Goal: Information Seeking & Learning: Compare options

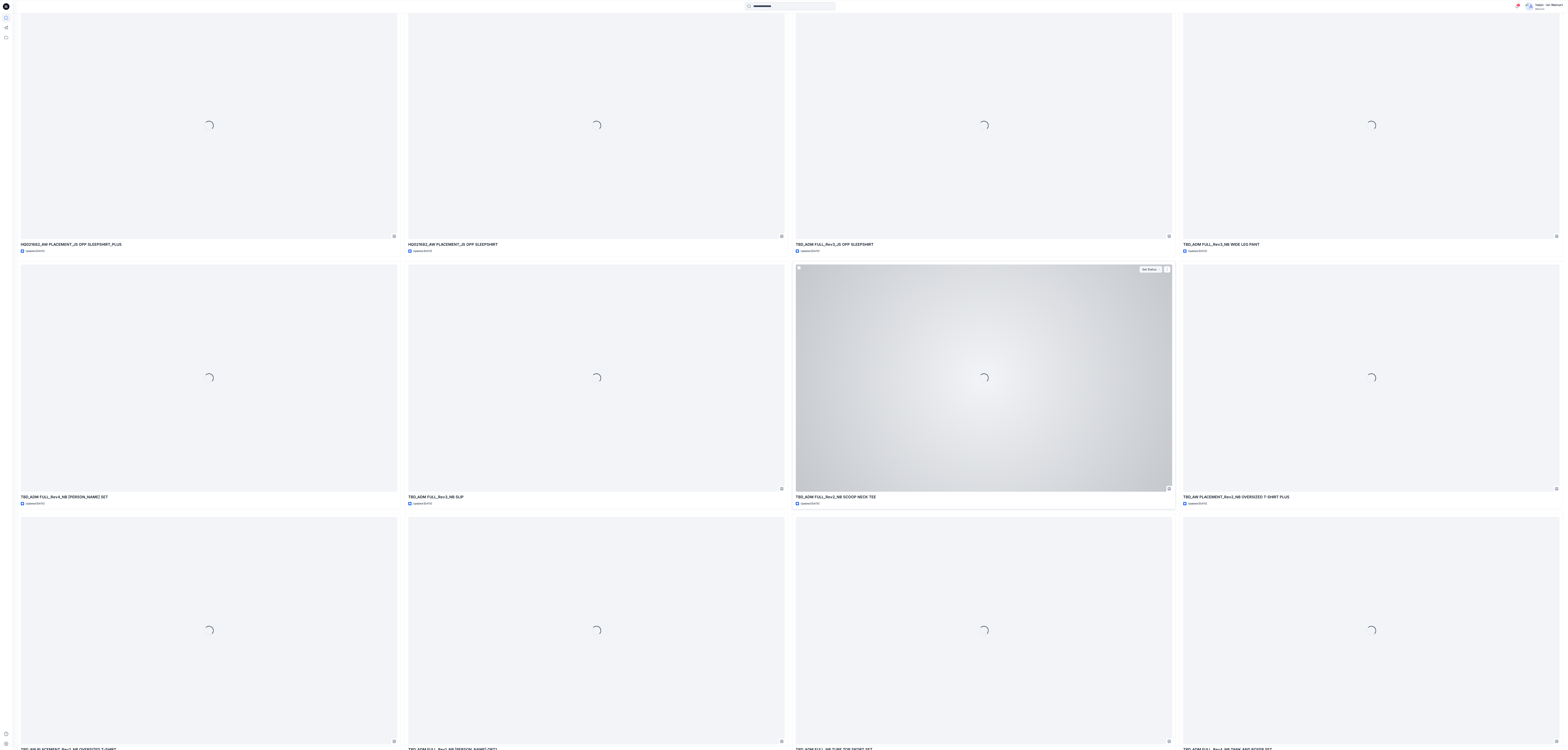
scroll to position [928, 0]
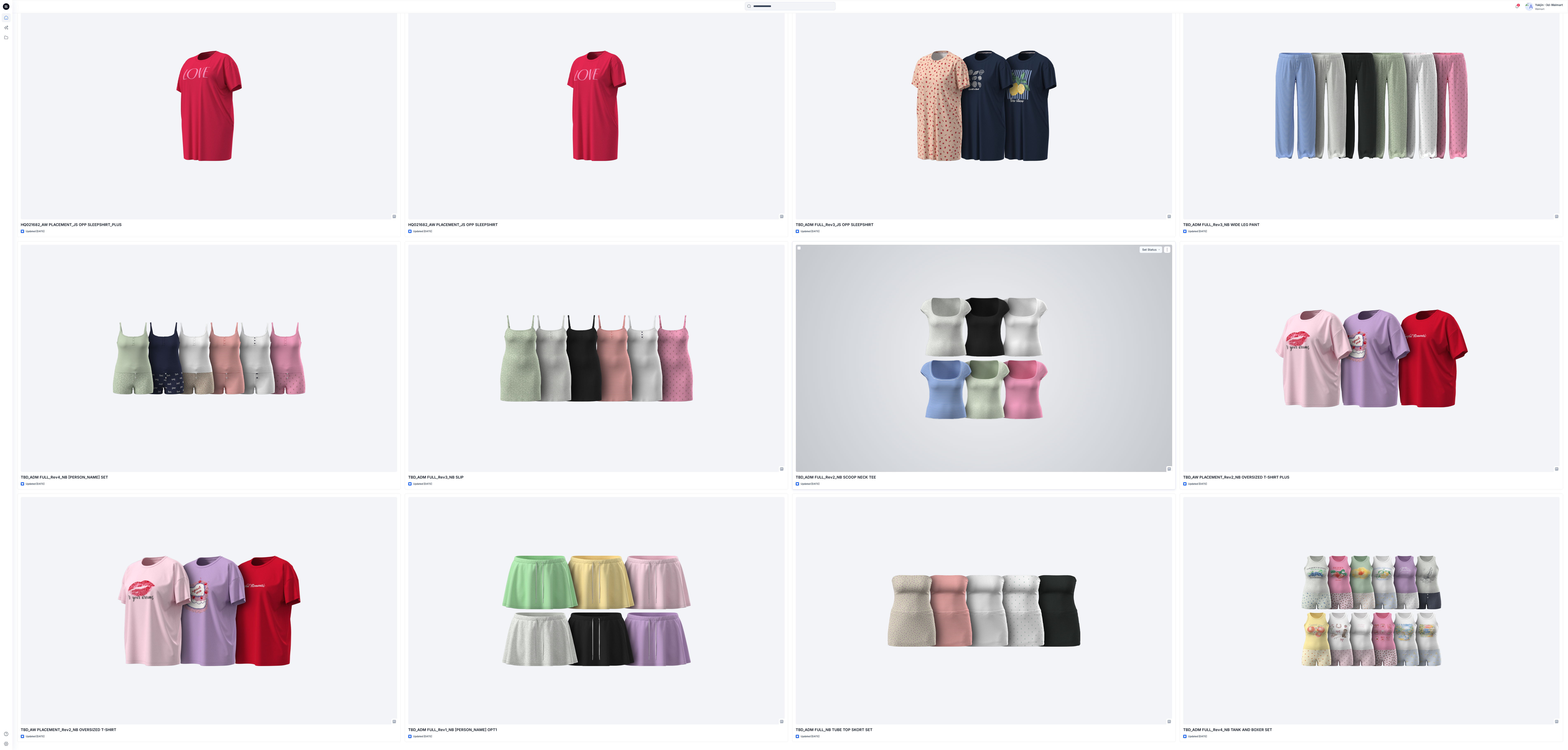
click at [526, 250] on div at bounding box center [983, 358] width 376 height 227
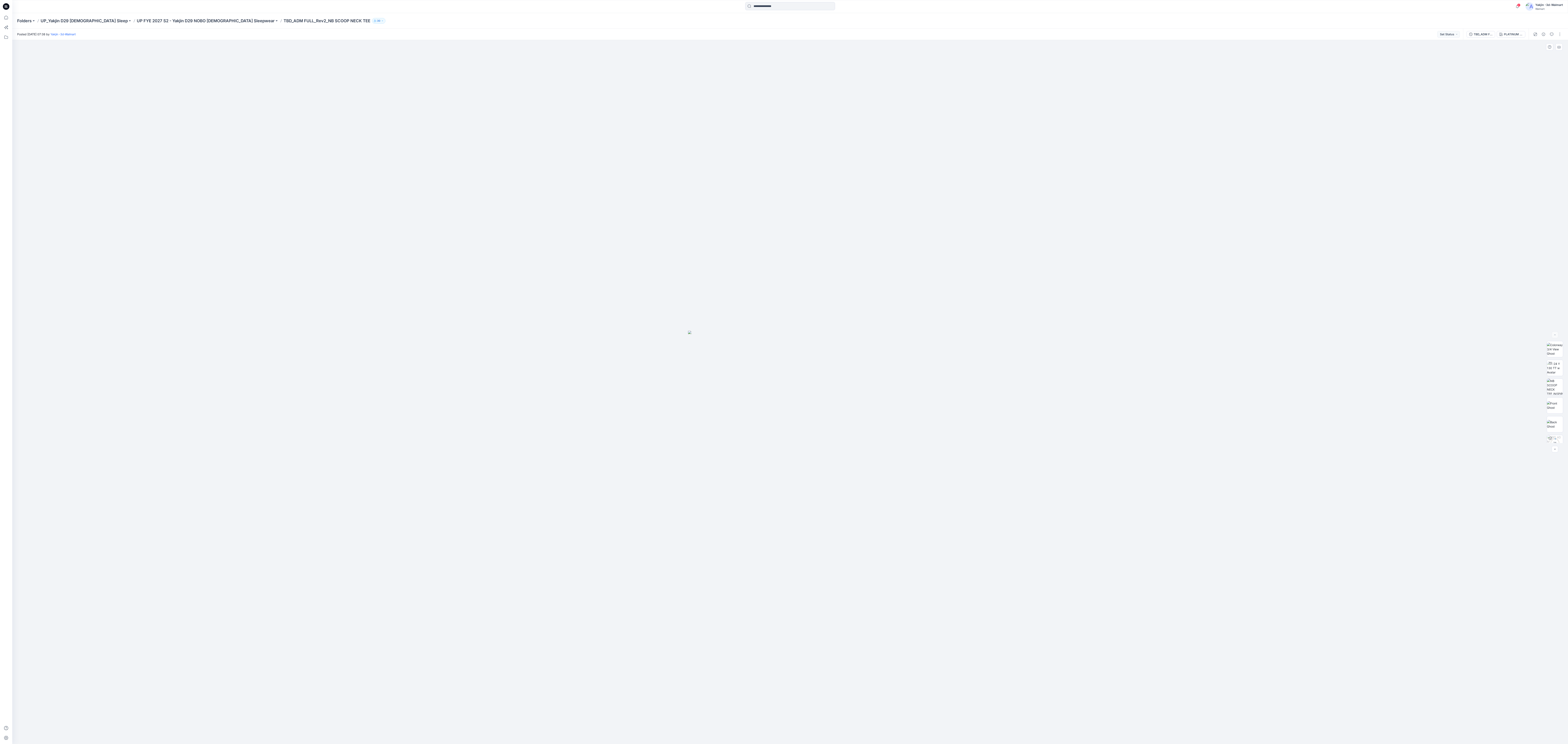
click at [522, 248] on img at bounding box center [789, 537] width 204 height 413
click at [522, 80] on div at bounding box center [790, 392] width 1556 height 704
click at [522, 248] on div at bounding box center [790, 392] width 1556 height 704
drag, startPoint x: 724, startPoint y: 424, endPoint x: 815, endPoint y: 423, distance: 91.0
click at [522, 248] on img at bounding box center [789, 537] width 204 height 413
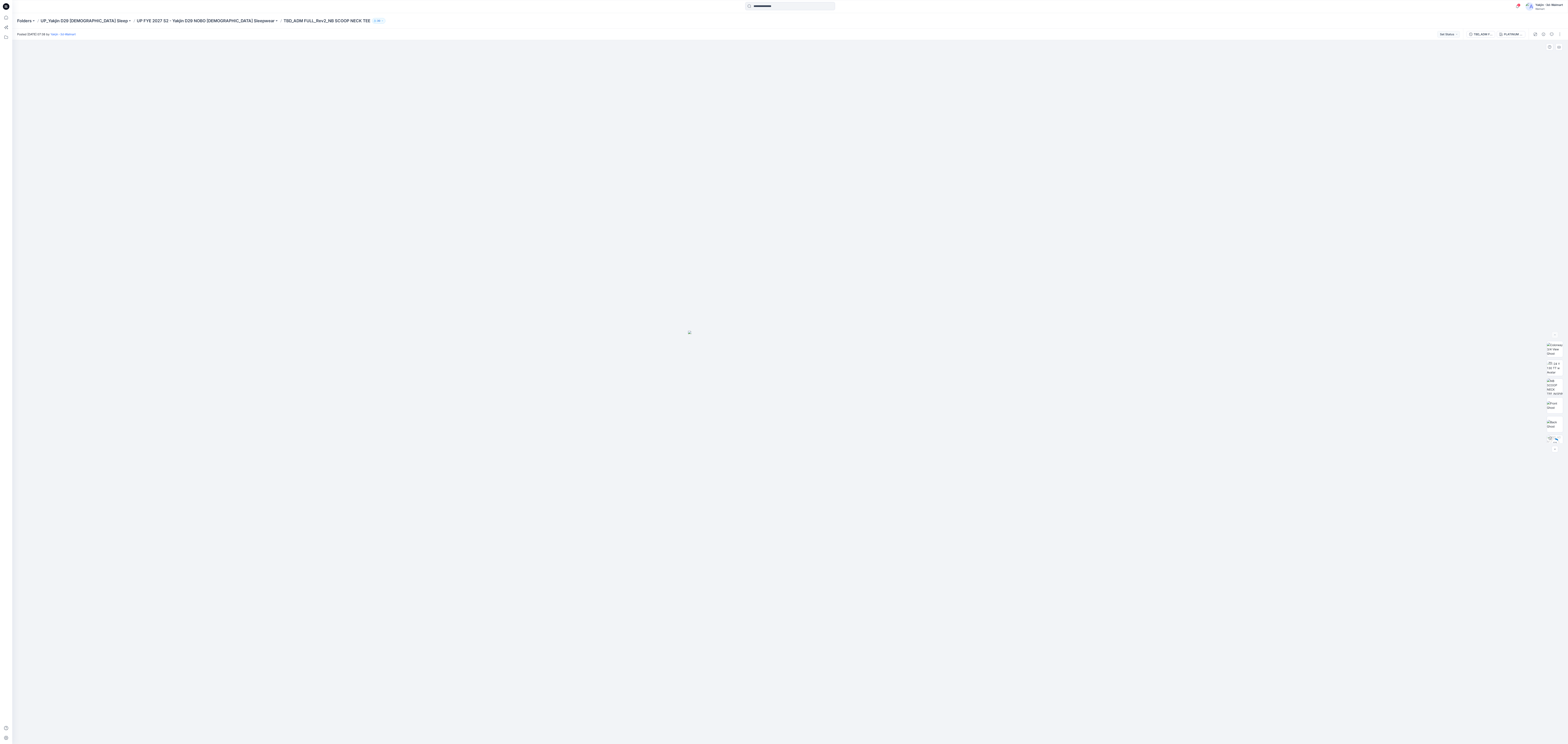
click at [522, 248] on img at bounding box center [789, 537] width 204 height 413
drag, startPoint x: 858, startPoint y: 91, endPoint x: 743, endPoint y: 8, distance: 141.8
click at [522, 91] on div at bounding box center [790, 392] width 1556 height 704
click at [522, 248] on div at bounding box center [790, 392] width 1556 height 704
click at [522, 248] on img at bounding box center [789, 537] width 204 height 413
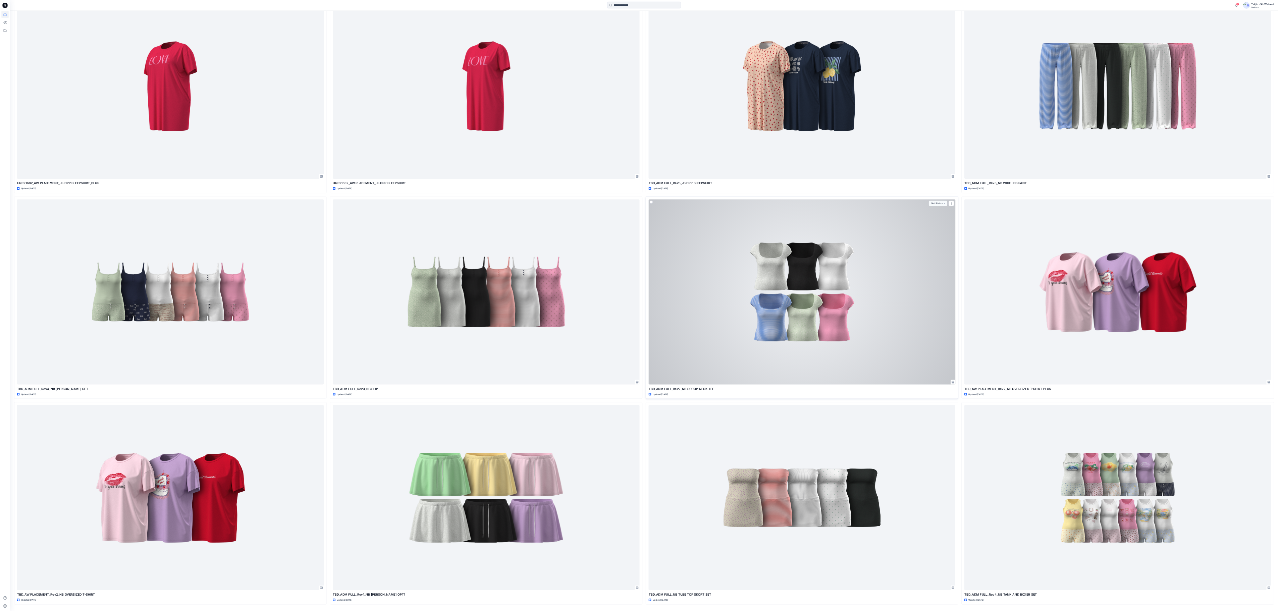
scroll to position [995, 0]
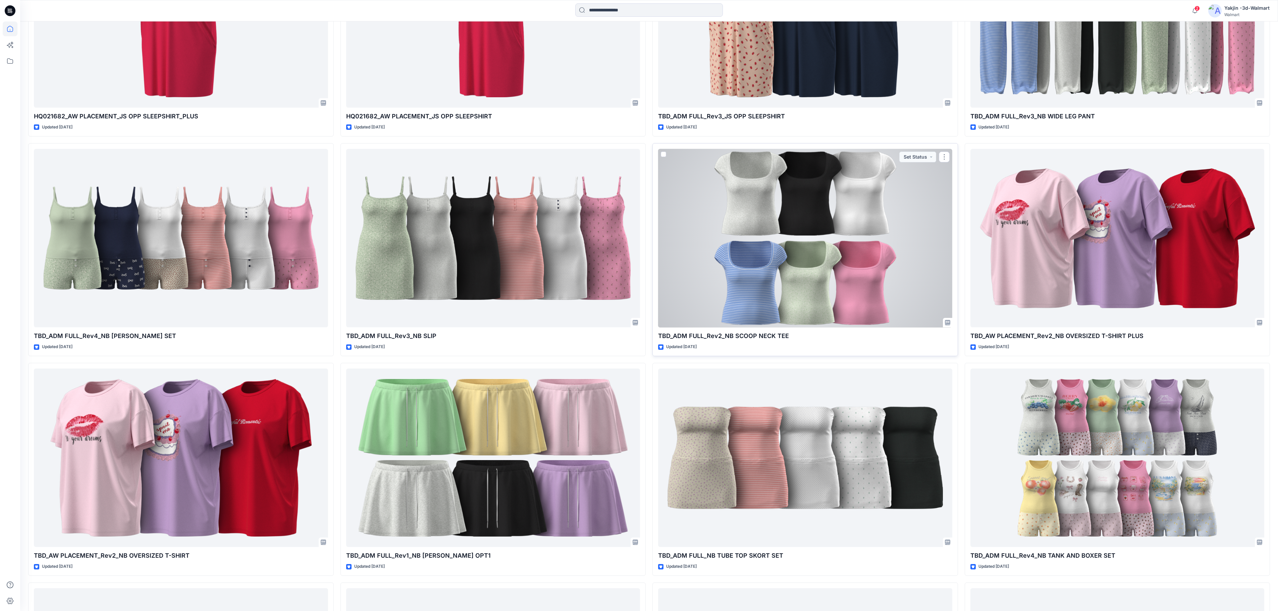
click at [717, 338] on p "TBD_ADM FULL_Rev2_NB SCOOP NECK TEE" at bounding box center [805, 335] width 294 height 9
click at [821, 174] on div at bounding box center [805, 238] width 294 height 179
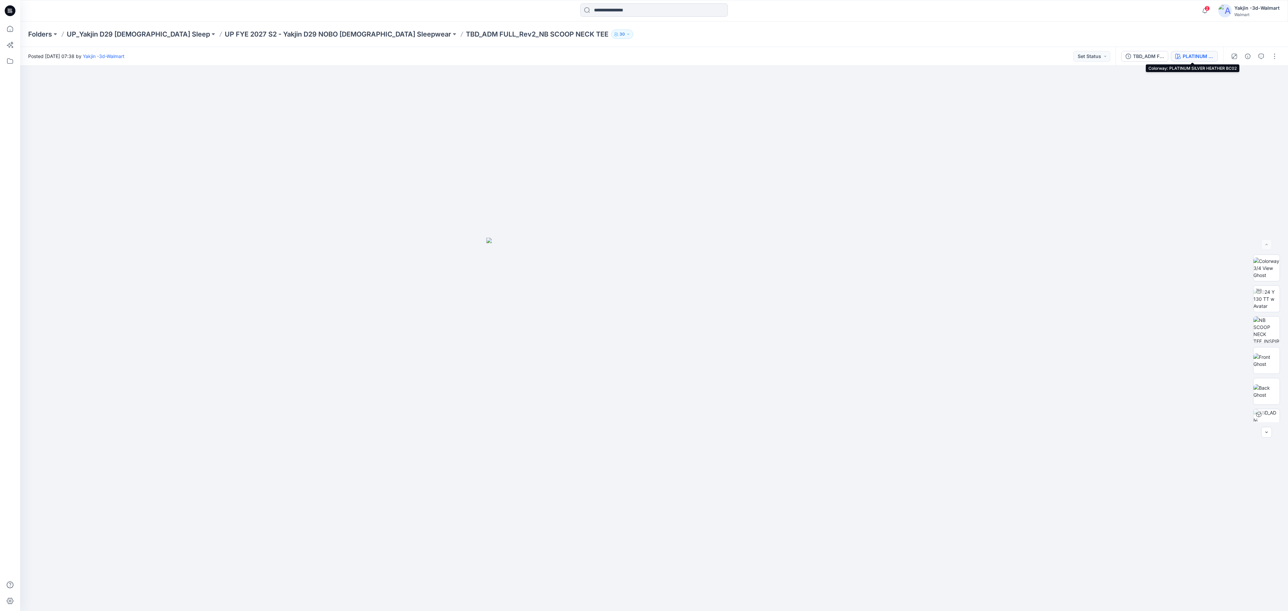
click at [858, 58] on div "PLATINUM SILVER HEATHER BC02" at bounding box center [1198, 56] width 31 height 7
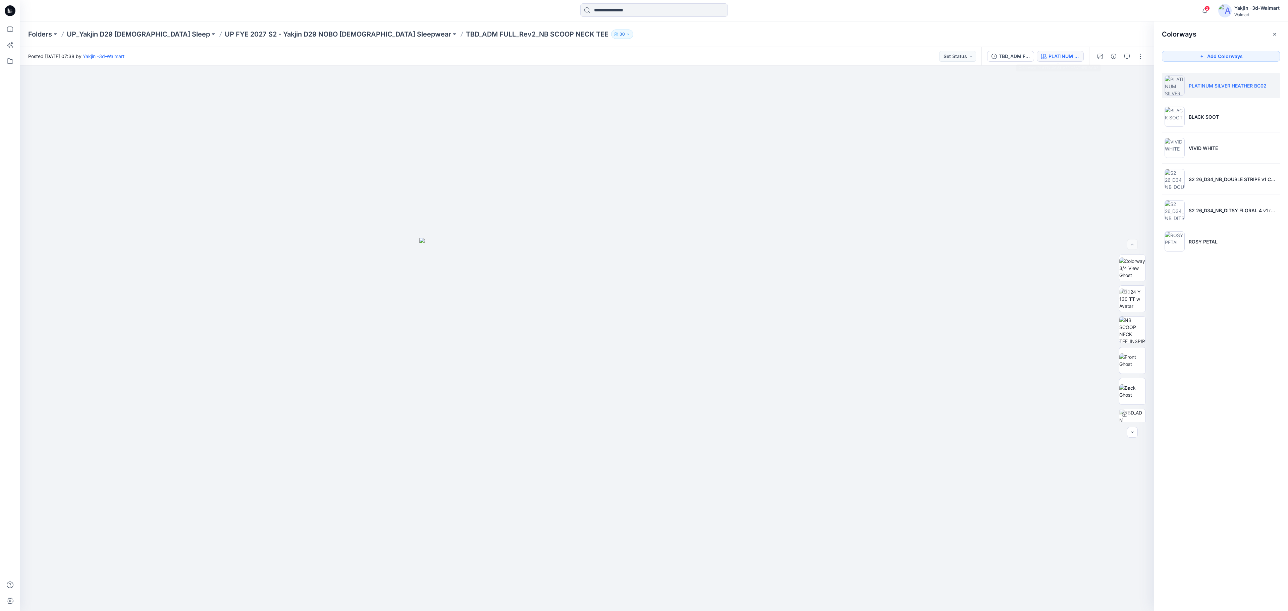
click at [858, 81] on li "PLATINUM SILVER HEATHER BC02" at bounding box center [1221, 85] width 118 height 25
click at [592, 322] on img at bounding box center [586, 444] width 105 height 333
click at [858, 76] on icon "button" at bounding box center [1138, 76] width 5 height 5
click at [858, 115] on p "BLACK SOOT" at bounding box center [1204, 116] width 30 height 7
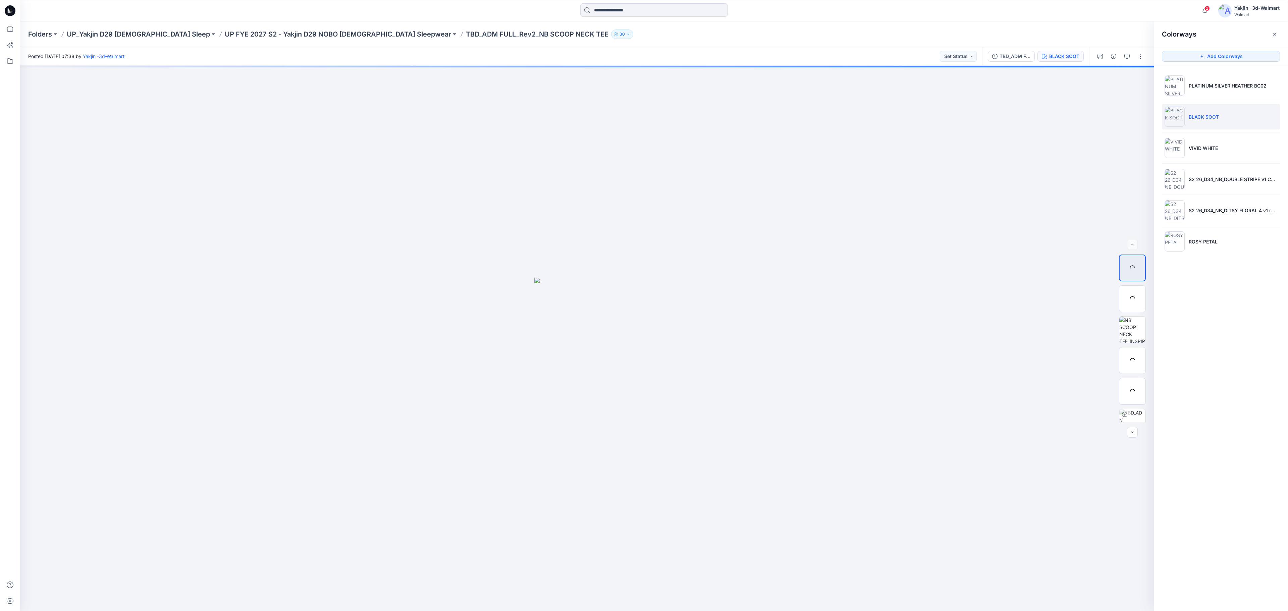
click at [858, 120] on li "BLACK SOOT" at bounding box center [1221, 116] width 118 height 25
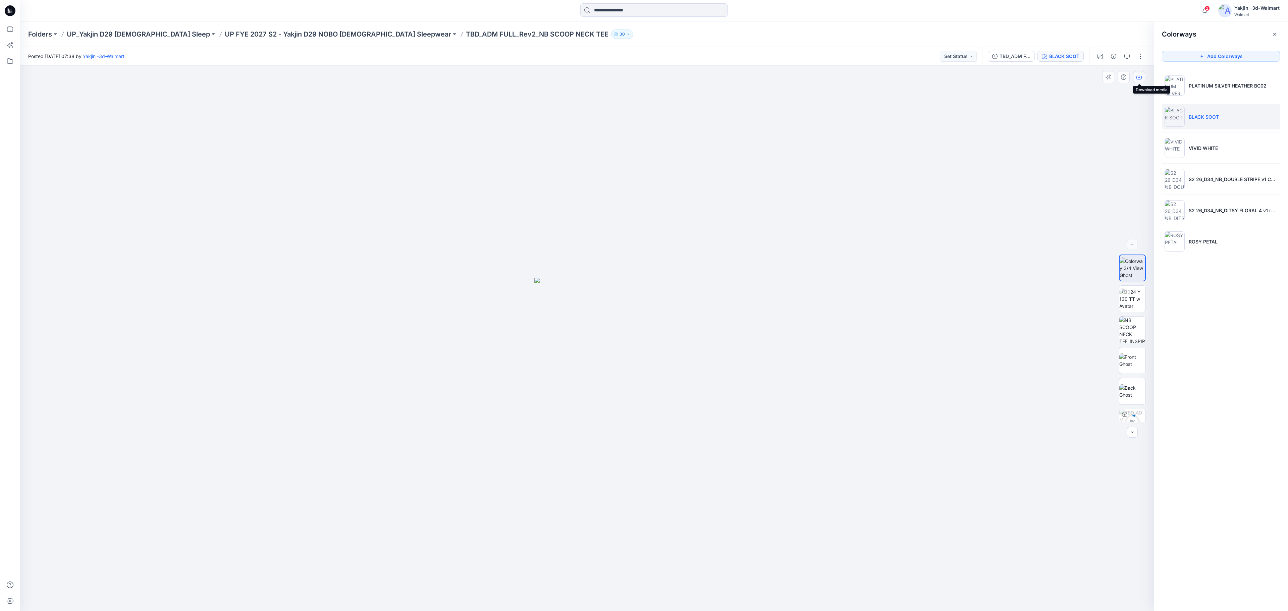
drag, startPoint x: 1142, startPoint y: 78, endPoint x: 1144, endPoint y: 82, distance: 4.2
click at [858, 78] on button "button" at bounding box center [1139, 77] width 12 height 12
click at [858, 149] on p "VIVID WHITE" at bounding box center [1203, 148] width 29 height 7
click at [858, 75] on icon "button" at bounding box center [1138, 76] width 5 height 5
click at [858, 182] on p "S2 26_D34_NB_DOUBLE STRIPE v1 CW17_CALMING BLUE_WM" at bounding box center [1233, 179] width 89 height 7
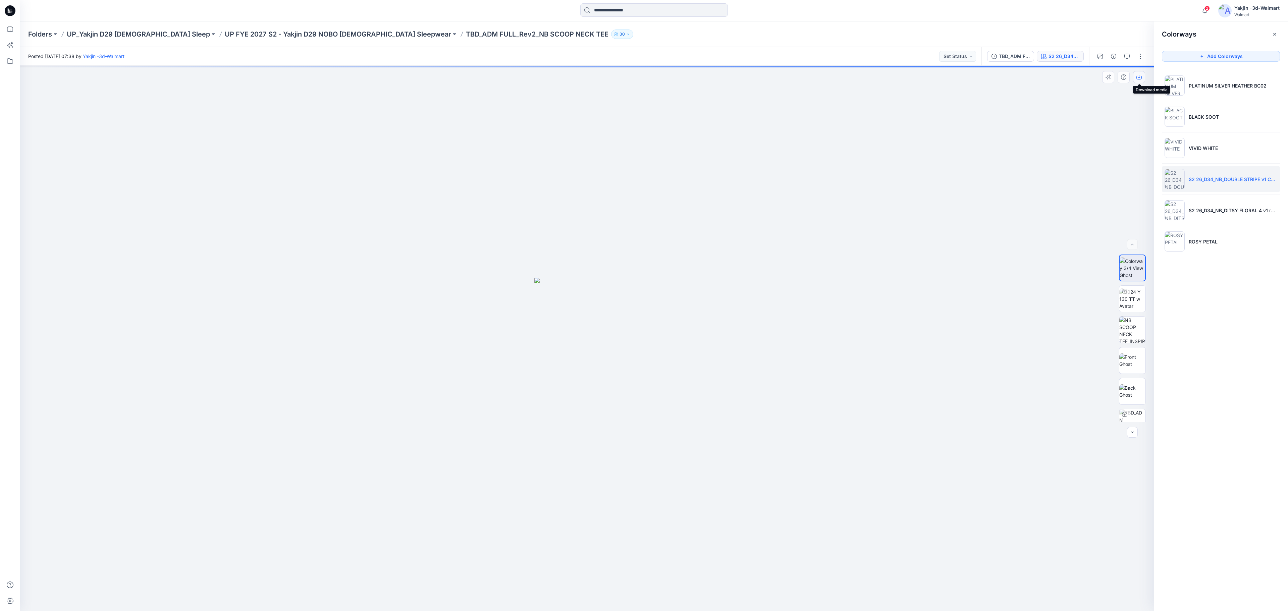
click at [858, 77] on icon "button" at bounding box center [1138, 76] width 5 height 5
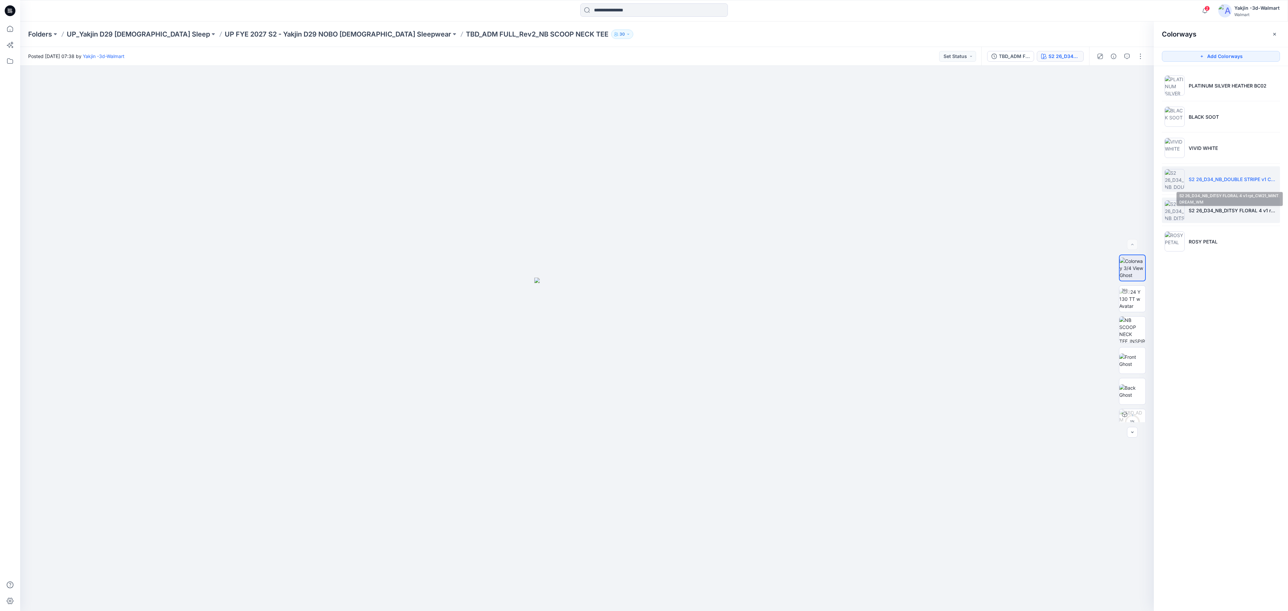
click at [858, 214] on p "S2 26_D34_NB_DITSY FLORAL 4 v1 rpt_CW21_MINT DREAM_WM" at bounding box center [1233, 210] width 89 height 7
drag, startPoint x: 1140, startPoint y: 76, endPoint x: 1155, endPoint y: 124, distance: 50.5
click at [0, 0] on icon "button" at bounding box center [0, 0] width 0 height 0
click at [858, 239] on li "ROSY PETAL" at bounding box center [1221, 241] width 118 height 25
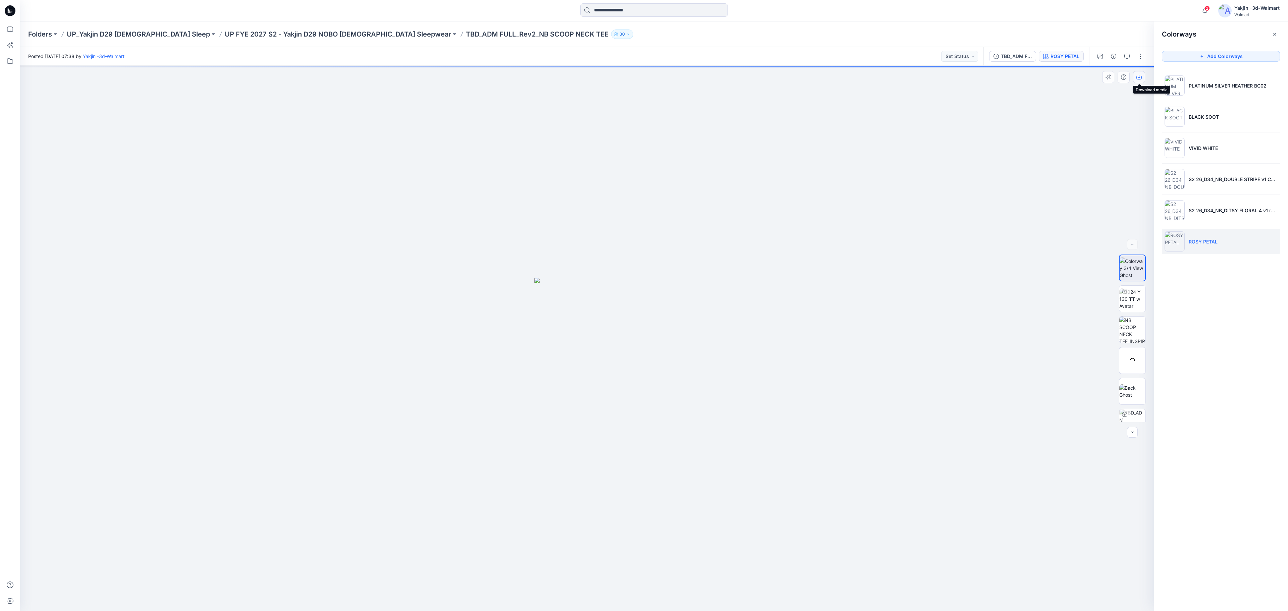
click at [858, 76] on icon "button" at bounding box center [1138, 76] width 5 height 5
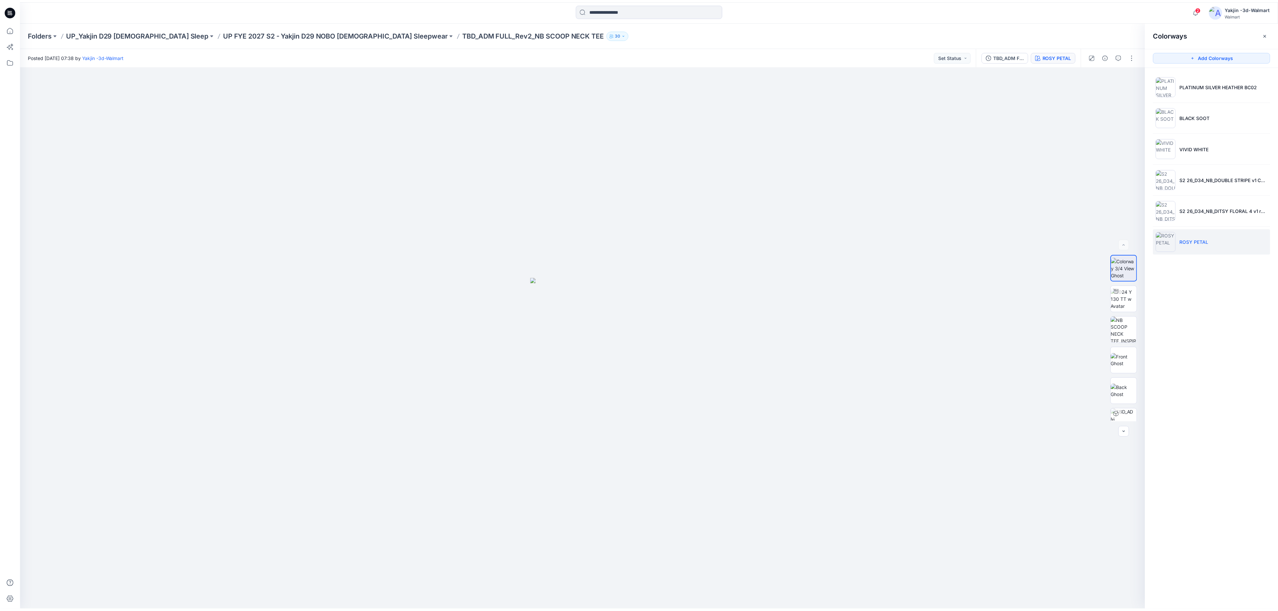
scroll to position [995, 0]
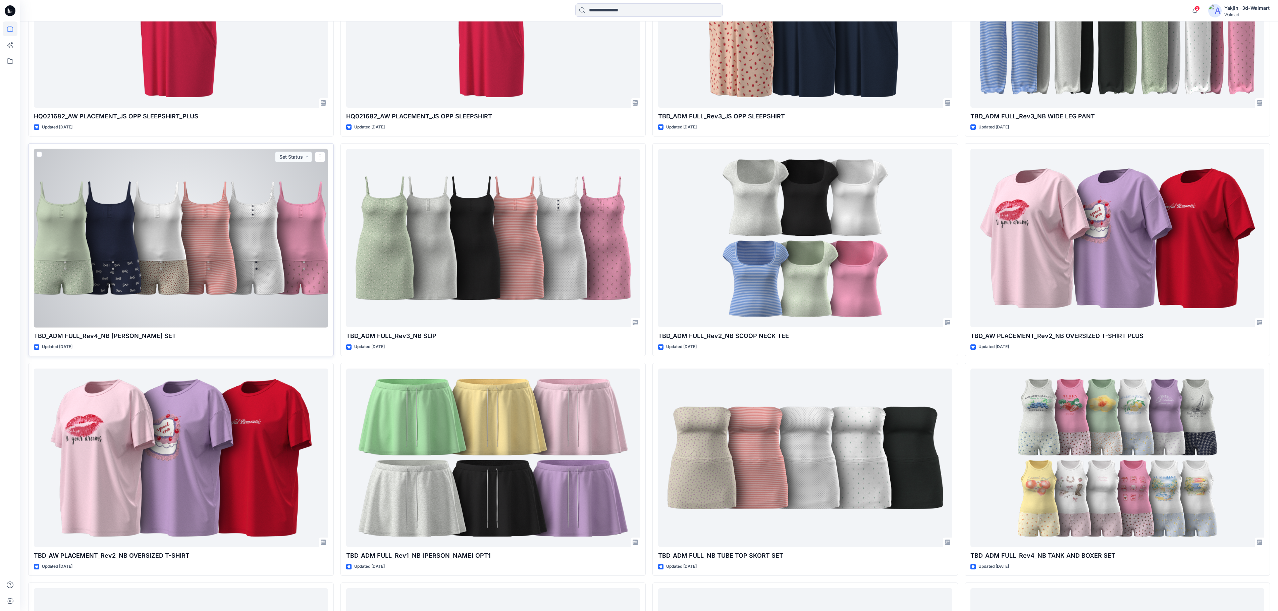
click at [214, 213] on div at bounding box center [181, 238] width 294 height 179
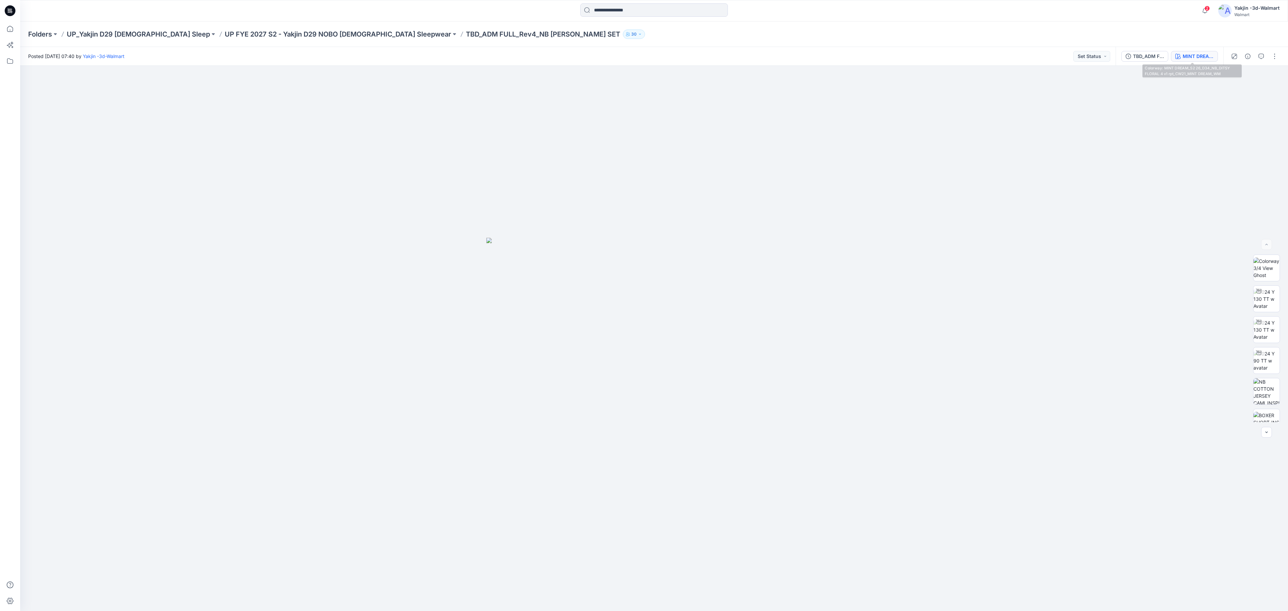
drag, startPoint x: 1213, startPoint y: 50, endPoint x: 1208, endPoint y: 58, distance: 10.2
click at [858, 50] on div "TBD_ADM FULL_Rev4_NB [PERSON_NAME] SET MINT DREAM_S2 26_D34_NB_DITSY FLORAL 4 v…" at bounding box center [1170, 56] width 108 height 19
drag, startPoint x: 1179, startPoint y: 64, endPoint x: 1210, endPoint y: 57, distance: 31.6
click at [858, 64] on div "TBD_ADM FULL_Rev4_NB [PERSON_NAME] SET MINT DREAM_S2 26_D34_NB_DITSY FLORAL 4 v…" at bounding box center [1170, 56] width 108 height 19
click at [858, 54] on div "MINT DREAM_S2 26_D34_NB_DITSY FLORAL 4 v1 rpt_CW21_MINT DREAM_WM" at bounding box center [1198, 56] width 31 height 7
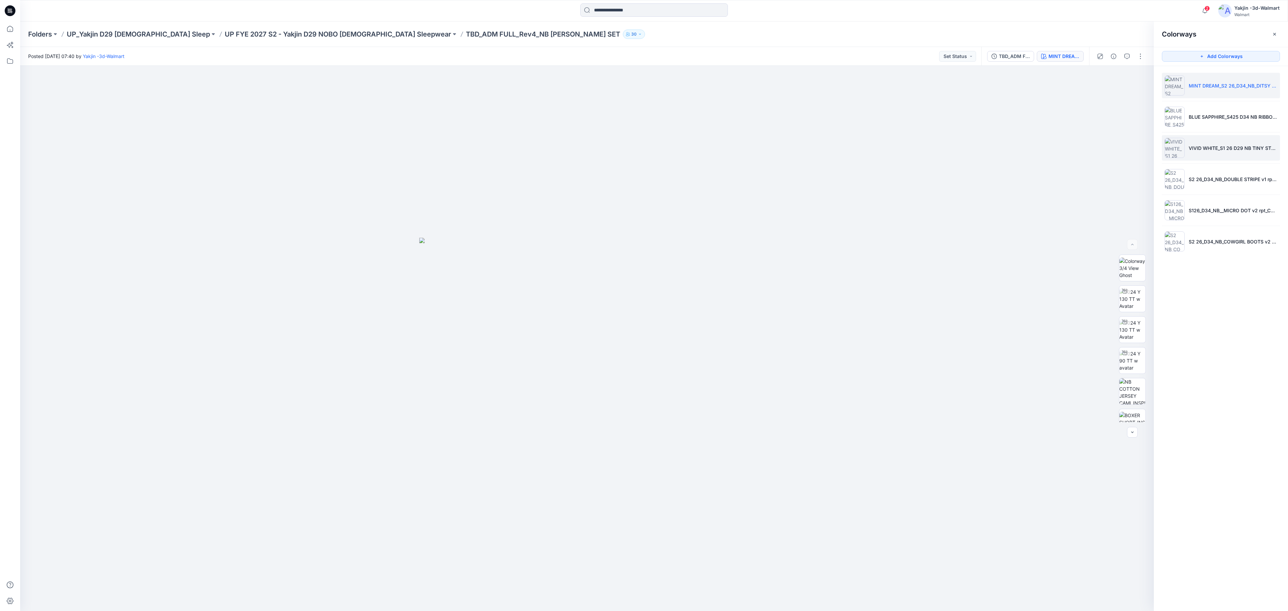
click at [858, 145] on li "VIVID WHITE_S1 26 D29 NB TINY STRAWBERRY v1" at bounding box center [1221, 147] width 118 height 25
click at [858, 115] on p "BLUE SAPPHIRE_S425 D34 NB RIBBONS V2" at bounding box center [1233, 116] width 89 height 7
click at [858, 79] on icon "button" at bounding box center [1138, 78] width 5 height 4
click at [858, 146] on p "VIVID WHITE_S1 26 D29 NB TINY STRAWBERRY v1" at bounding box center [1233, 148] width 89 height 7
click at [840, 201] on div at bounding box center [587, 338] width 1134 height 545
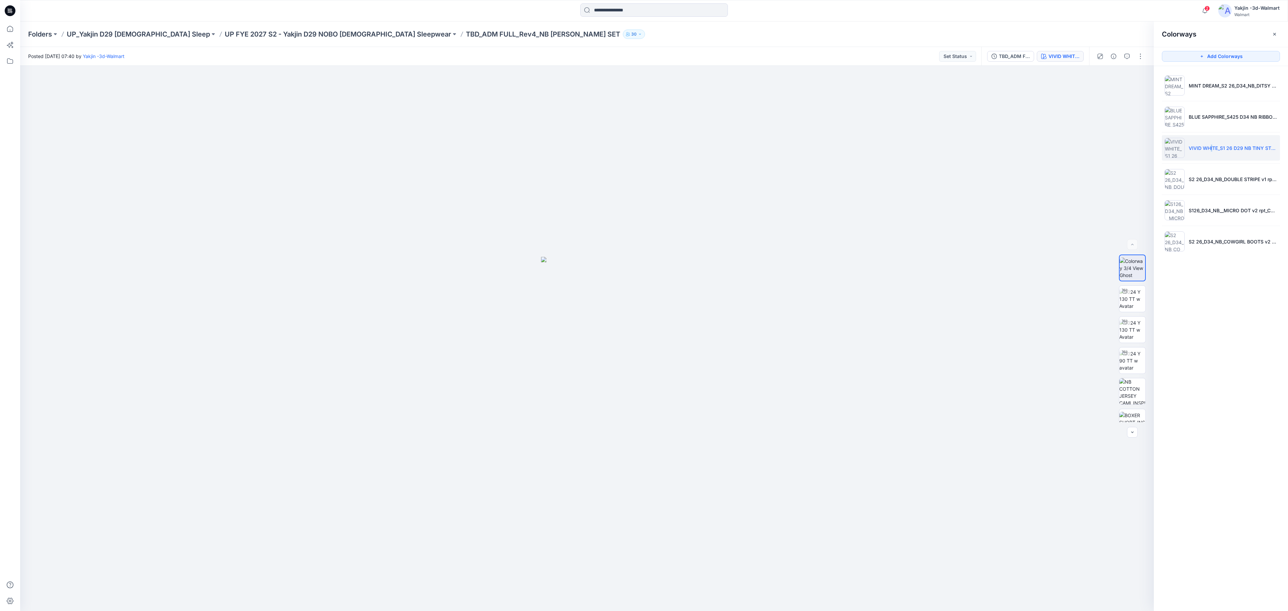
click at [858, 150] on p "VIVID WHITE_S1 26 D29 NB TINY STRAWBERRY v1" at bounding box center [1233, 148] width 89 height 7
click at [858, 76] on icon "button" at bounding box center [1138, 76] width 5 height 5
click at [858, 214] on p "S126_D34_NB__MICRO DOT v2 rpt_CW5_VIVID WHT BLUE SAPPHIRE_WM" at bounding box center [1233, 210] width 89 height 7
click at [858, 74] on icon "button" at bounding box center [1138, 76] width 5 height 5
click at [858, 178] on p "S2 26_D34_NB_DOUBLE STRIPE v1 rpt_CW5_PEACH MIMOSA_WM" at bounding box center [1233, 179] width 89 height 7
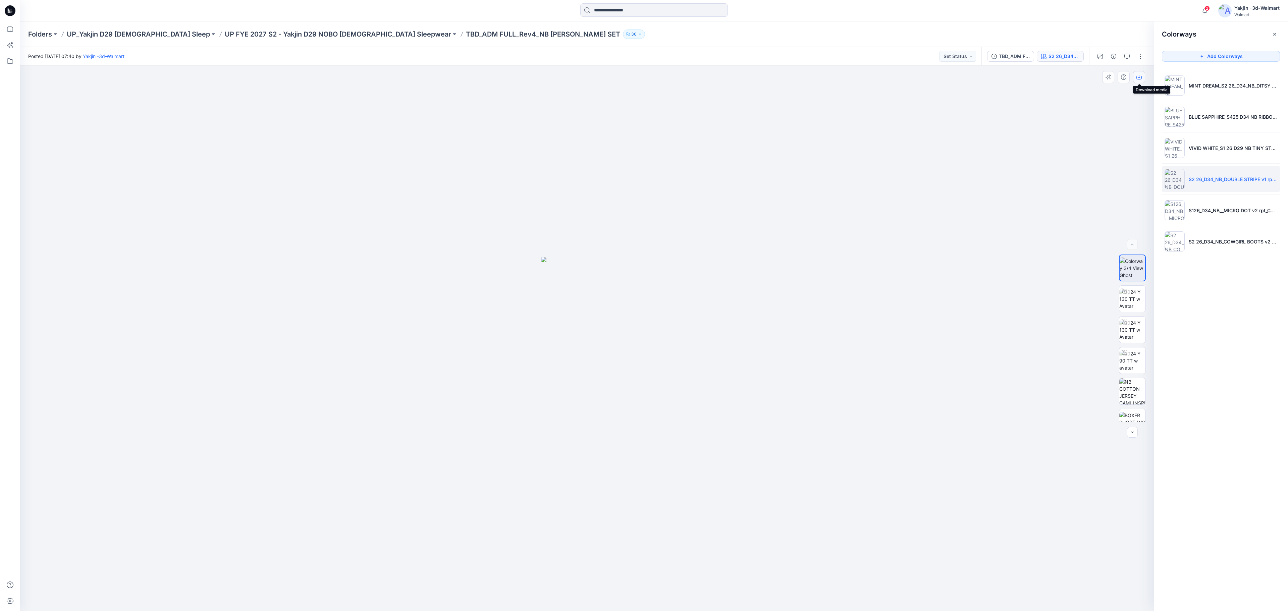
click at [858, 78] on button "button" at bounding box center [1139, 77] width 12 height 12
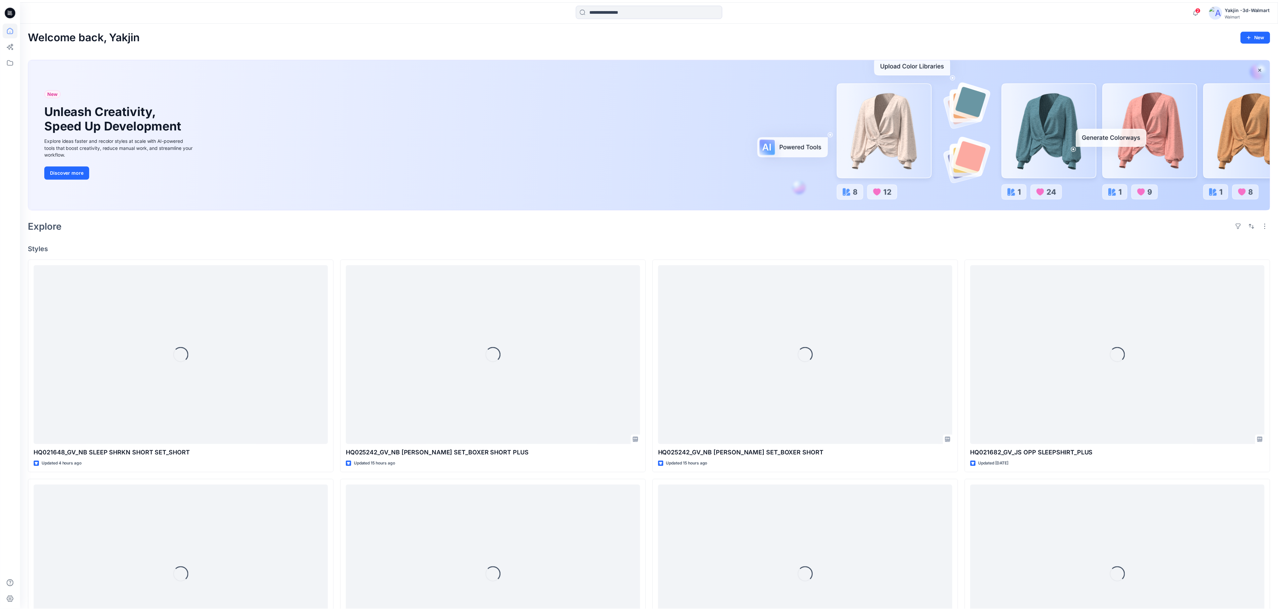
scroll to position [995, 0]
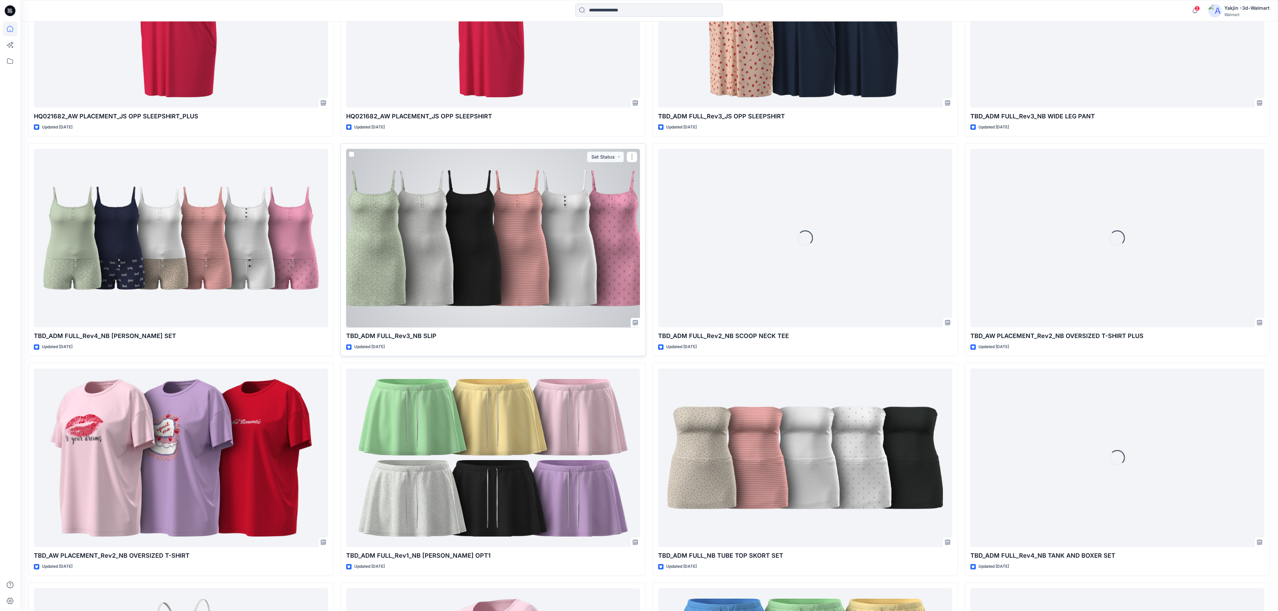
click at [549, 252] on div at bounding box center [493, 238] width 294 height 179
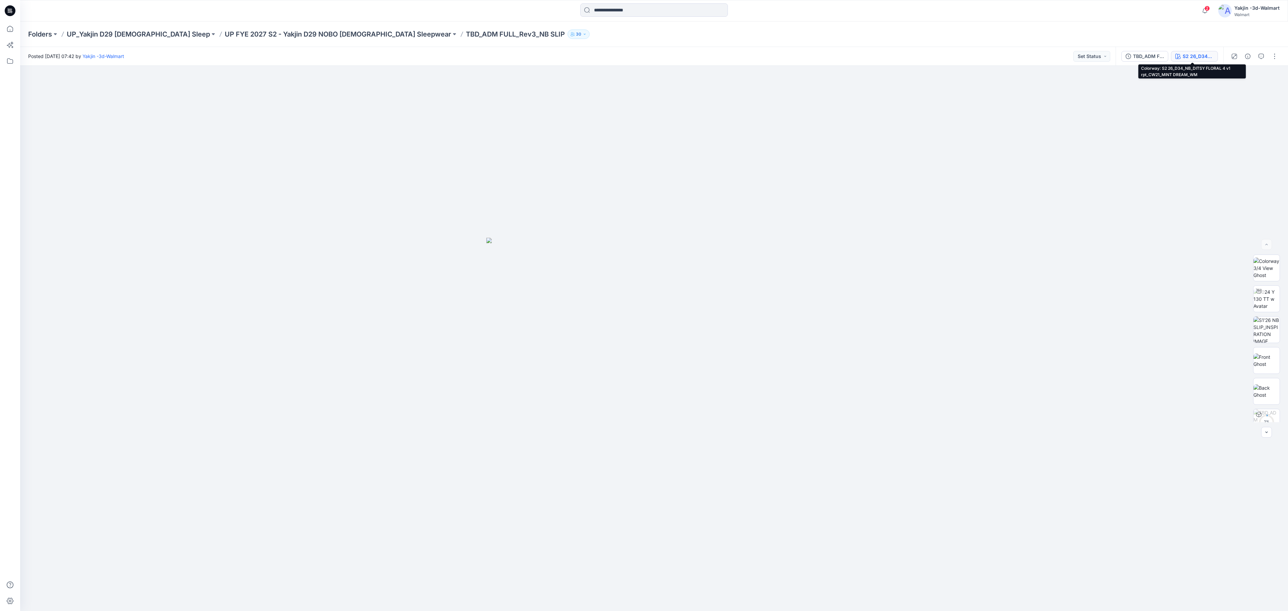
click at [858, 57] on div "S2 26_D34_NB_DITSY FLORAL 4 v1 rpt_CW21_MINT DREAM_WM" at bounding box center [1198, 56] width 31 height 7
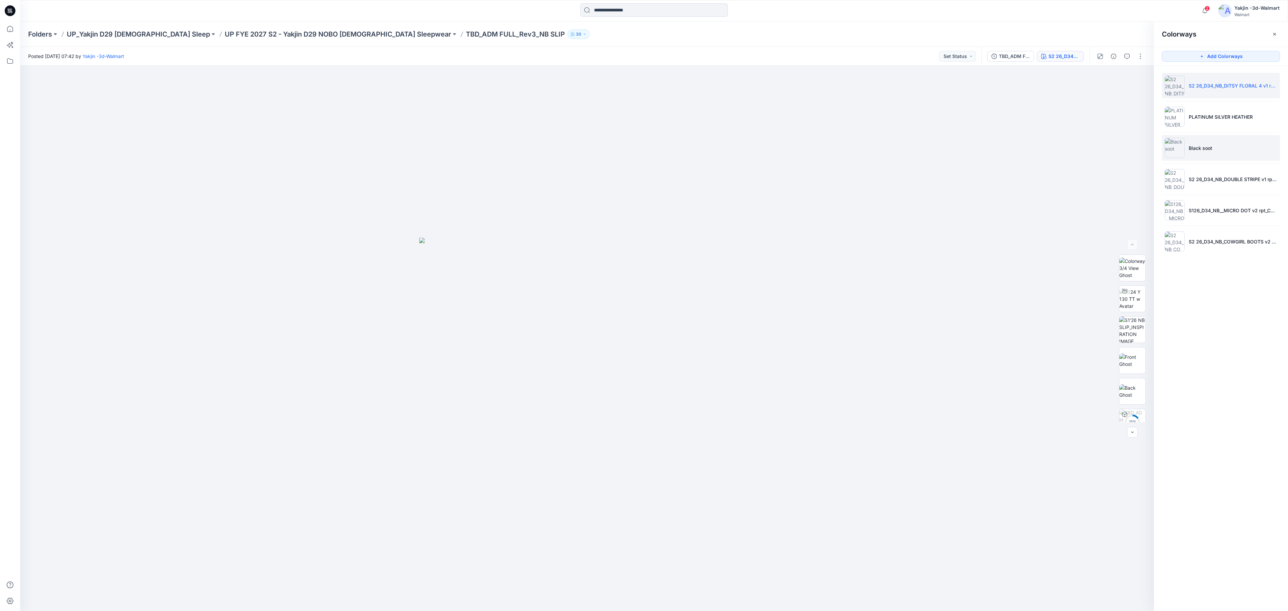
click at [858, 150] on p "Black soot" at bounding box center [1200, 148] width 23 height 7
click at [858, 78] on icon "button" at bounding box center [1138, 76] width 5 height 5
click at [858, 111] on li "PLATINUM SILVER HEATHER" at bounding box center [1221, 116] width 118 height 25
click at [818, 194] on div at bounding box center [587, 338] width 1134 height 545
click at [858, 77] on icon "button" at bounding box center [1138, 76] width 5 height 5
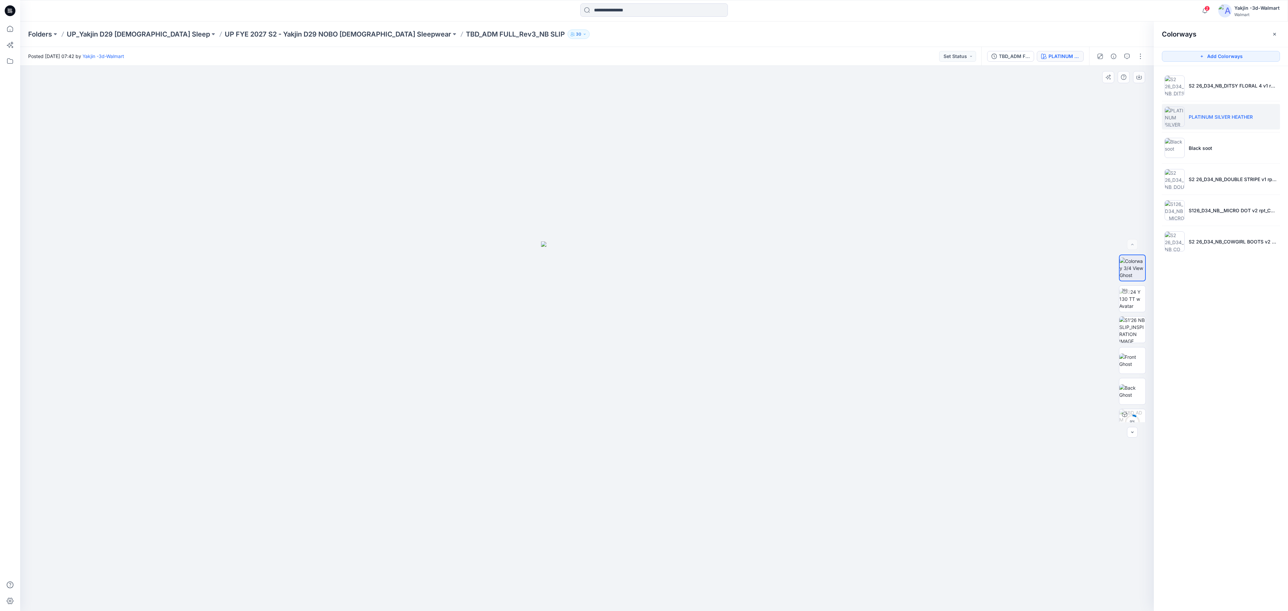
click at [858, 159] on div at bounding box center [587, 338] width 1134 height 545
drag, startPoint x: 1226, startPoint y: 87, endPoint x: 1222, endPoint y: 85, distance: 4.2
click at [858, 87] on p "S2 26_D34_NB_DITSY FLORAL 4 v1 rpt_CW21_MINT DREAM_WM" at bounding box center [1233, 85] width 89 height 7
drag, startPoint x: 1141, startPoint y: 76, endPoint x: 1140, endPoint y: 81, distance: 4.7
click at [858, 76] on button "button" at bounding box center [1139, 77] width 12 height 12
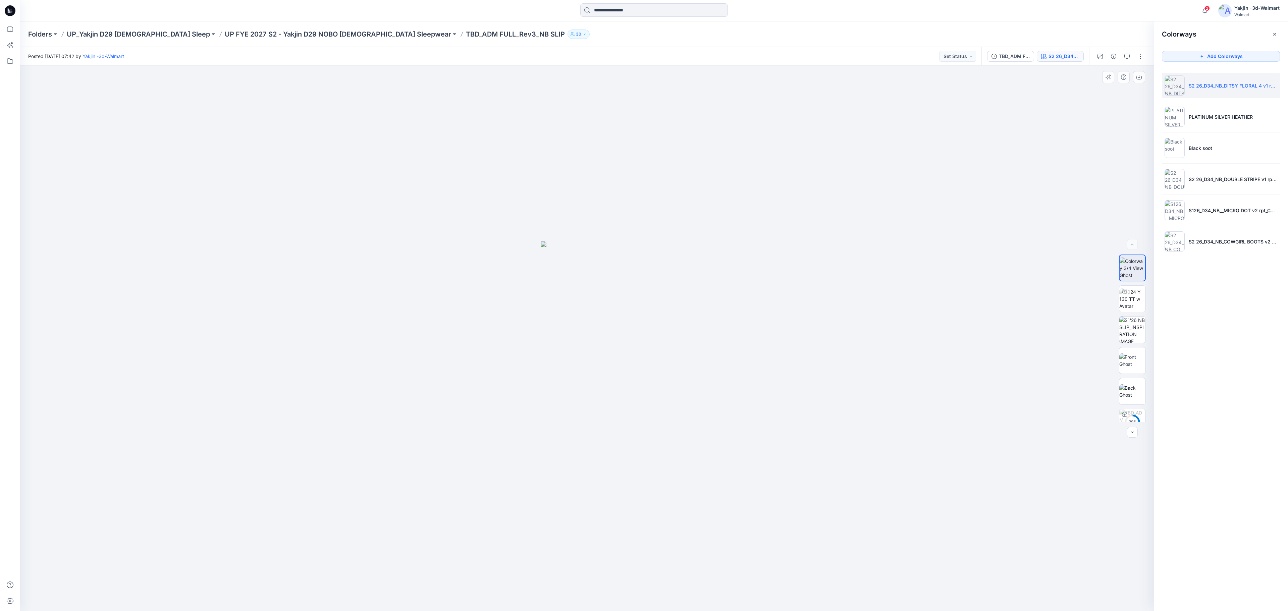
click at [858, 228] on div at bounding box center [587, 338] width 1134 height 545
click at [858, 176] on li "S2 26_D34_NB_DOUBLE STRIPE v1 rpt_CW5_PEACH MIMOSA_WM" at bounding box center [1221, 178] width 118 height 25
click at [858, 80] on button "button" at bounding box center [1139, 77] width 12 height 12
click at [841, 232] on div at bounding box center [587, 338] width 1134 height 545
click at [858, 248] on li "S2 26_D34_NB_COWGIRL BOOTS v2 rpt_CW1_ROSY PETAL_WM" at bounding box center [1221, 241] width 118 height 25
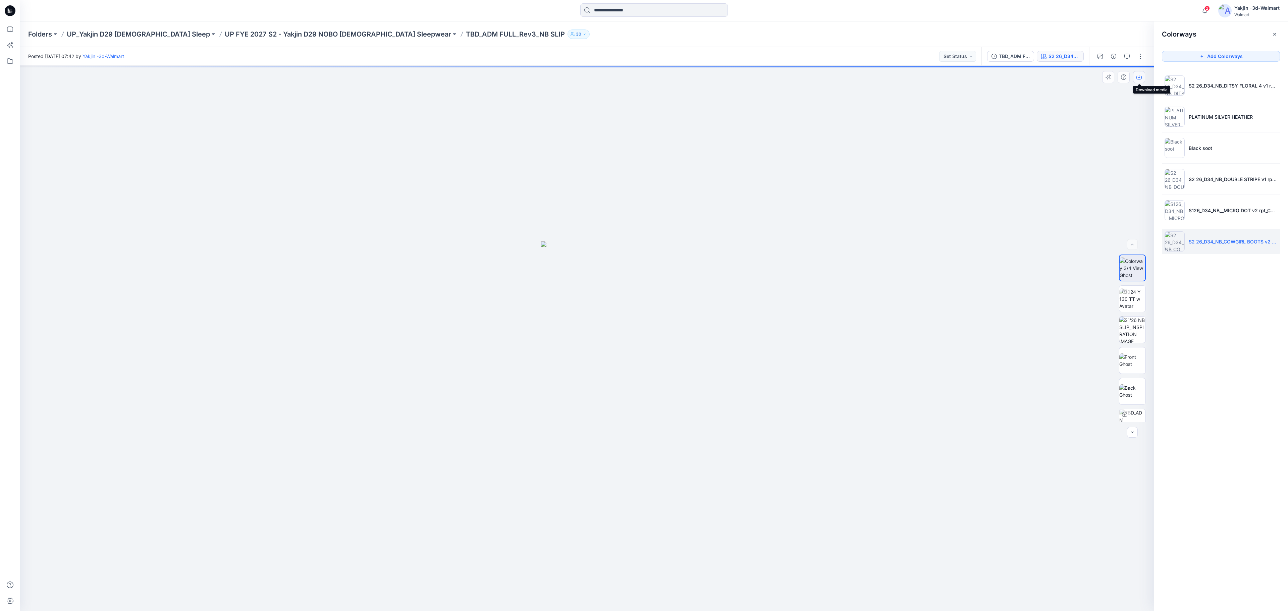
click at [858, 80] on button "button" at bounding box center [1139, 77] width 12 height 12
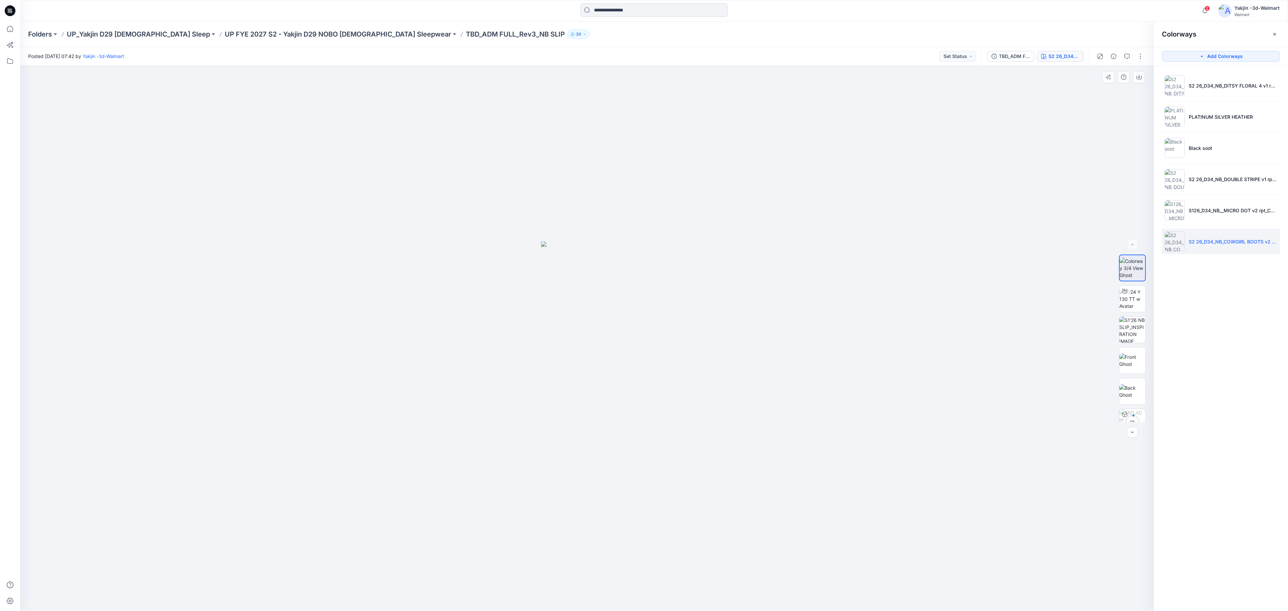
click at [858, 245] on div at bounding box center [587, 338] width 1134 height 545
click at [858, 214] on p "S126_D34_NB__MICRO DOT v2 rpt_CW5_VIVID WHT BLUE SAPPHIRE_WM" at bounding box center [1233, 210] width 89 height 7
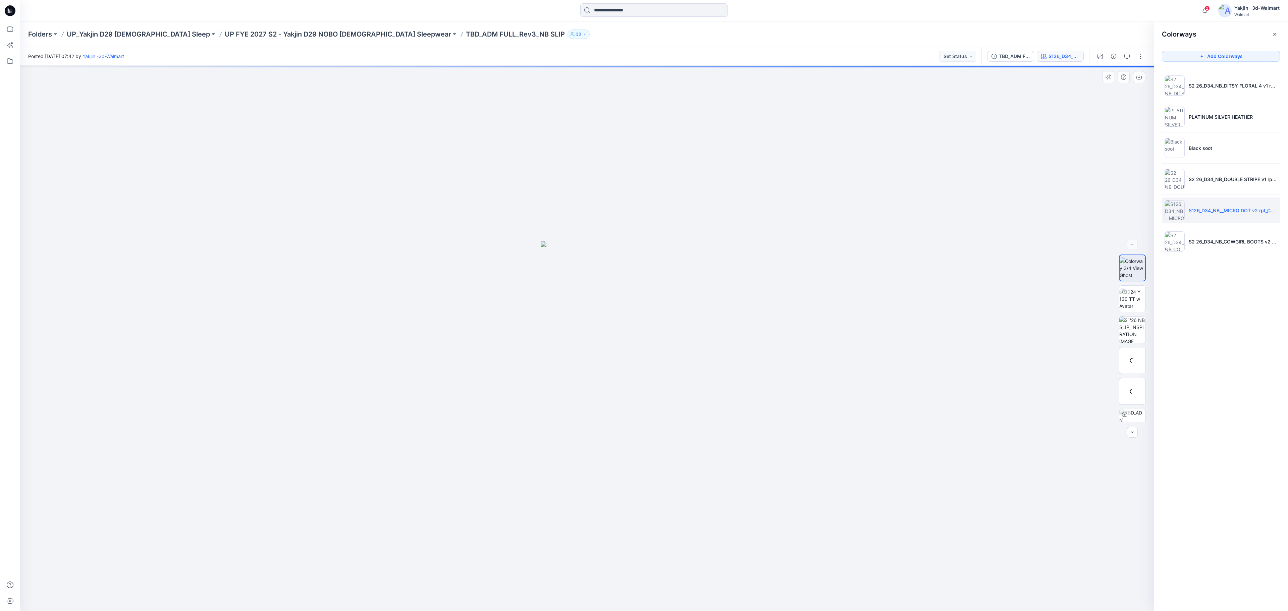
drag, startPoint x: 817, startPoint y: 216, endPoint x: 902, endPoint y: 187, distance: 89.9
click at [818, 216] on div at bounding box center [587, 338] width 1134 height 545
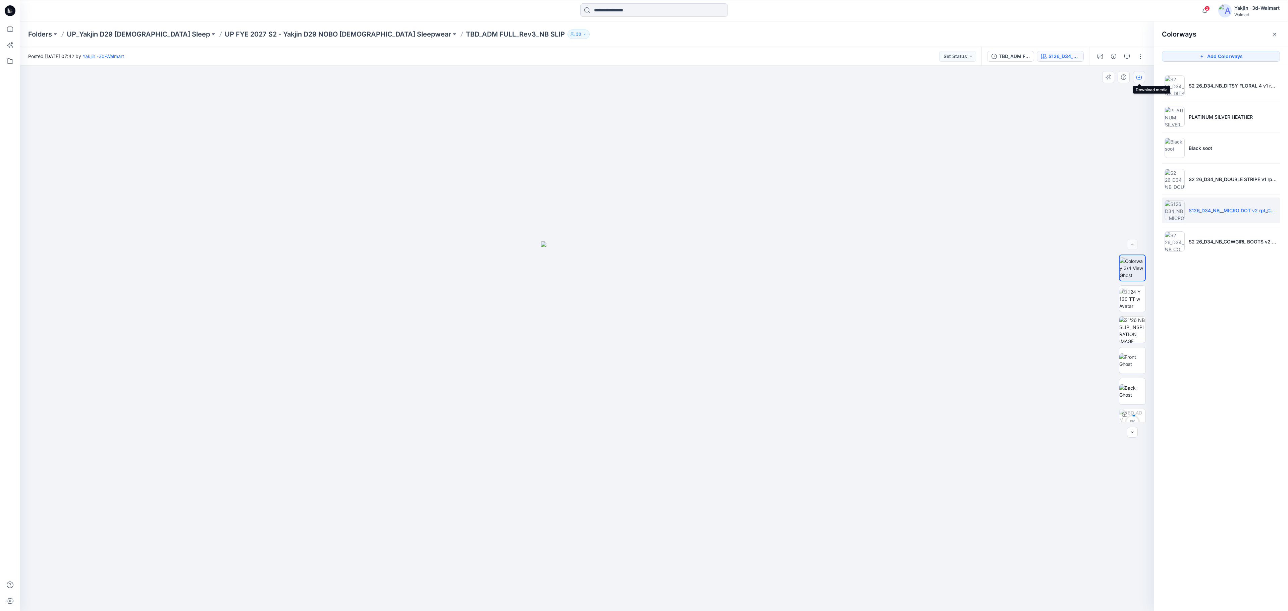
click at [858, 76] on icon "button" at bounding box center [1138, 76] width 5 height 5
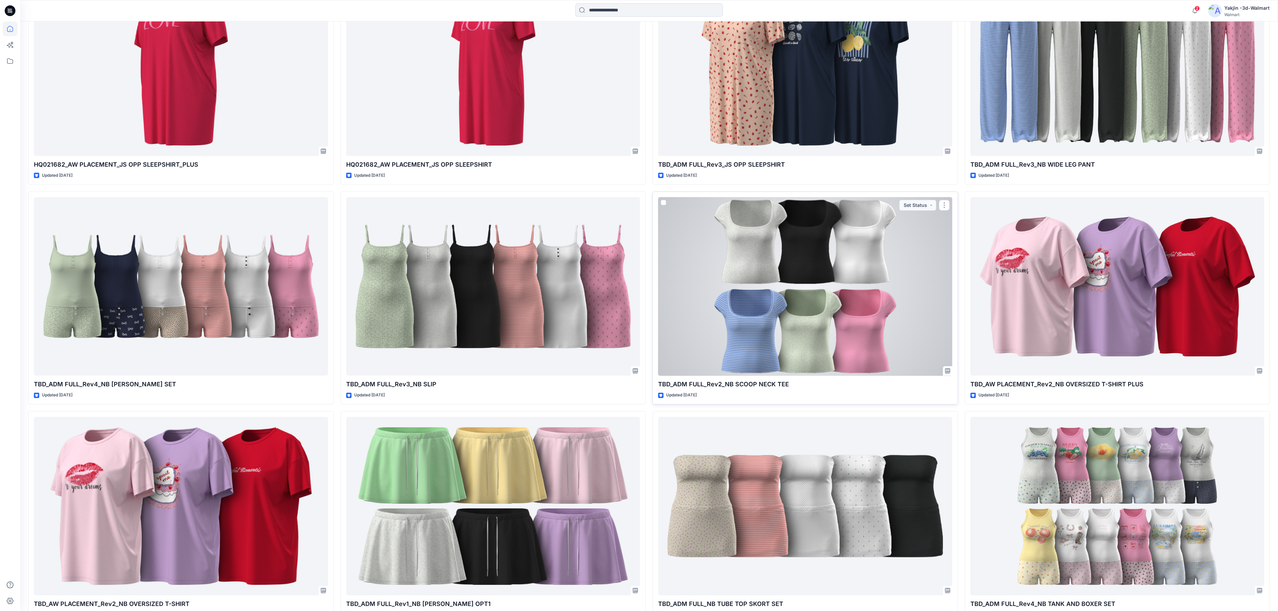
scroll to position [995, 0]
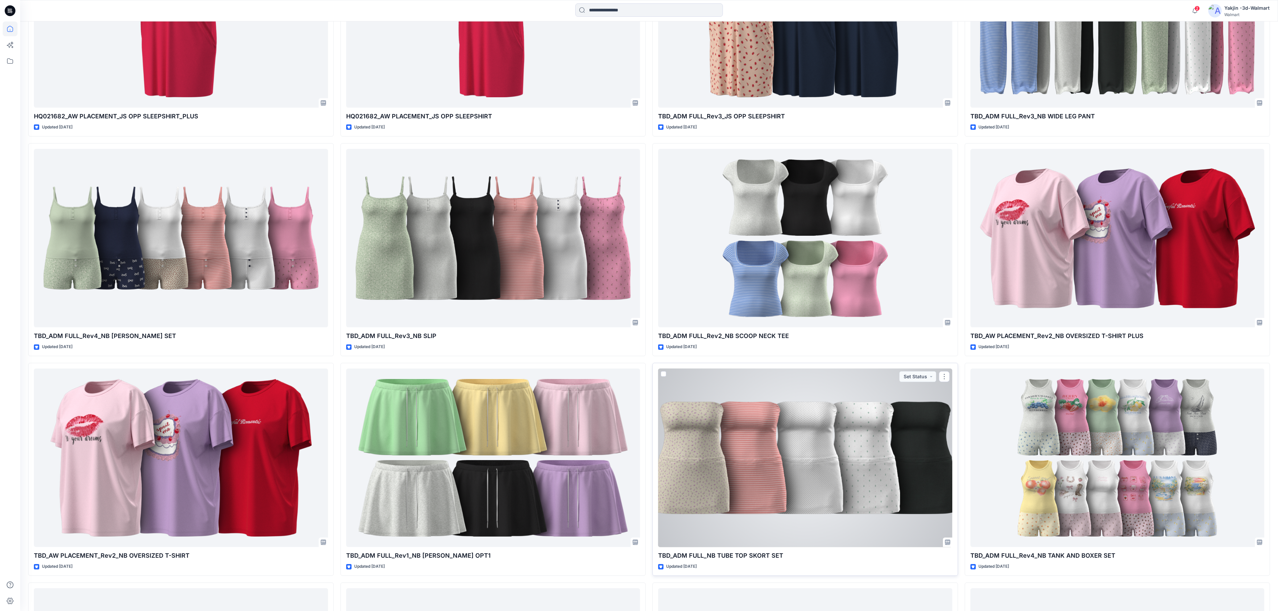
click at [825, 407] on div at bounding box center [805, 458] width 294 height 179
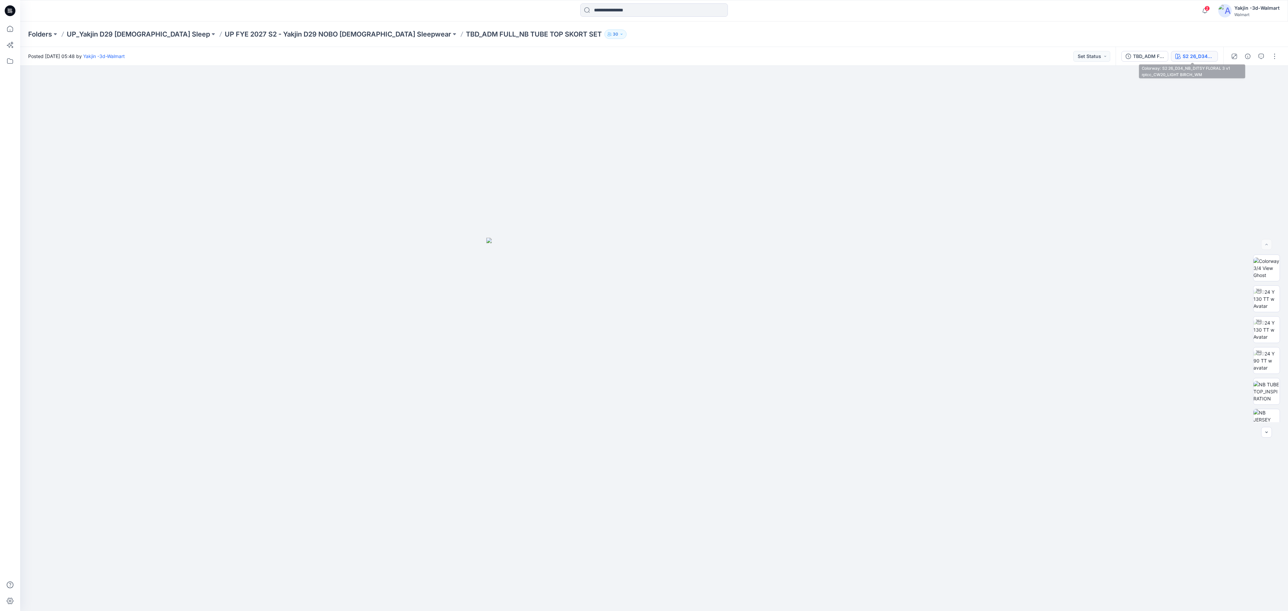
click at [858, 60] on button "S2 26_D34_NB_DITSY FLORAL 3 v1 rptcc_CW20_LIGHT BIRCH_WM" at bounding box center [1194, 56] width 47 height 11
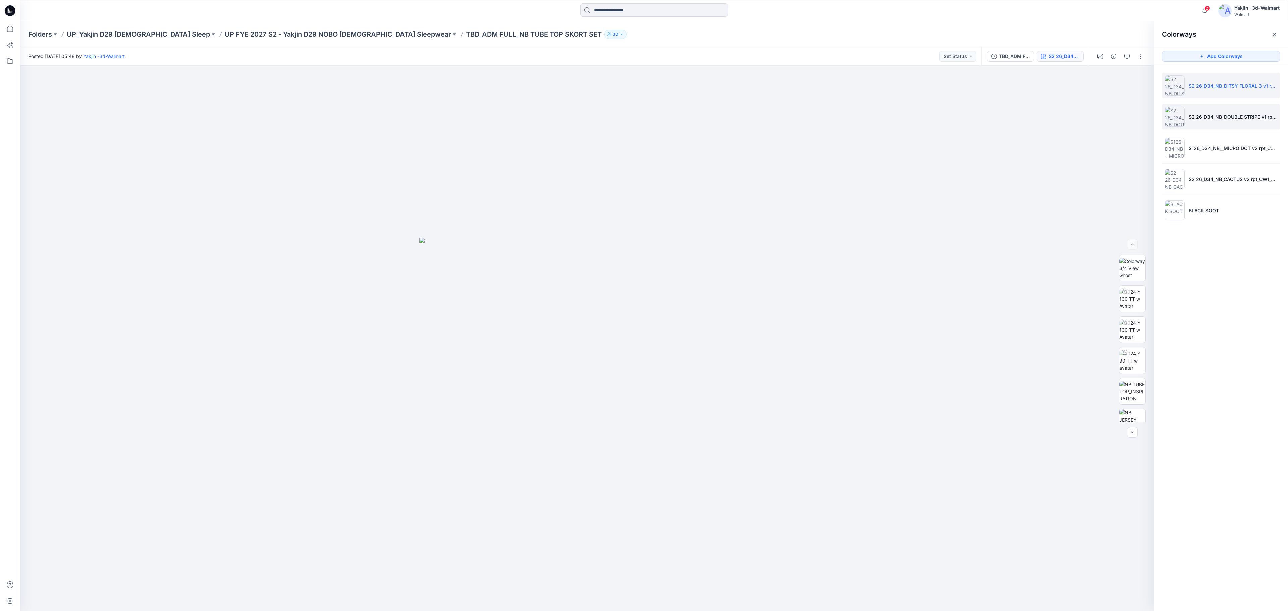
click at [858, 111] on li "S2 26_D34_NB_DOUBLE STRIPE v1 rpt_CW5_PEACH MIMOSA_WM" at bounding box center [1221, 116] width 118 height 25
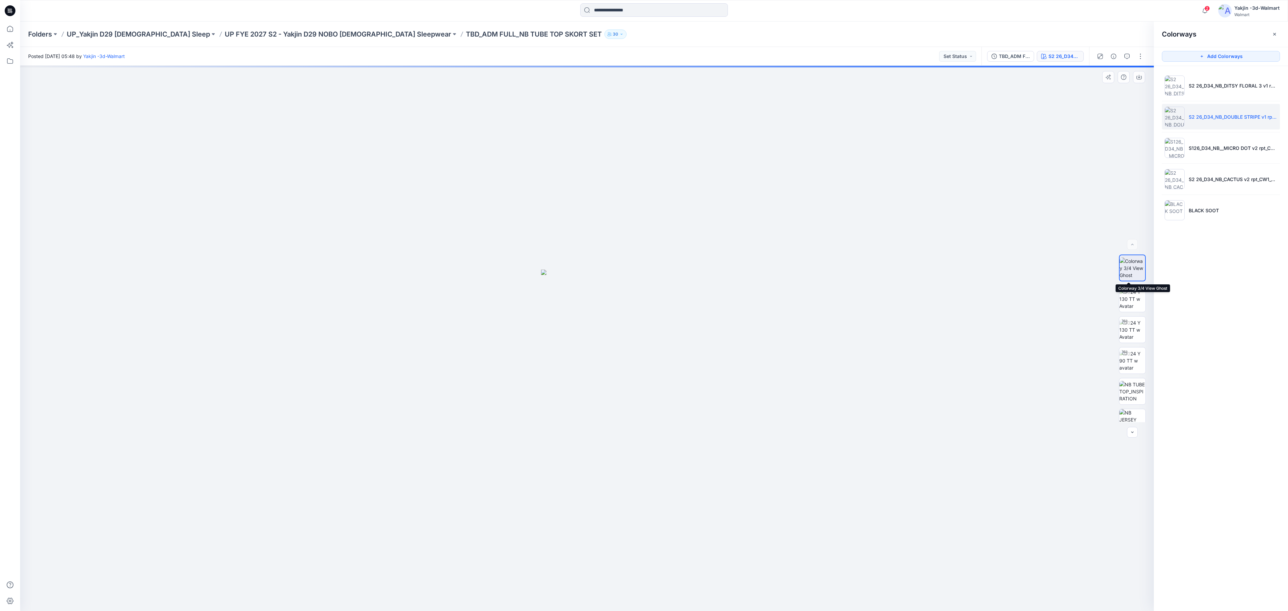
click at [858, 262] on img at bounding box center [1132, 268] width 25 height 21
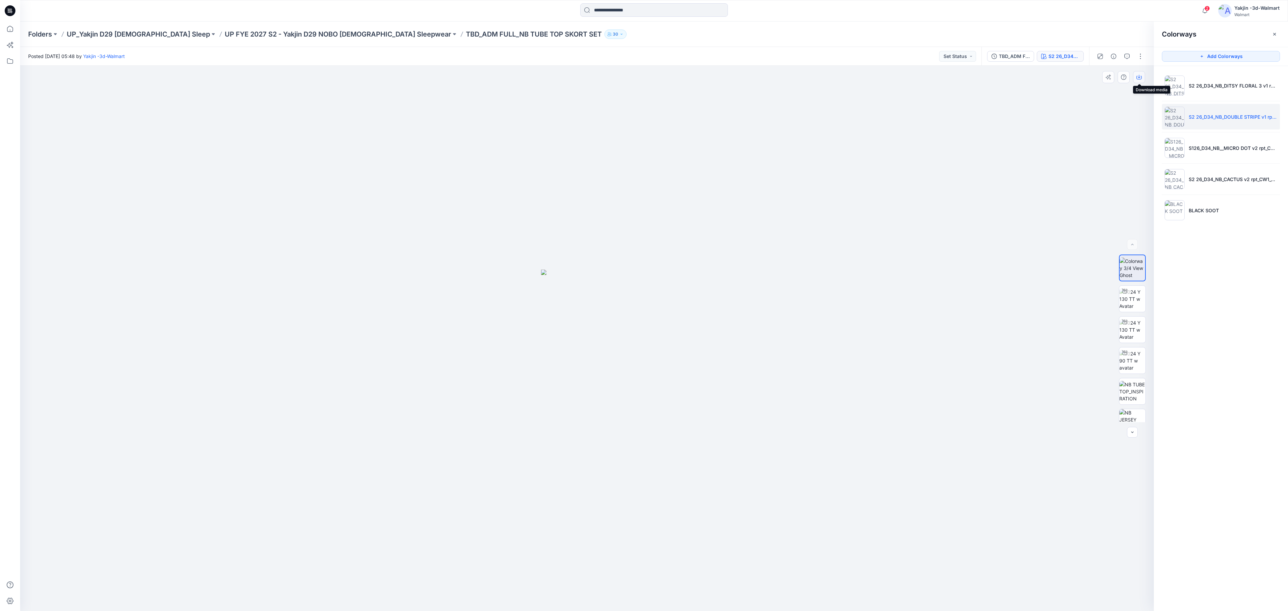
click at [858, 76] on icon "button" at bounding box center [1138, 76] width 5 height 5
click at [858, 145] on li "S126_D34_NB__MICRO DOT v2 rpt_CW5_VIVID WHT BLUE SAPPHIRE_WM" at bounding box center [1221, 147] width 118 height 25
click at [858, 117] on p "S2 26_D34_NB_DOUBLE STRIPE v1 rpt_CW5_PEACH MIMOSA_WM" at bounding box center [1233, 116] width 89 height 7
click at [858, 153] on li "S126_D34_NB__MICRO DOT v2 rpt_CW5_VIVID WHT BLUE SAPPHIRE_WM" at bounding box center [1221, 147] width 118 height 25
click at [858, 176] on li "S2 26_D34_NB_CACTUS v2 rpt_CW1_VIVID WHITE_WM" at bounding box center [1221, 178] width 118 height 25
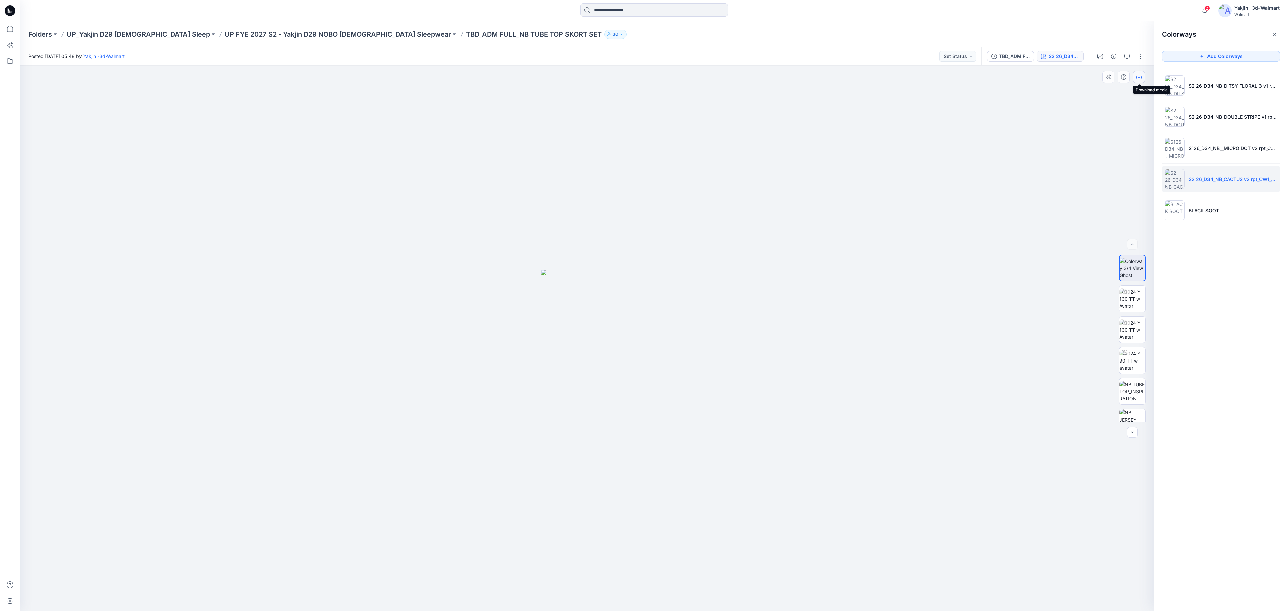
click at [858, 78] on button "button" at bounding box center [1139, 77] width 12 height 12
click at [858, 145] on li "S126_D34_NB__MICRO DOT v2 rpt_CW5_VIVID WHT BLUE SAPPHIRE_WM" at bounding box center [1221, 147] width 118 height 25
drag, startPoint x: 1142, startPoint y: 77, endPoint x: 1145, endPoint y: 72, distance: 5.8
click at [858, 76] on button "button" at bounding box center [1139, 77] width 12 height 12
click at [858, 80] on li "S2 26_D34_NB_DITSY FLORAL 3 v1 rptcc_CW20_LIGHT BIRCH_WM" at bounding box center [1221, 85] width 118 height 25
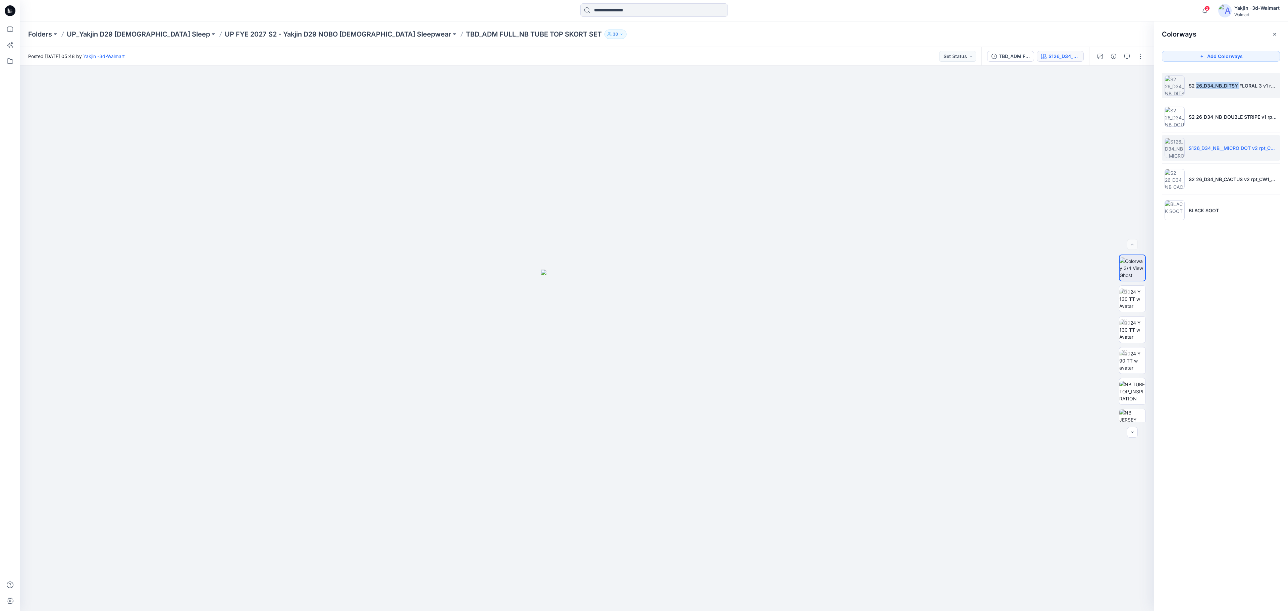
click at [858, 80] on li "S2 26_D34_NB_DITSY FLORAL 3 v1 rptcc_CW20_LIGHT BIRCH_WM" at bounding box center [1221, 85] width 118 height 25
click at [858, 78] on button "button" at bounding box center [1139, 77] width 12 height 12
drag, startPoint x: 987, startPoint y: 352, endPoint x: 1026, endPoint y: 331, distance: 44.4
click at [858, 353] on div at bounding box center [587, 338] width 1134 height 545
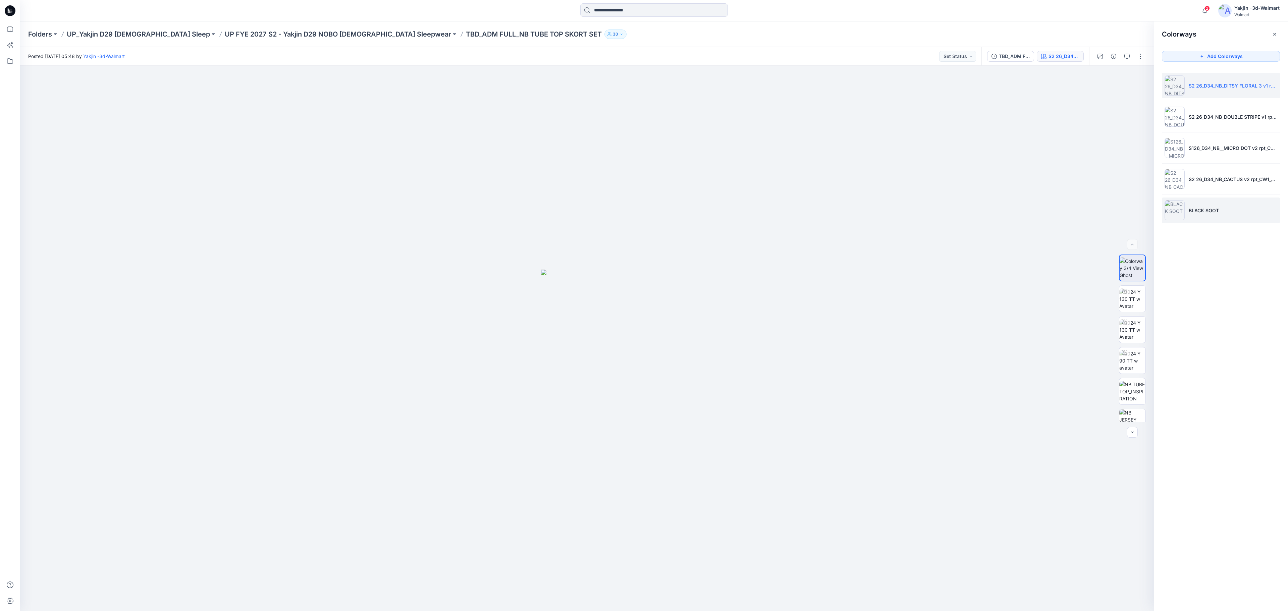
click at [858, 213] on li "BLACK SOOT" at bounding box center [1221, 210] width 118 height 25
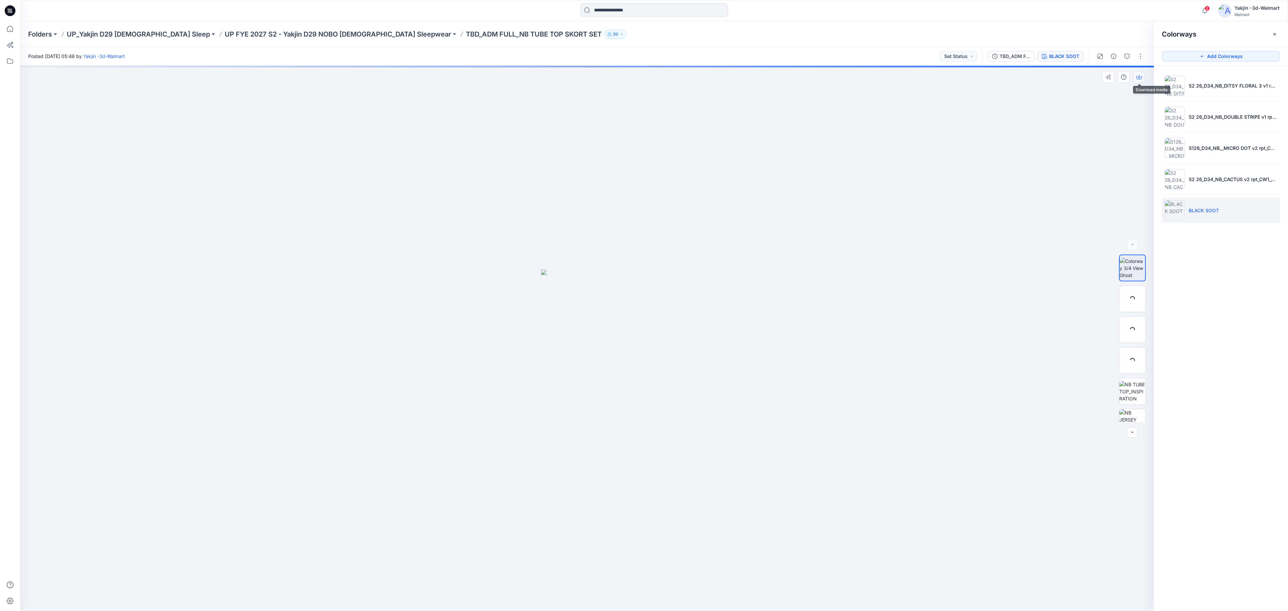
click at [858, 78] on icon "button" at bounding box center [1138, 76] width 5 height 5
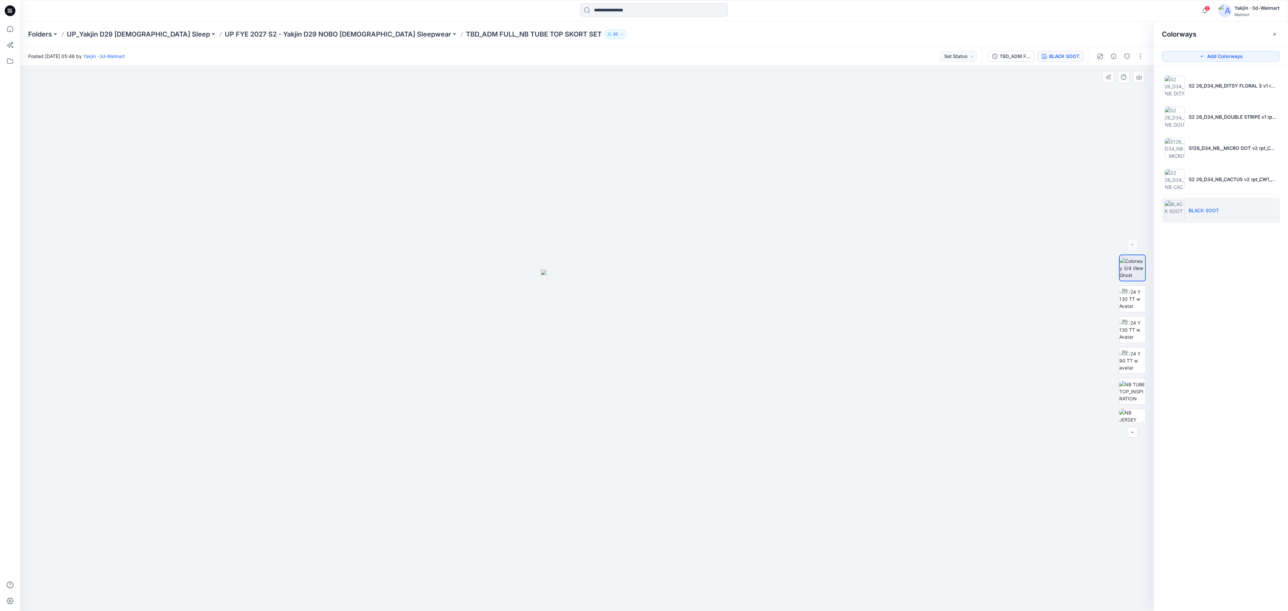
click at [858, 407] on div at bounding box center [587, 338] width 1134 height 545
click at [858, 75] on icon "button" at bounding box center [1138, 76] width 5 height 5
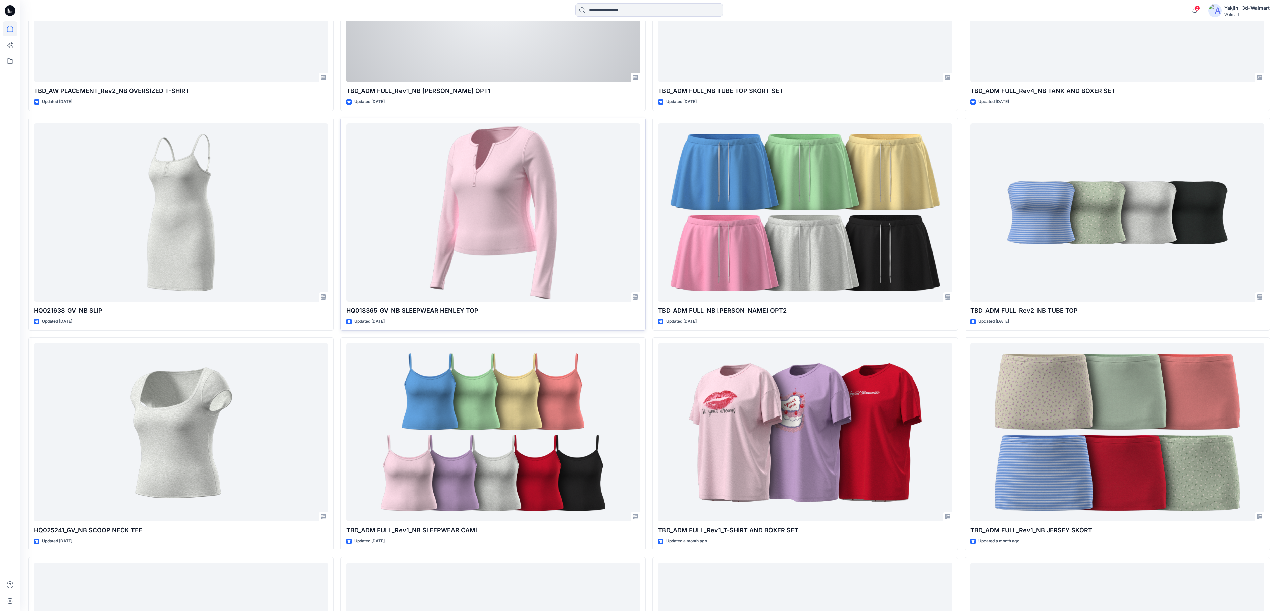
scroll to position [1476, 0]
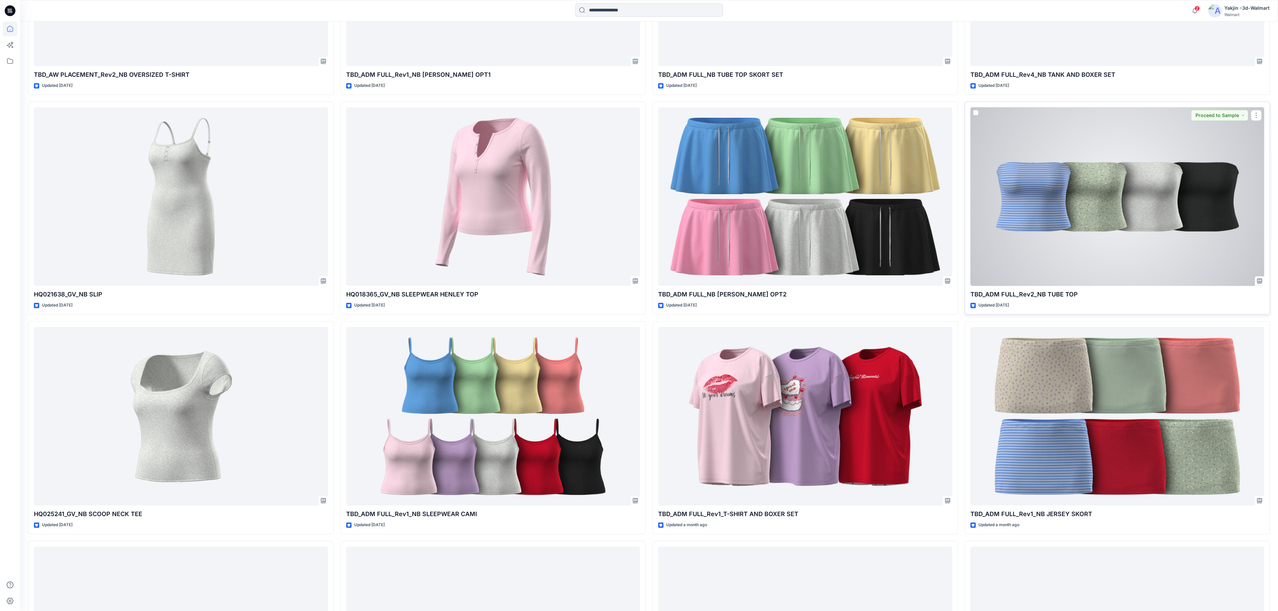
click at [858, 211] on div at bounding box center [1117, 196] width 294 height 179
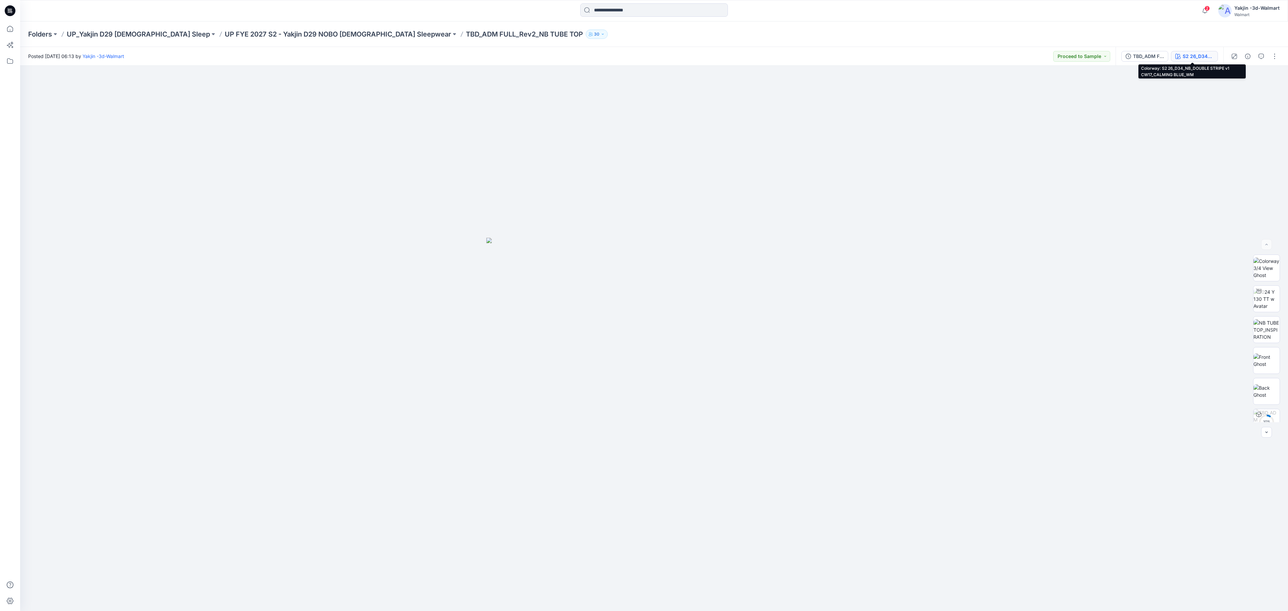
click at [858, 56] on div "S2 26_D34_NB_DOUBLE STRIPE v1 CW17_CALMING BLUE_WM" at bounding box center [1198, 56] width 31 height 7
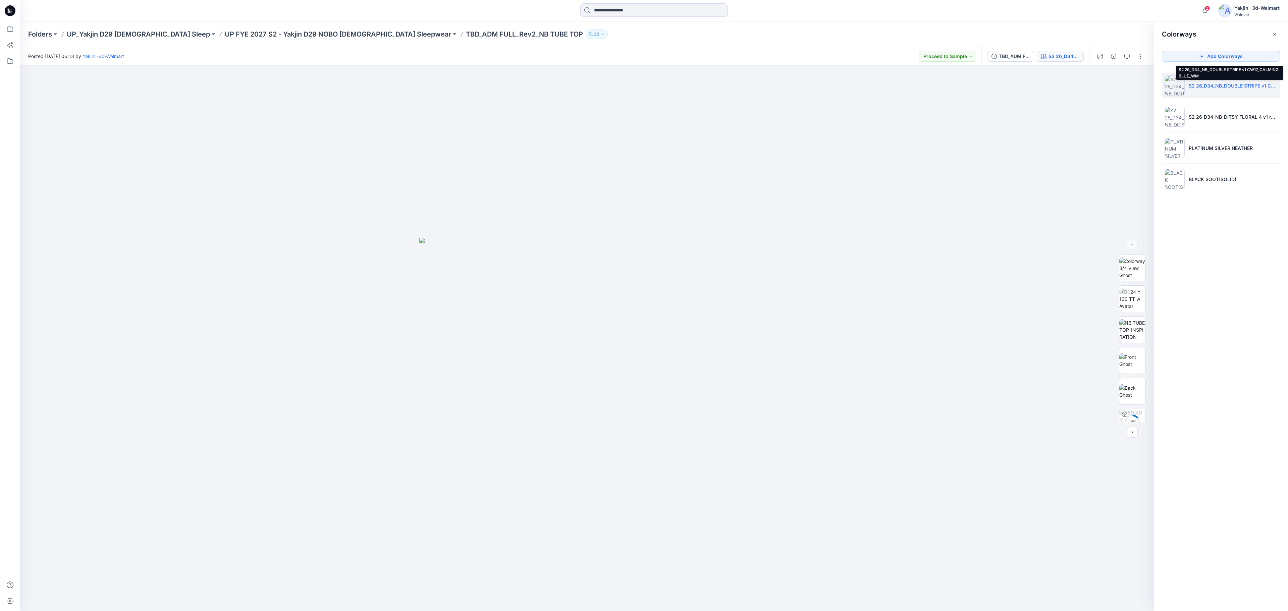
click at [858, 85] on p "S2 26_D34_NB_DOUBLE STRIPE v1 CW17_CALMING BLUE_WM" at bounding box center [1233, 85] width 89 height 7
click at [858, 78] on icon "button" at bounding box center [1138, 76] width 5 height 5
click at [858, 121] on li "S2 26_D34_NB_DITSY FLORAL 4 v1 rpt_CW21_MINT DREAM_WM" at bounding box center [1221, 116] width 118 height 25
drag, startPoint x: 890, startPoint y: 118, endPoint x: 1008, endPoint y: 116, distance: 117.4
click at [858, 118] on div at bounding box center [587, 338] width 1134 height 545
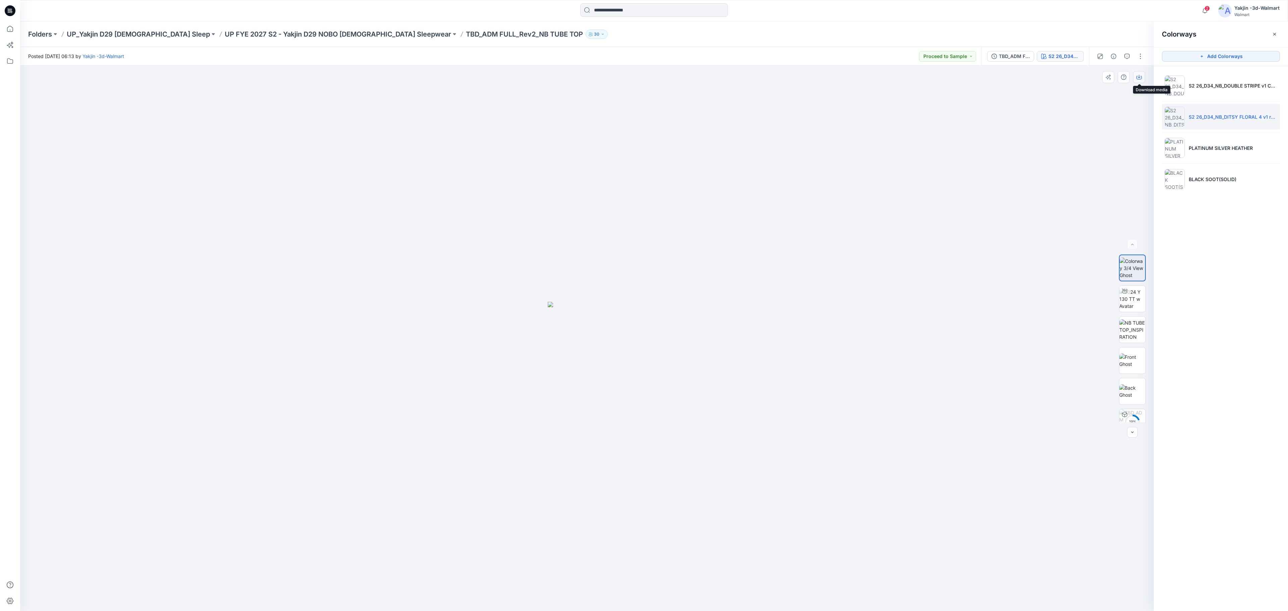
click at [858, 76] on icon "button" at bounding box center [1138, 78] width 5 height 4
click at [858, 149] on p "PLATINUM SILVER HEATHER" at bounding box center [1221, 148] width 64 height 7
click at [858, 171] on div at bounding box center [587, 338] width 1134 height 545
click at [858, 76] on icon "button" at bounding box center [1138, 76] width 5 height 5
drag, startPoint x: 941, startPoint y: 280, endPoint x: 961, endPoint y: 275, distance: 21.3
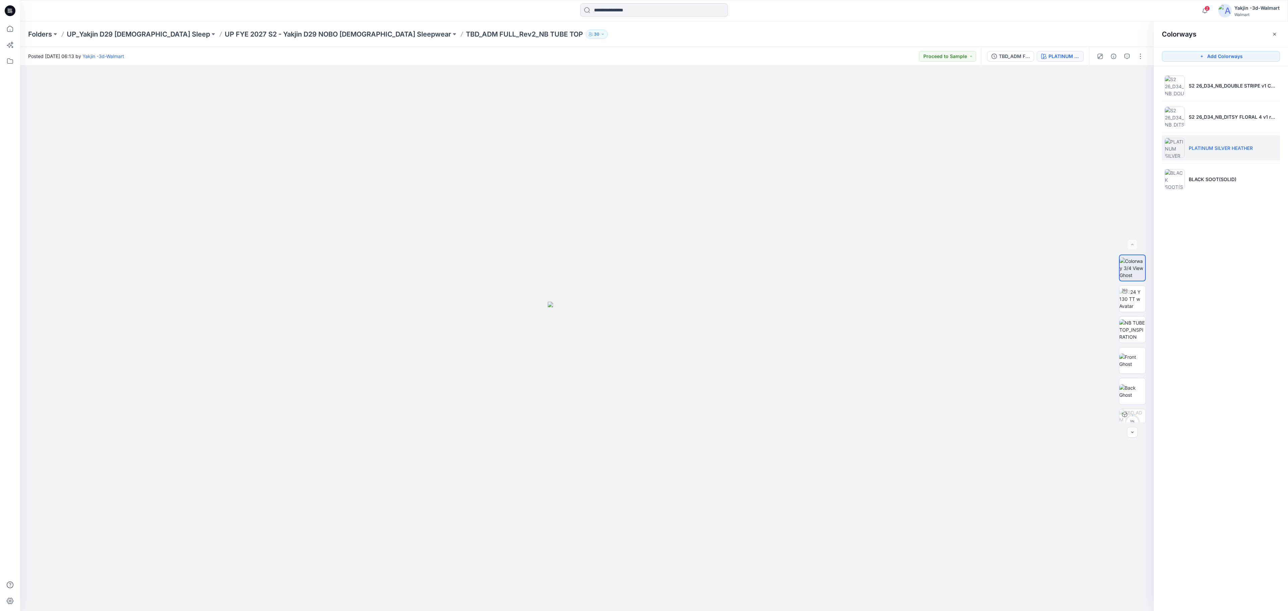
click at [858, 278] on div at bounding box center [587, 338] width 1134 height 545
click at [858, 180] on p "BLACK SOOT(SOLID)" at bounding box center [1213, 179] width 48 height 7
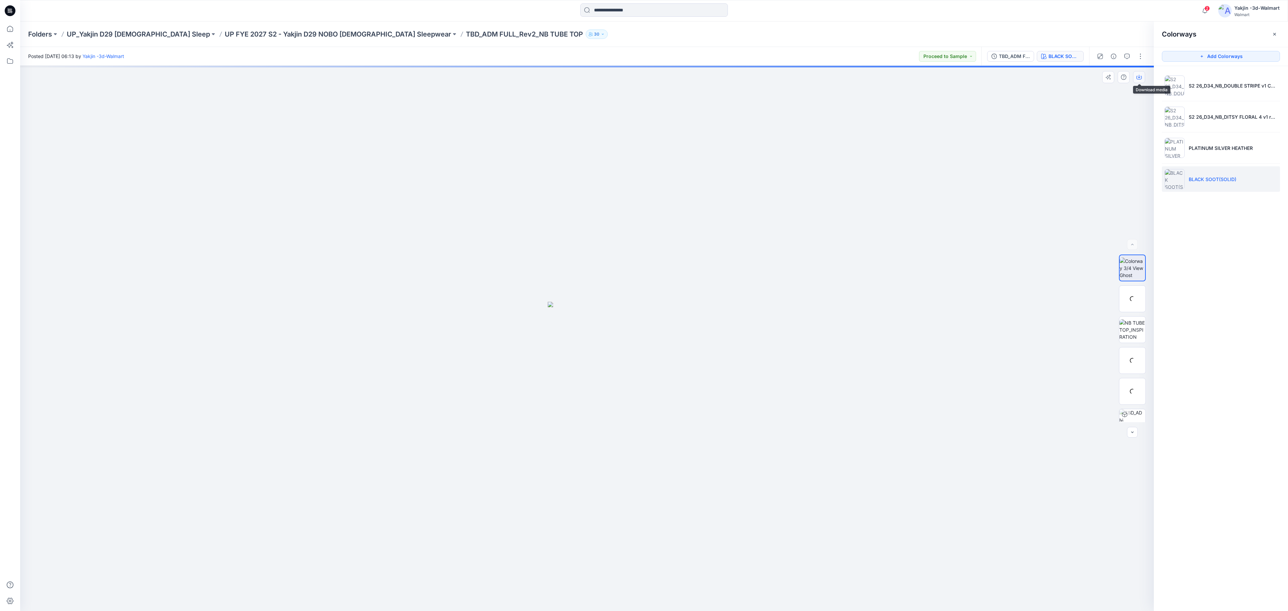
click at [858, 76] on icon "button" at bounding box center [1138, 76] width 5 height 5
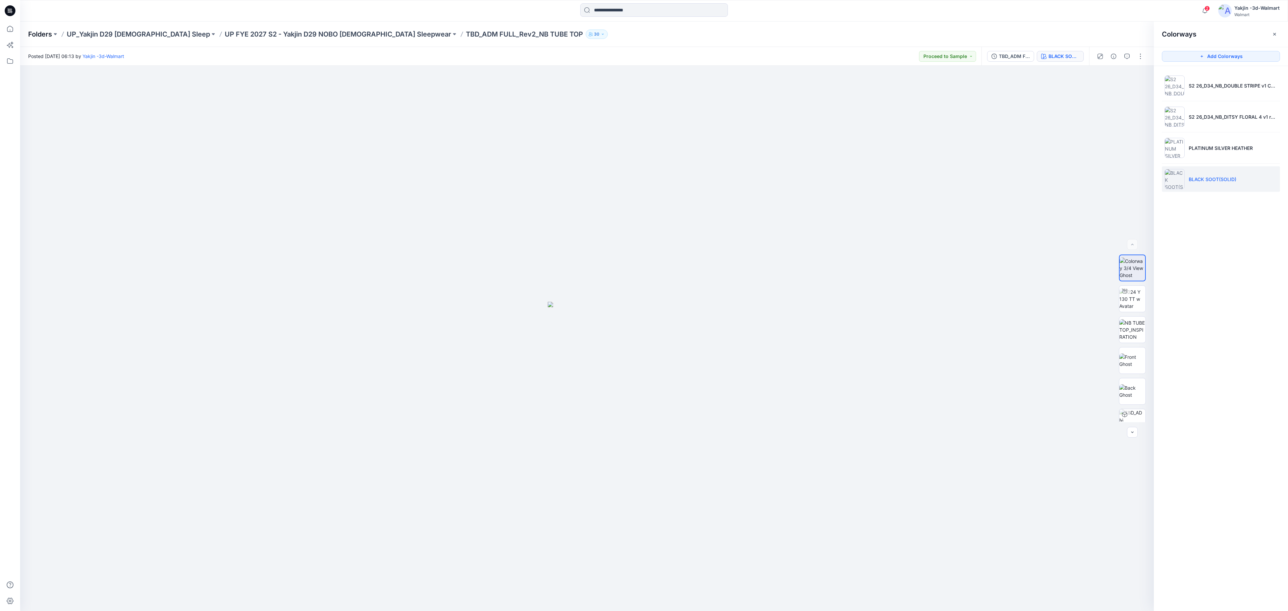
click at [44, 34] on p "Folders" at bounding box center [40, 34] width 24 height 9
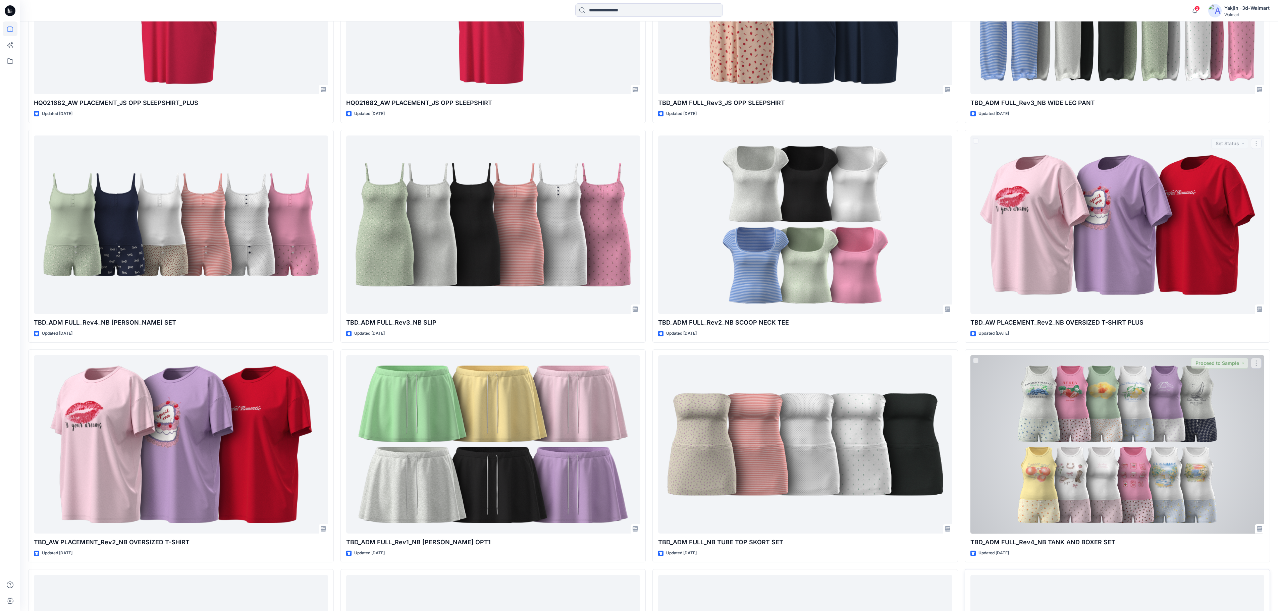
scroll to position [1208, 0]
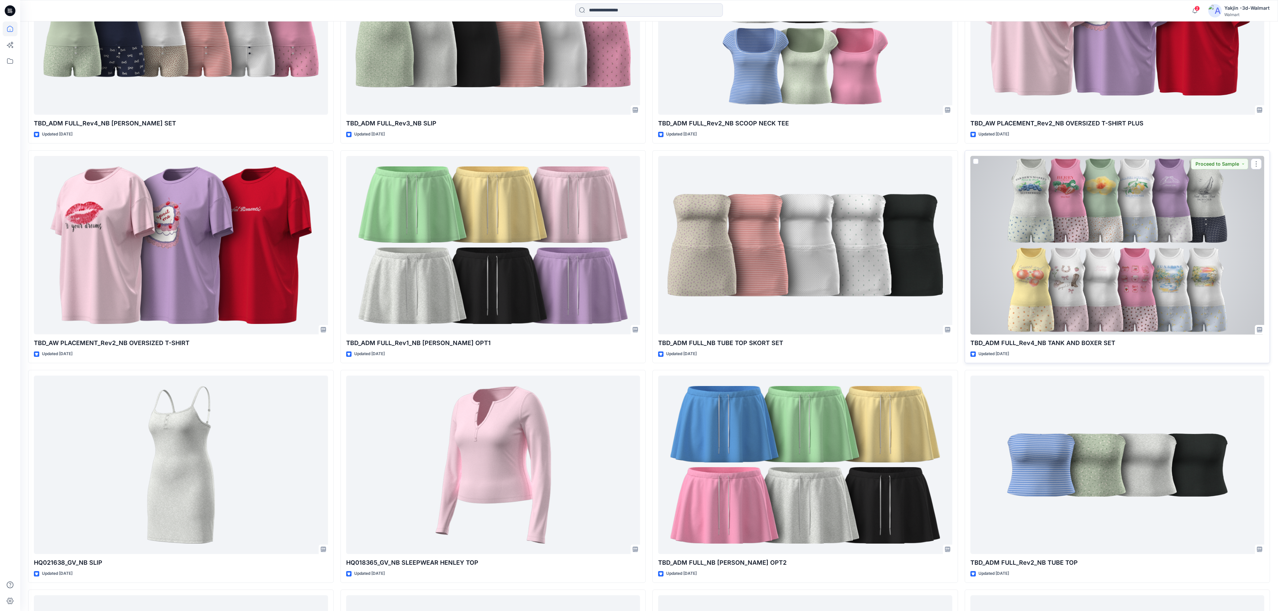
click at [858, 241] on div at bounding box center [1117, 245] width 294 height 179
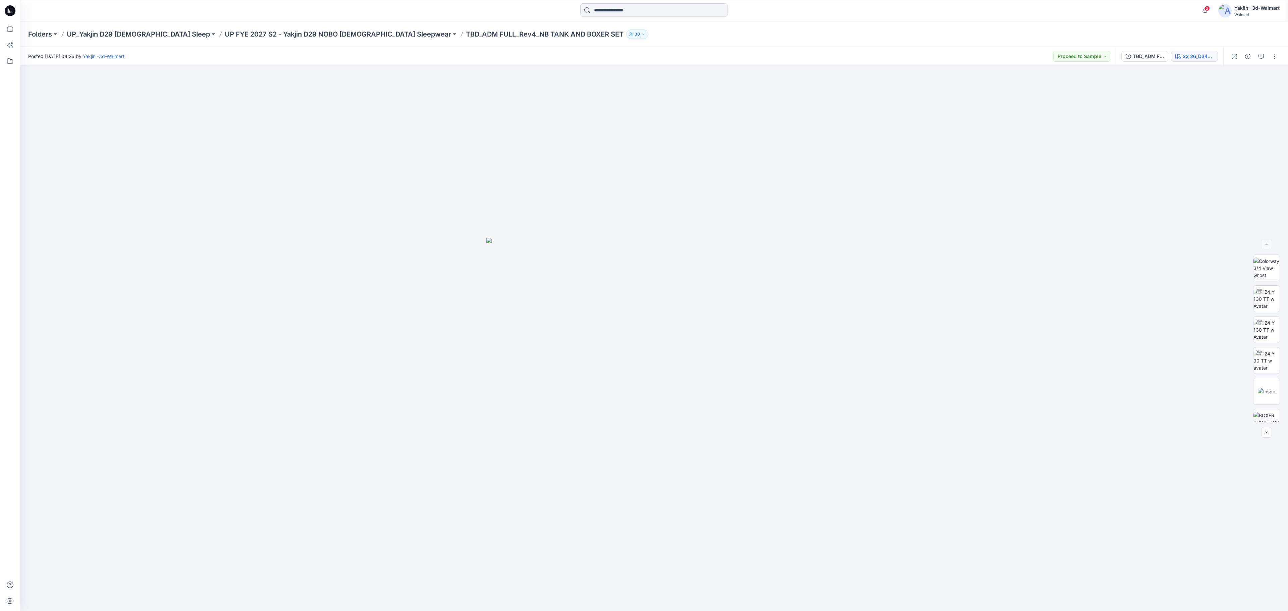
click at [858, 51] on button "S2 26_D34_NB_BLUEBERRY GINGHAM sm v1 rpt_CW2_MINT DREAM_WM" at bounding box center [1194, 56] width 47 height 11
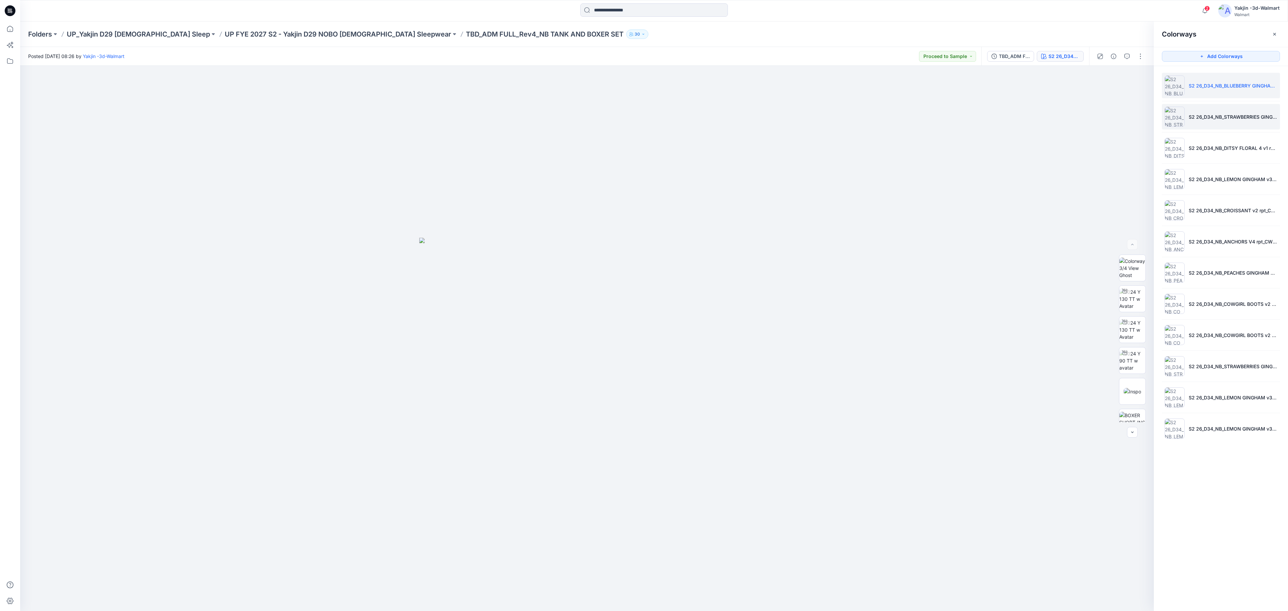
click at [858, 123] on li "S2 26_D34_NB_STRAWBERRIES GINGHAM v1 rpt_CW3_VIV WHT ROSY PETAL_WM" at bounding box center [1221, 116] width 118 height 25
click at [858, 75] on icon "button" at bounding box center [1138, 76] width 5 height 5
click at [858, 149] on p "S2 26_D34_NB_DITSY FLORAL 4 v1 rpt_CW16_VIVID WHITE PEACH MARIGOLD_WM" at bounding box center [1233, 148] width 89 height 7
click at [858, 183] on p "S2 26_D34_NB_LEMON GINGHAM v3 rpt_CW2_VIVID WHITE XENON BLUE_WM" at bounding box center [1233, 179] width 89 height 7
click at [858, 92] on li "S2 26_D34_NB_BLUEBERRY GINGHAM sm v1 rpt_CW2_MINT DREAM_WM" at bounding box center [1221, 85] width 118 height 25
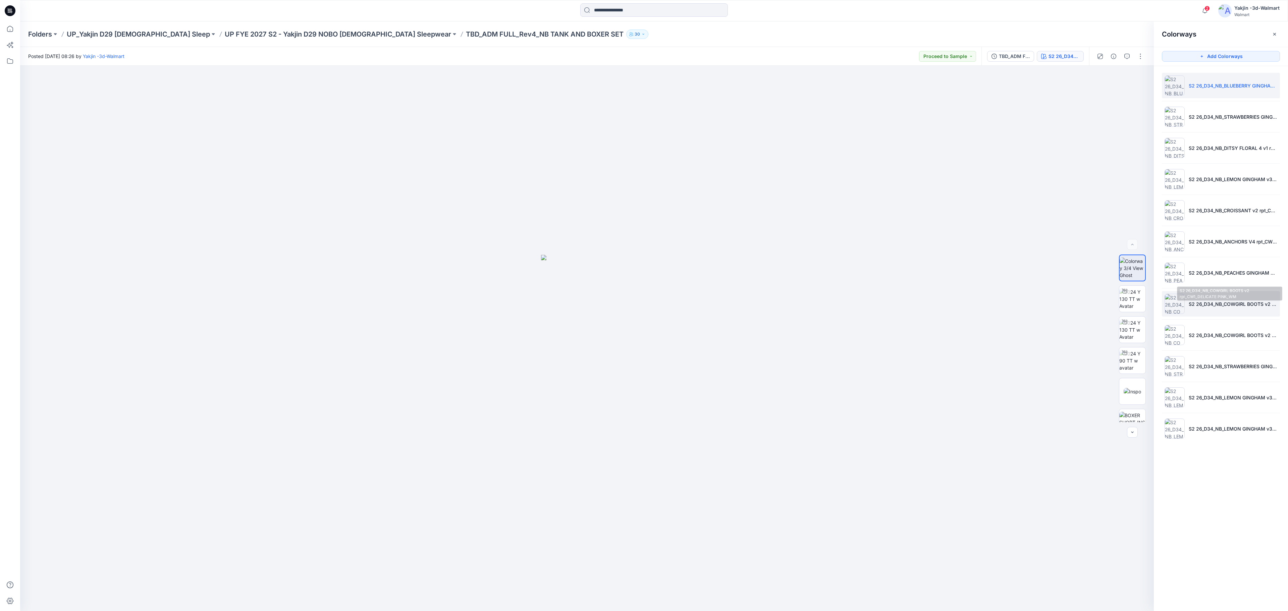
click at [858, 306] on p "S2 26_D34_NB_COWGIRL BOOTS v2 rpt_CW1_DELICATE PINK_WM" at bounding box center [1233, 304] width 89 height 7
click at [858, 80] on button "button" at bounding box center [1139, 77] width 12 height 12
click at [858, 337] on p "S2 26_D34_NB_COWGIRL BOOTS v2 rpt_CW1_DELICATE PINK_WM 1" at bounding box center [1233, 335] width 89 height 7
click at [858, 400] on p "S2 26_D34_NB_LEMON GINGHAM v3 rpt_CW2_VIVID WHITE XENON BLUE_WM 1" at bounding box center [1233, 397] width 89 height 7
click at [858, 80] on button "button" at bounding box center [1139, 77] width 12 height 12
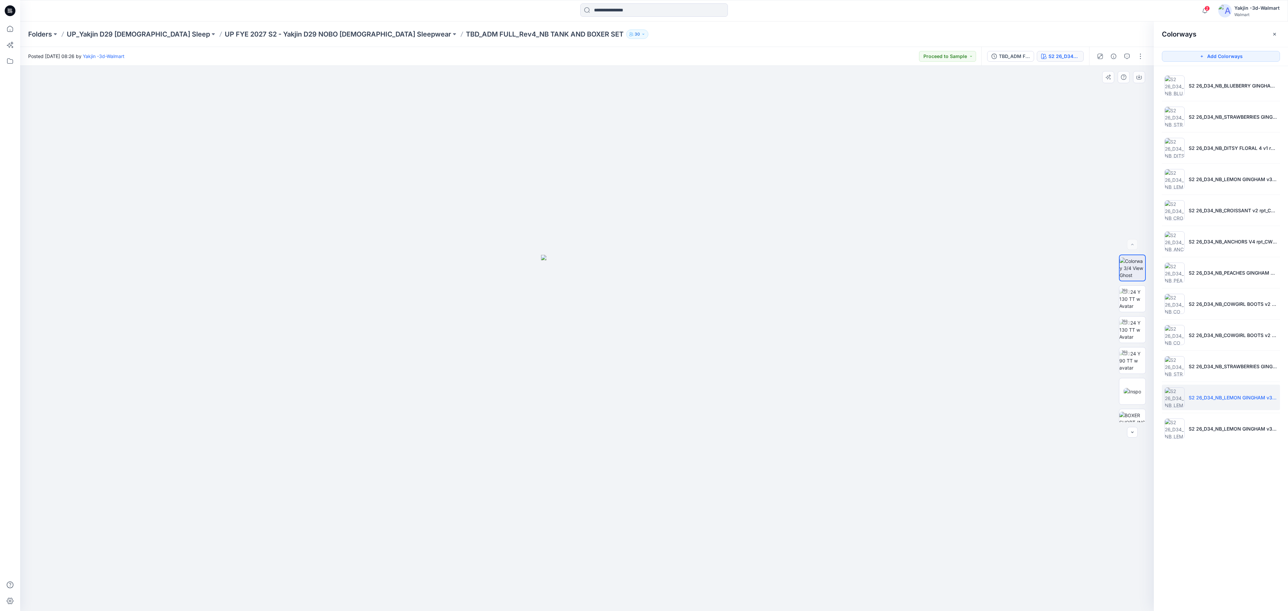
click at [858, 347] on div at bounding box center [587, 338] width 1134 height 545
click at [858, 276] on p "S2 26_D34_NB_PEACHES GINGHAM v2 rpt_CW1_VIVID WHITE TENDER LEMON_WM" at bounding box center [1233, 272] width 89 height 7
click at [858, 76] on button "button" at bounding box center [1139, 77] width 12 height 12
click at [858, 213] on p "S2 26_D34_NB_CROISSANT v2 rpt_CW1_VIVID WHT_WM 6." at bounding box center [1233, 210] width 89 height 7
click at [858, 75] on icon "button" at bounding box center [1138, 76] width 5 height 5
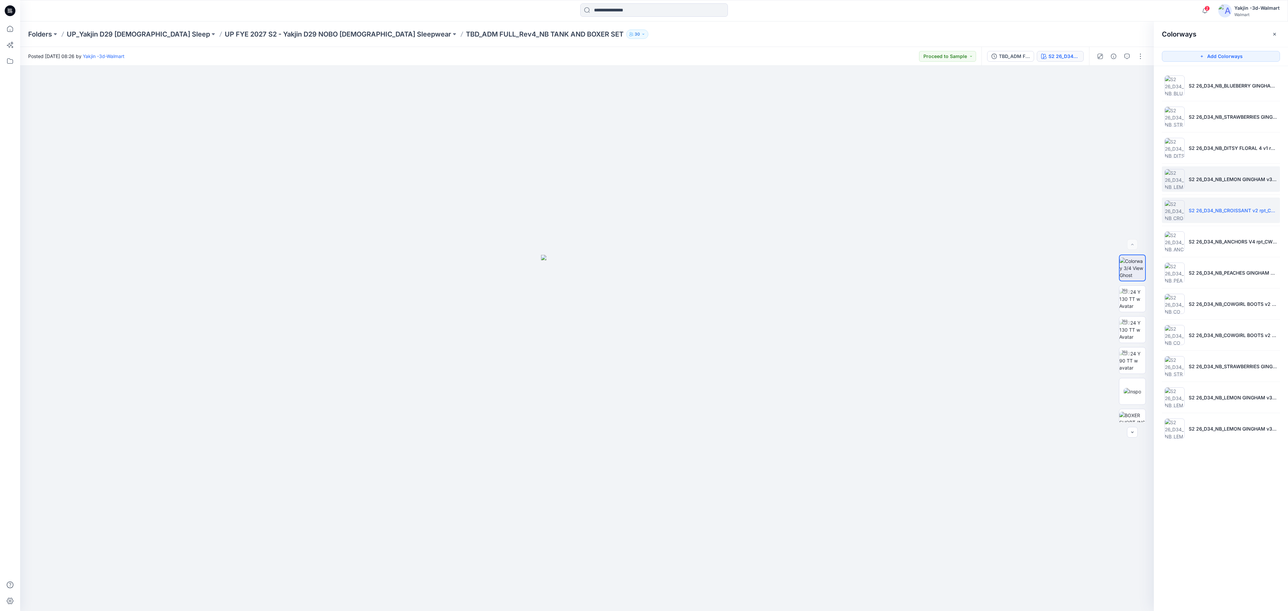
click at [858, 175] on li "S2 26_D34_NB_LEMON GINGHAM v3 rpt_CW2_VIVID WHITE XENON BLUE_WM" at bounding box center [1221, 178] width 118 height 25
click at [858, 146] on p "S2 26_D34_NB_DITSY FLORAL 4 v1 rpt_CW16_VIVID WHITE PEACH MARIGOLD_WM" at bounding box center [1233, 148] width 89 height 7
click at [858, 119] on p "S2 26_D34_NB_STRAWBERRIES GINGHAM v1 rpt_CW3_VIV WHT ROSY PETAL_WM" at bounding box center [1233, 116] width 89 height 7
click at [858, 88] on p "S2 26_D34_NB_BLUEBERRY GINGHAM sm v1 rpt_CW2_MINT DREAM_WM" at bounding box center [1233, 85] width 89 height 7
click at [858, 203] on li "S2 26_D34_NB_CROISSANT v2 rpt_CW1_VIVID WHT_WM 6." at bounding box center [1221, 210] width 118 height 25
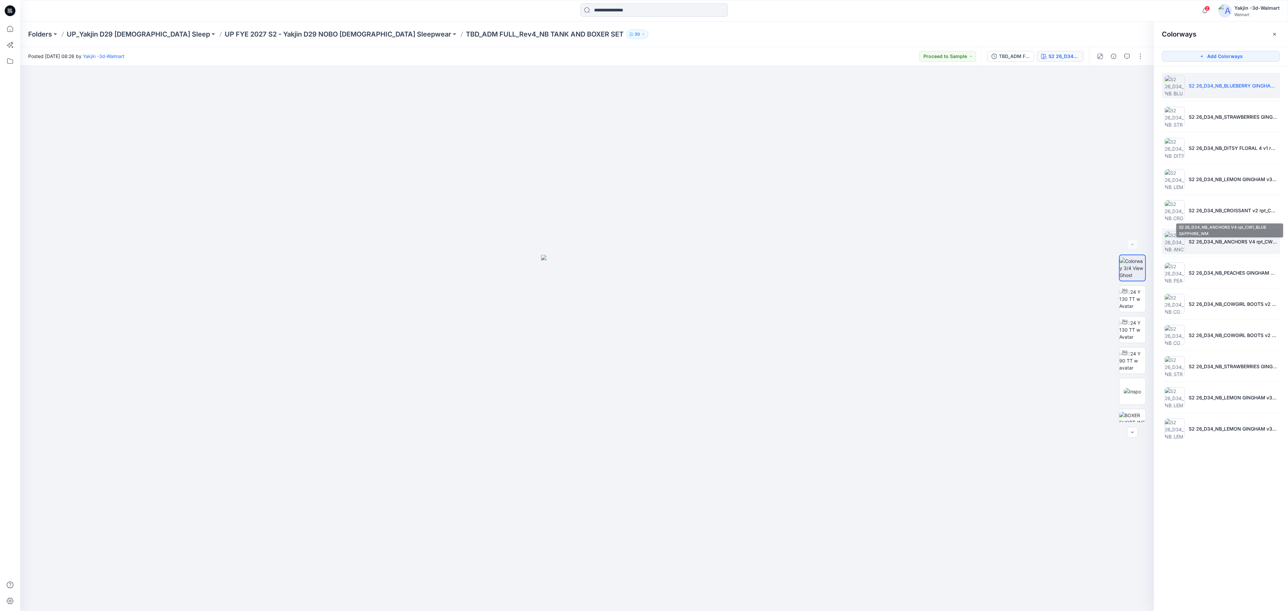
click at [858, 245] on p "S2 26_D34_NB_ANCHORS V4 rpt_CW1_BLUE SAPPHIRE_WM" at bounding box center [1233, 241] width 89 height 7
click at [858, 80] on button "button" at bounding box center [1139, 77] width 12 height 12
drag, startPoint x: 336, startPoint y: 270, endPoint x: 336, endPoint y: 266, distance: 4.0
click at [336, 267] on div at bounding box center [587, 338] width 1134 height 545
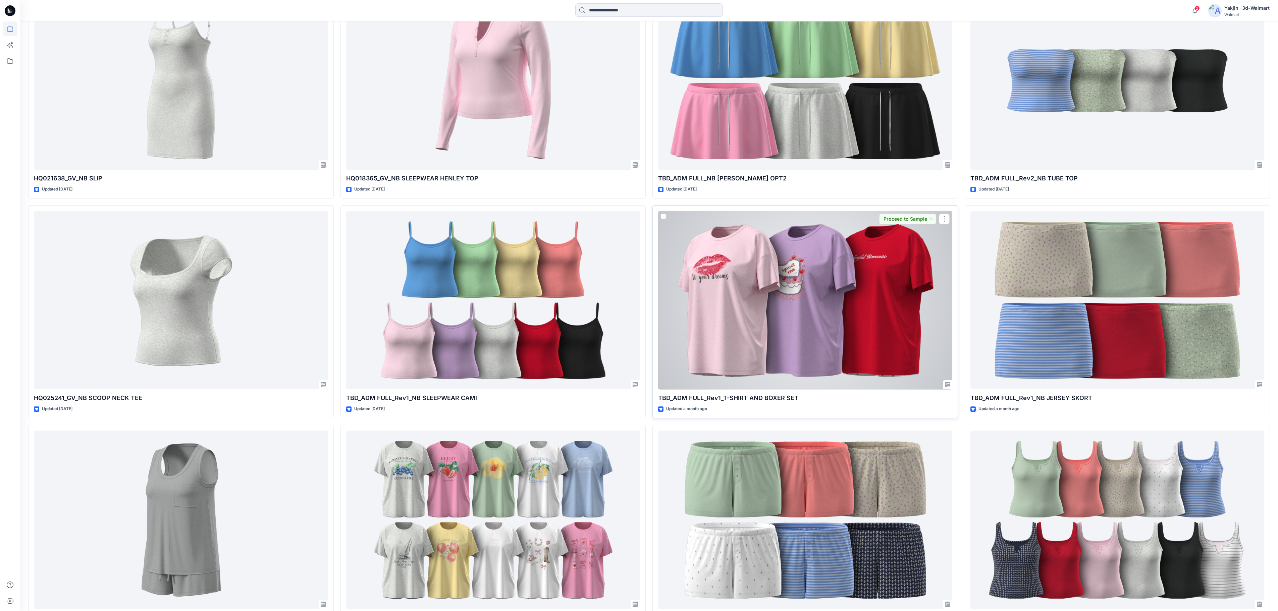
scroll to position [1409, 0]
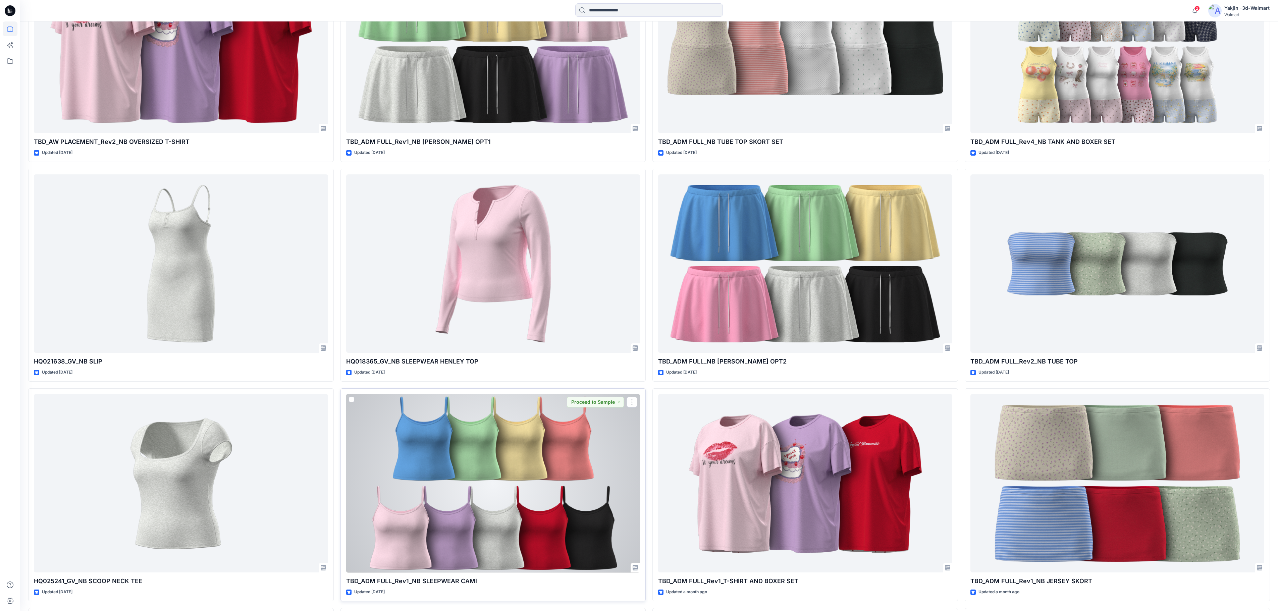
click at [533, 407] on div at bounding box center [493, 483] width 294 height 179
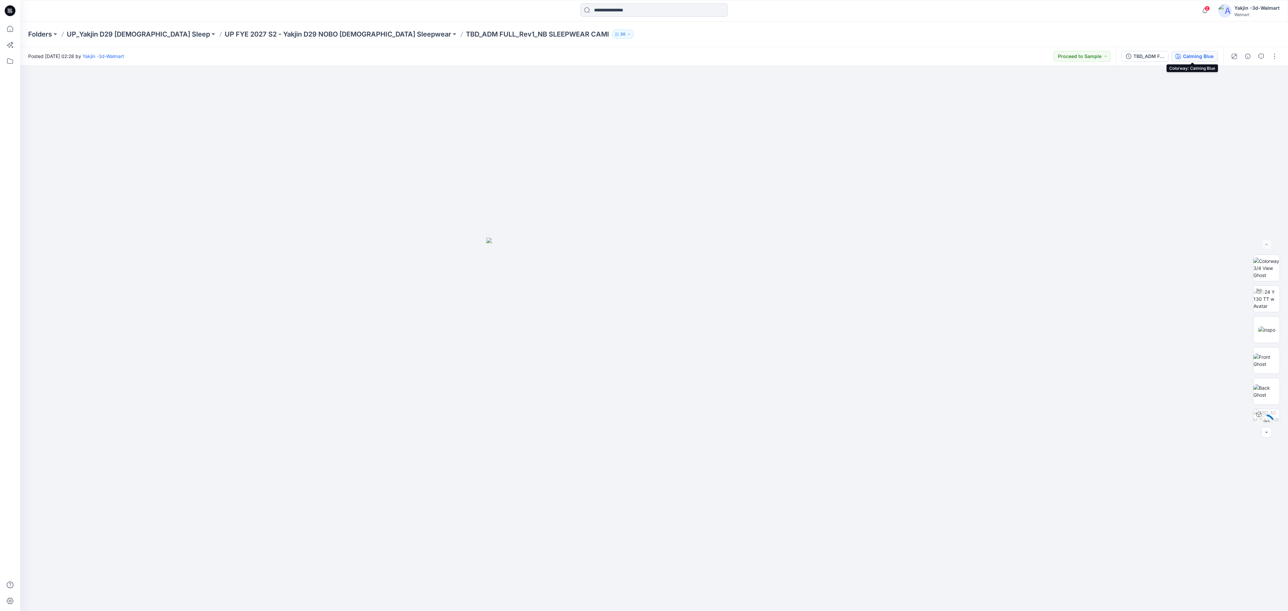
click at [858, 60] on button "Calming Blue" at bounding box center [1194, 56] width 47 height 11
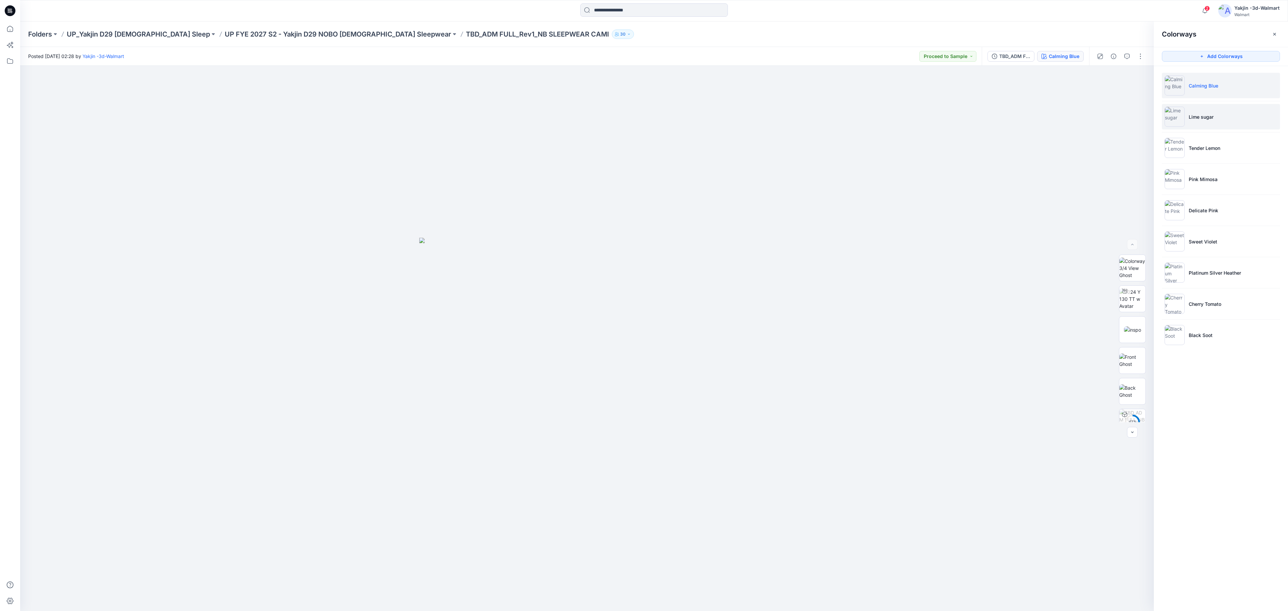
click at [858, 119] on li "Lime sugar" at bounding box center [1221, 116] width 118 height 25
click at [858, 77] on icon "button" at bounding box center [1139, 76] width 3 height 3
click at [858, 148] on p "Tender Lemon" at bounding box center [1205, 148] width 32 height 7
click at [810, 262] on div at bounding box center [587, 338] width 1134 height 545
click at [858, 77] on icon "button" at bounding box center [1138, 76] width 5 height 5
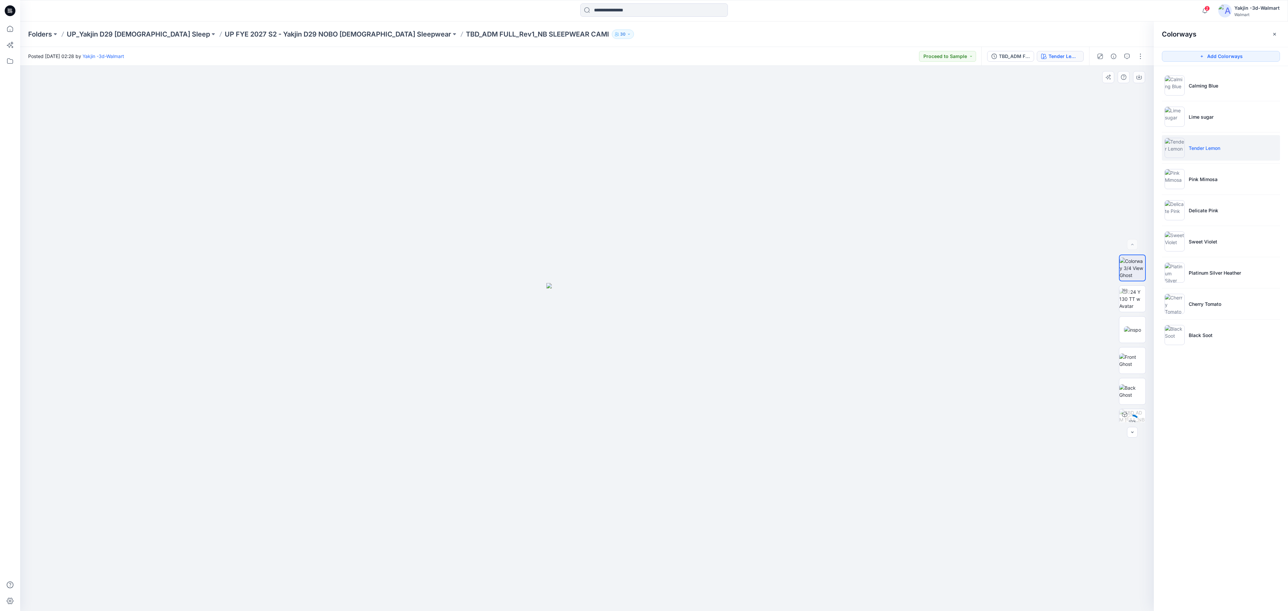
drag, startPoint x: 977, startPoint y: 235, endPoint x: 1069, endPoint y: 221, distance: 93.0
click at [858, 235] on div at bounding box center [587, 338] width 1134 height 545
click at [858, 208] on li "Delicate Pink" at bounding box center [1221, 210] width 118 height 25
click at [858, 76] on button "button" at bounding box center [1139, 77] width 12 height 12
drag, startPoint x: 818, startPoint y: 267, endPoint x: 855, endPoint y: 267, distance: 37.6
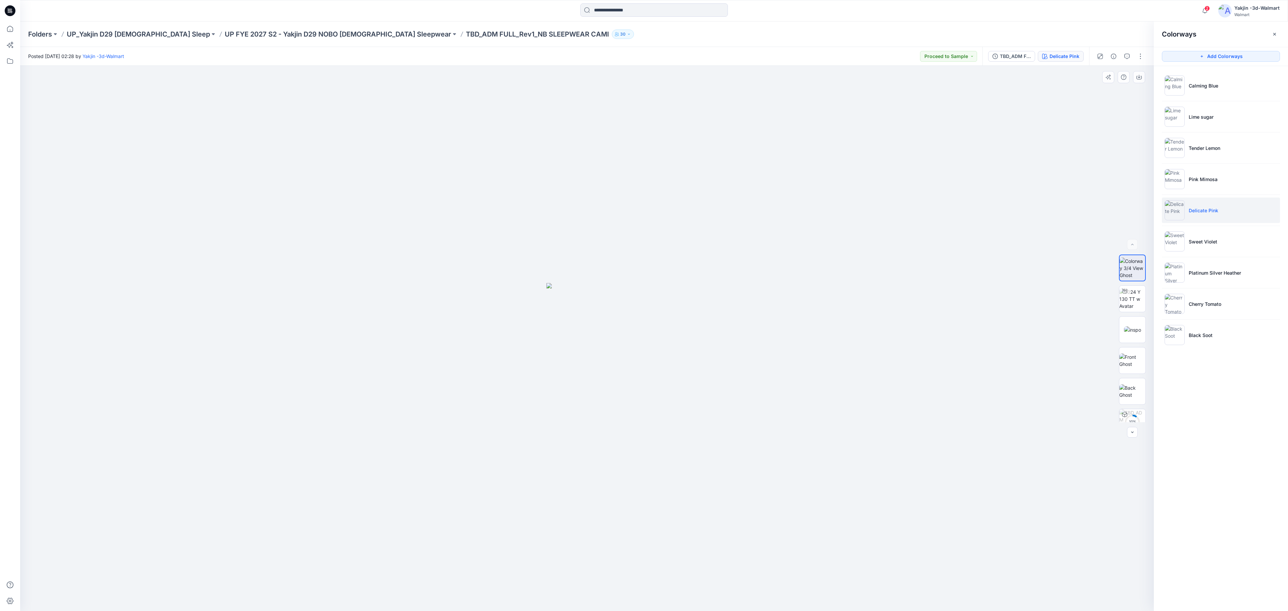
click at [818, 267] on div at bounding box center [587, 338] width 1134 height 545
click at [858, 241] on p "Sweet Violet" at bounding box center [1203, 241] width 29 height 7
click at [858, 75] on icon "button" at bounding box center [1138, 76] width 5 height 5
click at [858, 274] on p "Platinum Silver Heather" at bounding box center [1215, 272] width 52 height 7
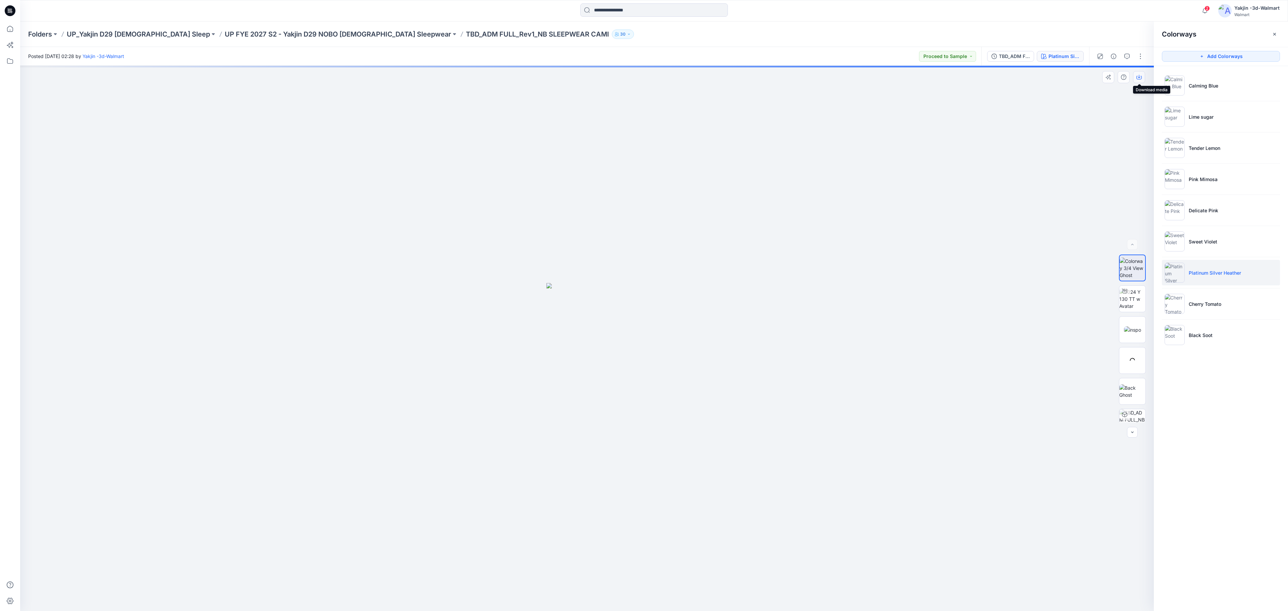
click at [858, 76] on icon "button" at bounding box center [1138, 76] width 5 height 5
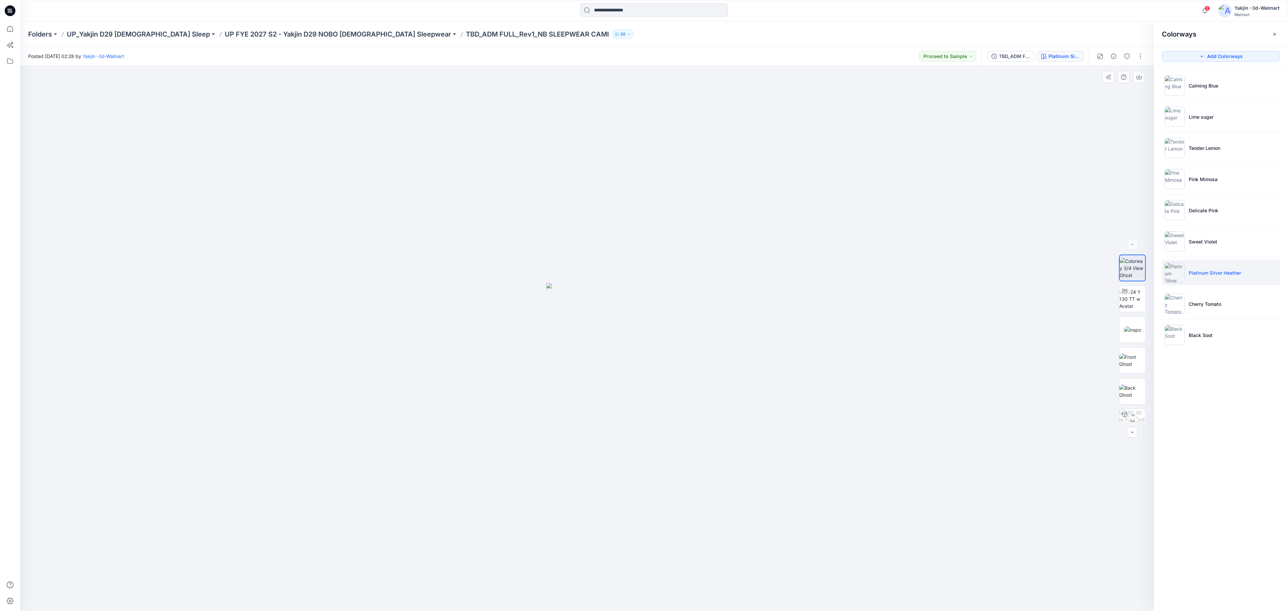
drag, startPoint x: 1016, startPoint y: 274, endPoint x: 1096, endPoint y: 319, distance: 91.6
click at [858, 276] on div at bounding box center [587, 338] width 1134 height 545
click at [858, 342] on li "Black Soot" at bounding box center [1221, 334] width 118 height 25
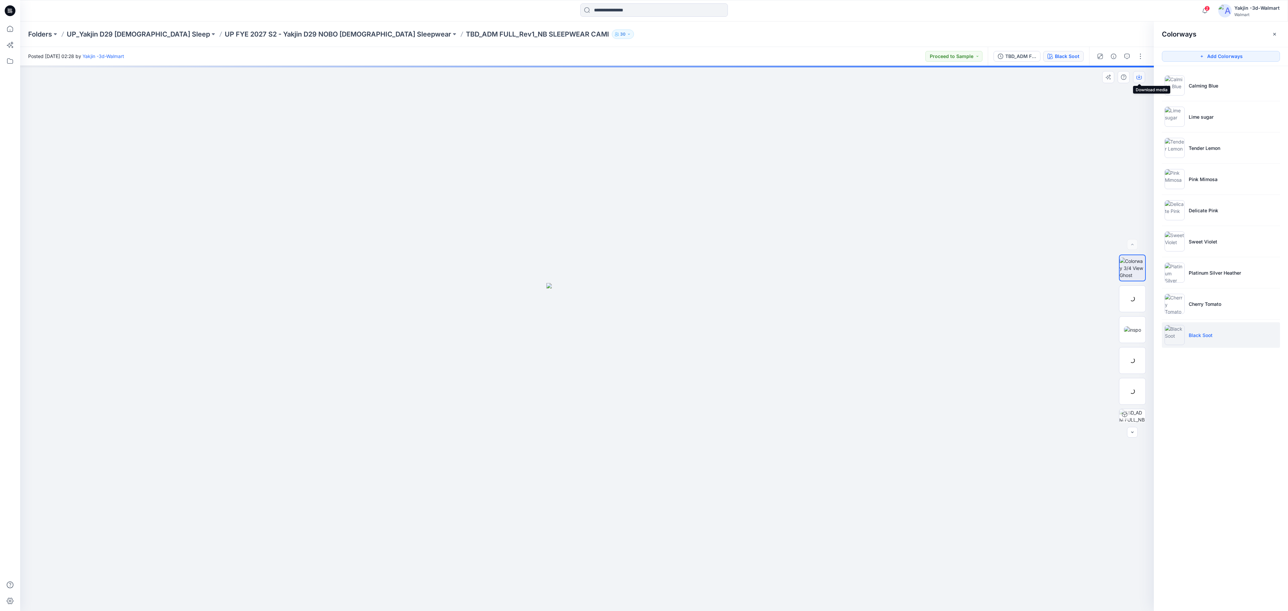
click at [858, 77] on button "button" at bounding box center [1139, 77] width 12 height 12
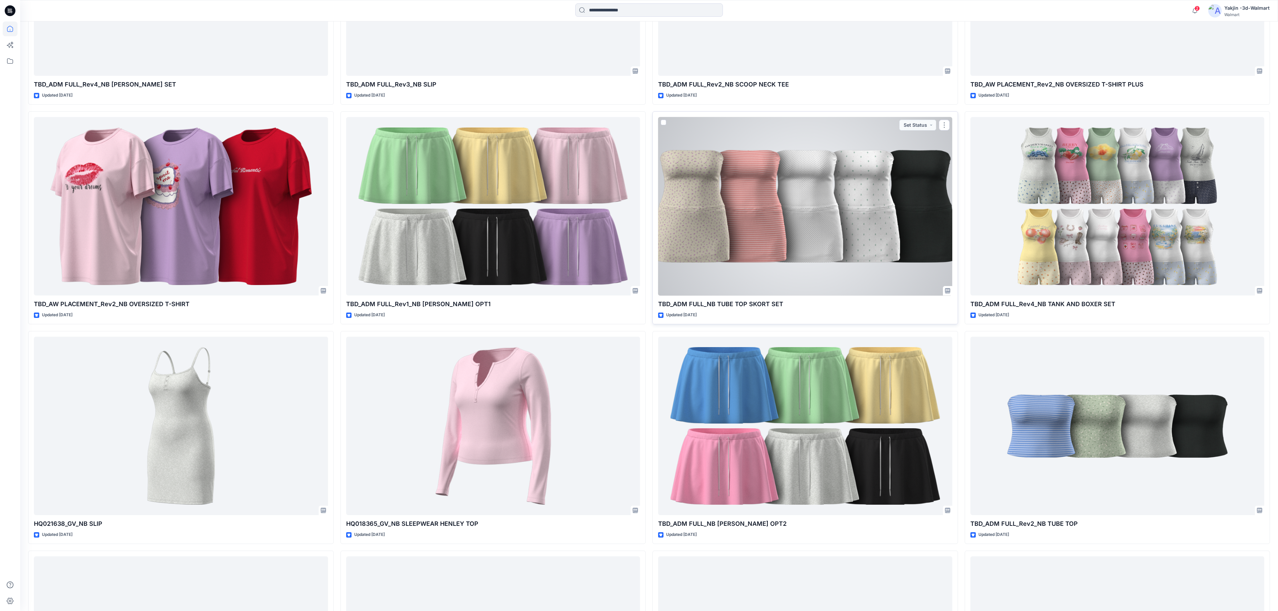
scroll to position [1275, 0]
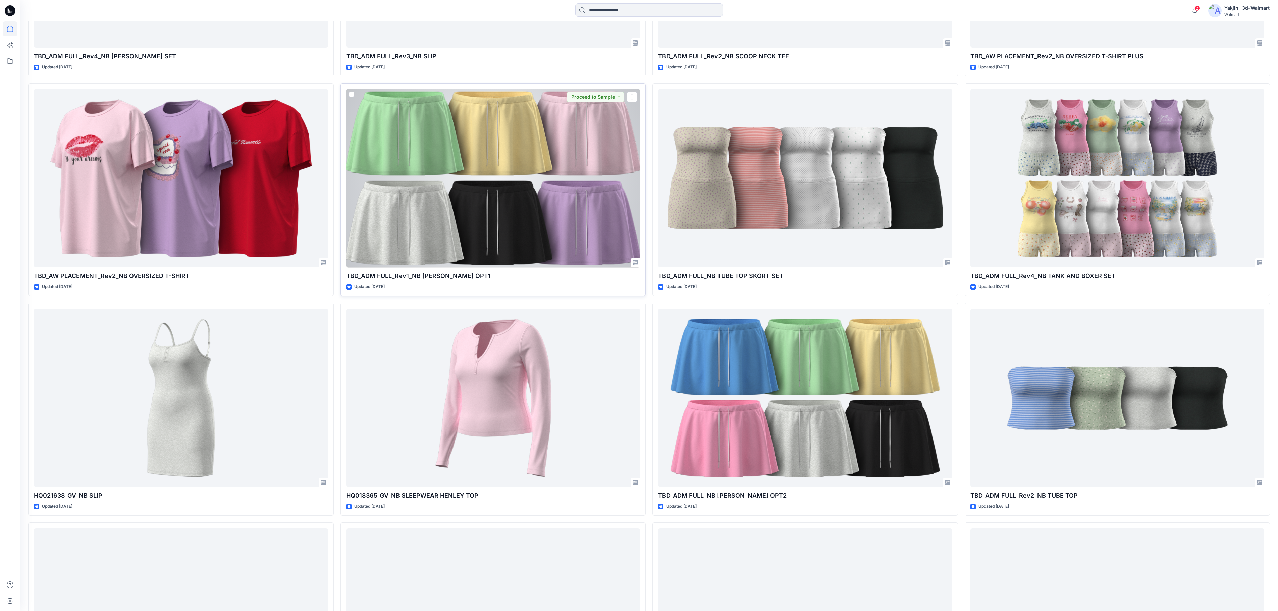
click at [528, 160] on div at bounding box center [493, 178] width 294 height 179
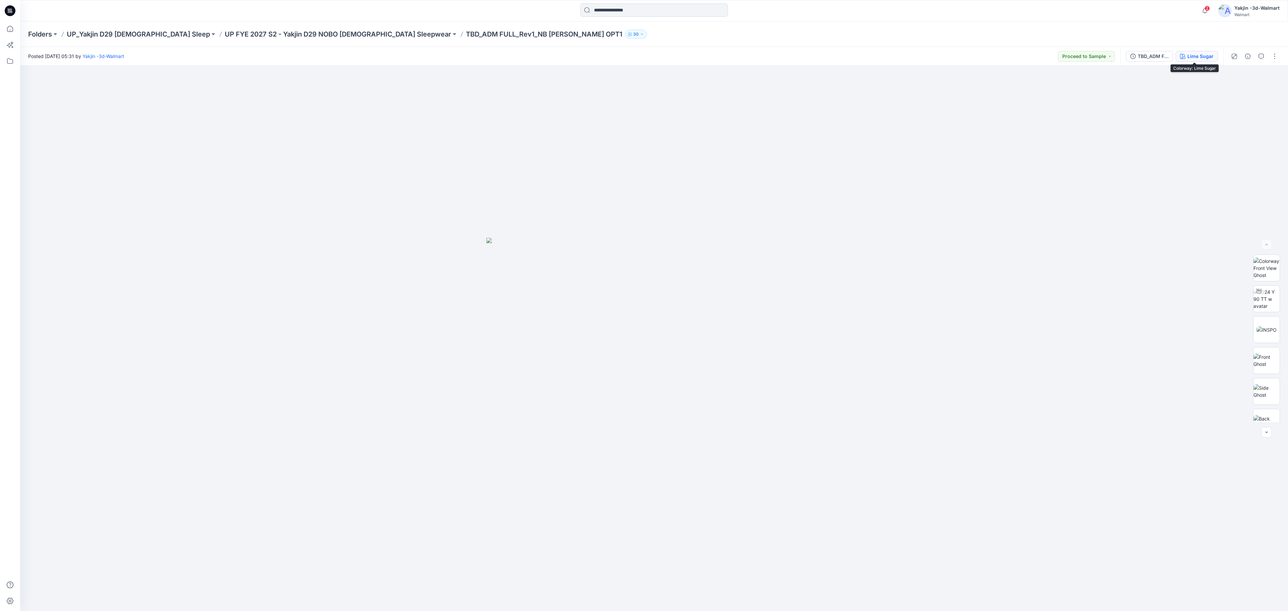
click at [858, 53] on div "Lime Sugar" at bounding box center [1200, 56] width 26 height 7
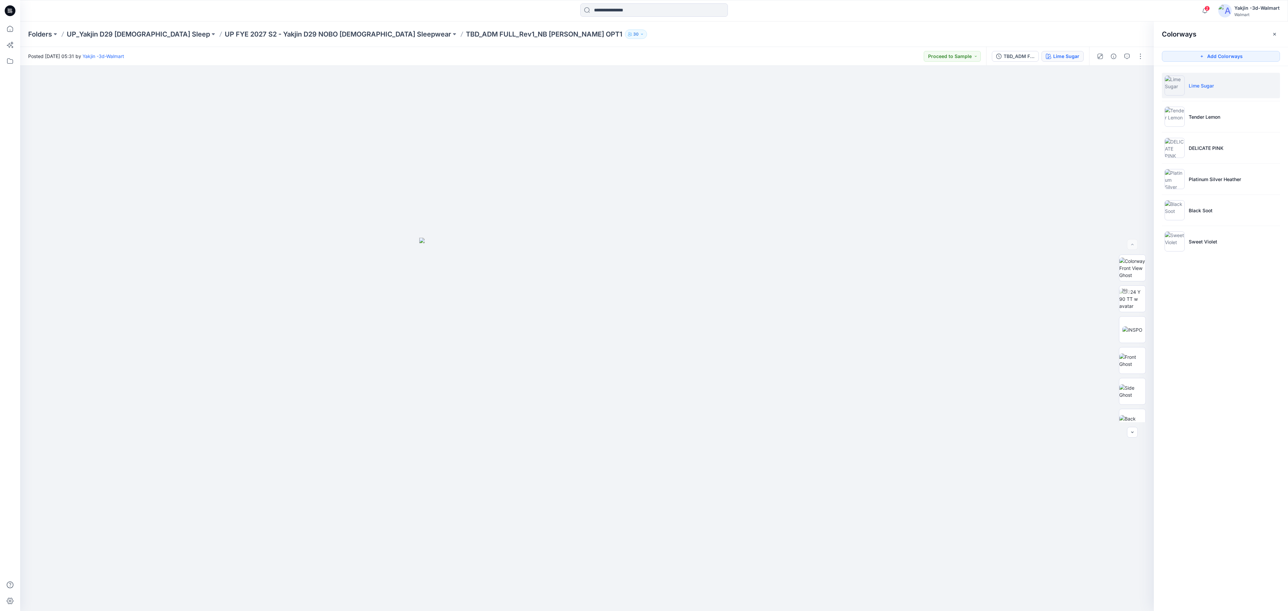
click at [858, 87] on p "Lime Sugar" at bounding box center [1201, 85] width 25 height 7
drag, startPoint x: 1138, startPoint y: 80, endPoint x: 1134, endPoint y: 82, distance: 4.5
click at [858, 82] on button "button" at bounding box center [1139, 77] width 12 height 12
click at [858, 117] on p "Tender Lemon" at bounding box center [1205, 116] width 32 height 7
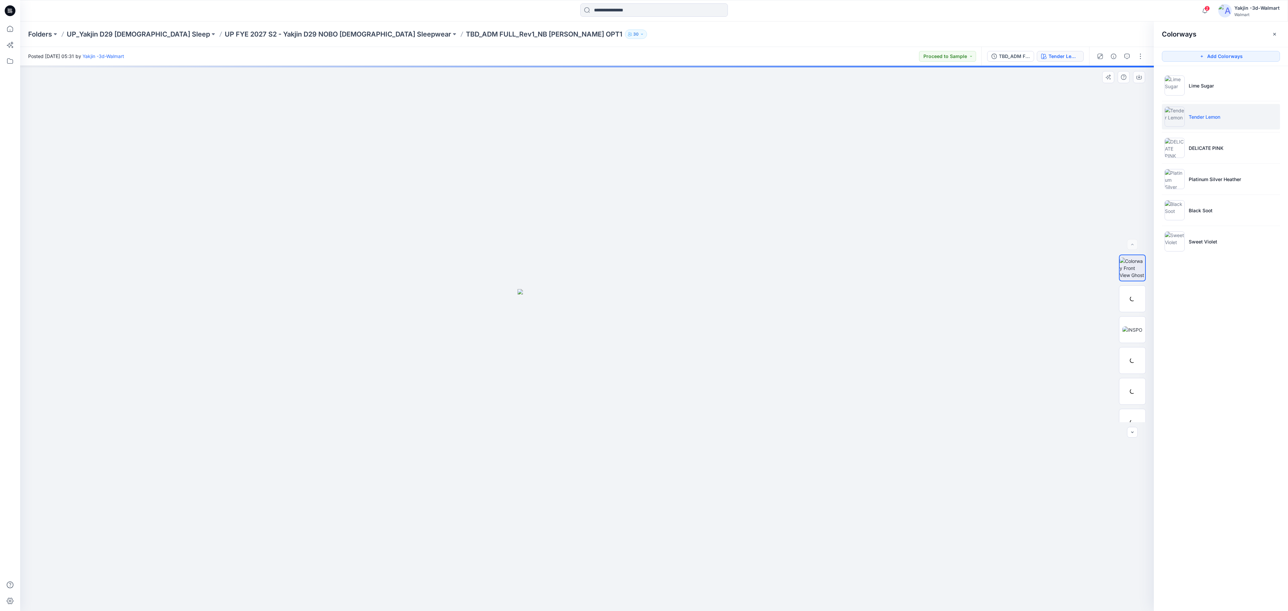
drag, startPoint x: 912, startPoint y: 215, endPoint x: 922, endPoint y: 209, distance: 12.1
click at [858, 217] on div at bounding box center [587, 338] width 1134 height 545
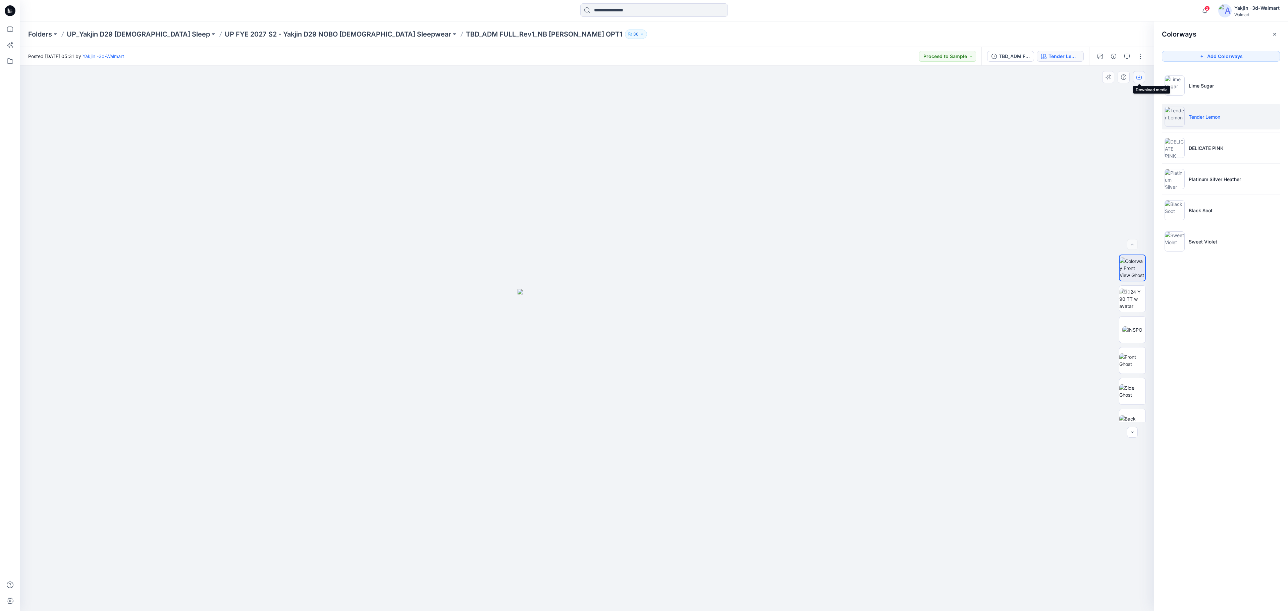
click at [858, 76] on button "button" at bounding box center [1139, 77] width 12 height 12
click at [858, 266] on div at bounding box center [587, 338] width 1134 height 545
click at [858, 152] on p "DELICATE PINK" at bounding box center [1206, 148] width 35 height 7
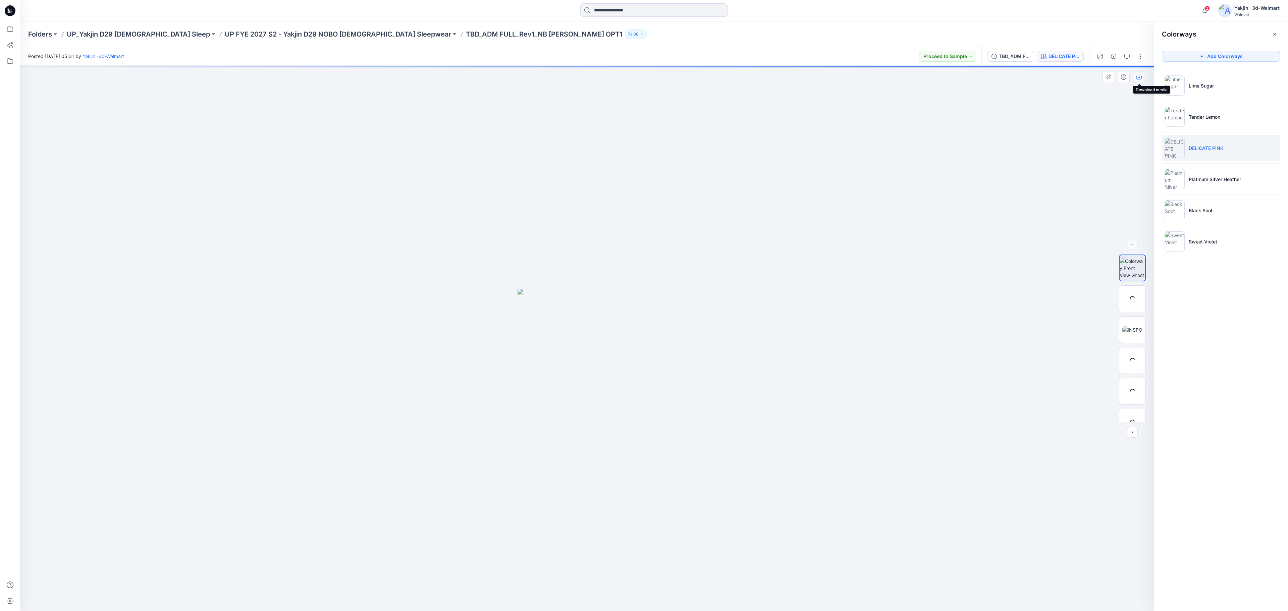
click at [858, 76] on icon "button" at bounding box center [1138, 76] width 5 height 5
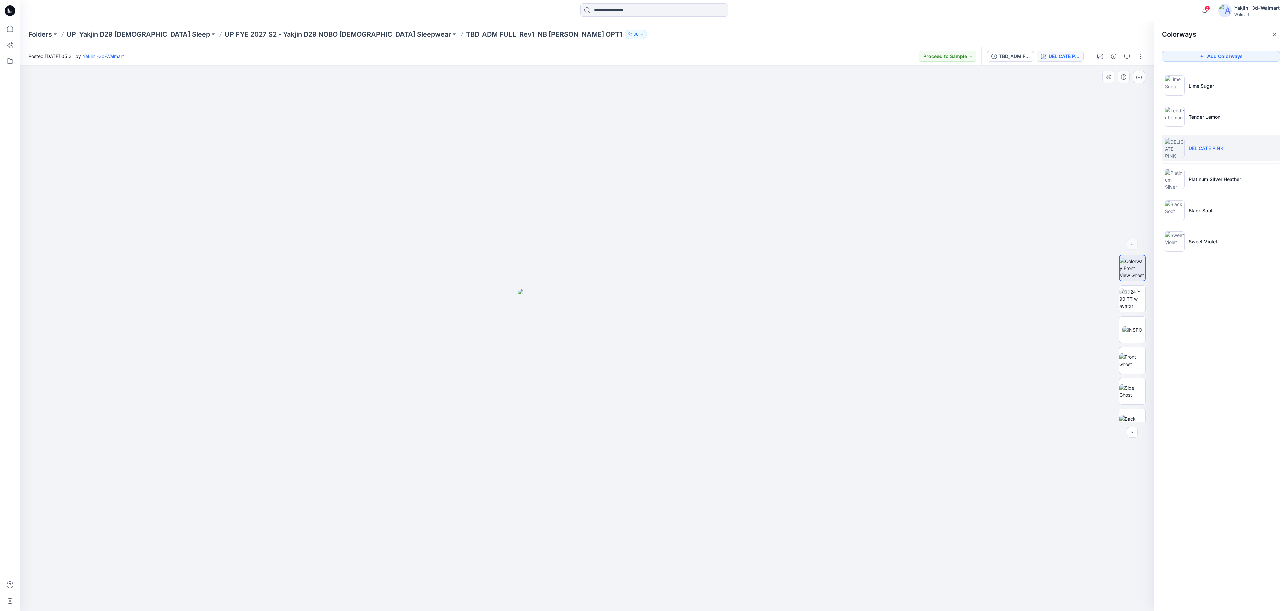
drag, startPoint x: 939, startPoint y: 221, endPoint x: 953, endPoint y: 219, distance: 13.7
click at [858, 221] on div at bounding box center [587, 338] width 1134 height 545
click at [858, 180] on p "Platinum Silver Heather" at bounding box center [1215, 179] width 52 height 7
click at [858, 76] on icon "button" at bounding box center [1138, 76] width 5 height 5
click at [858, 256] on div at bounding box center [587, 338] width 1134 height 545
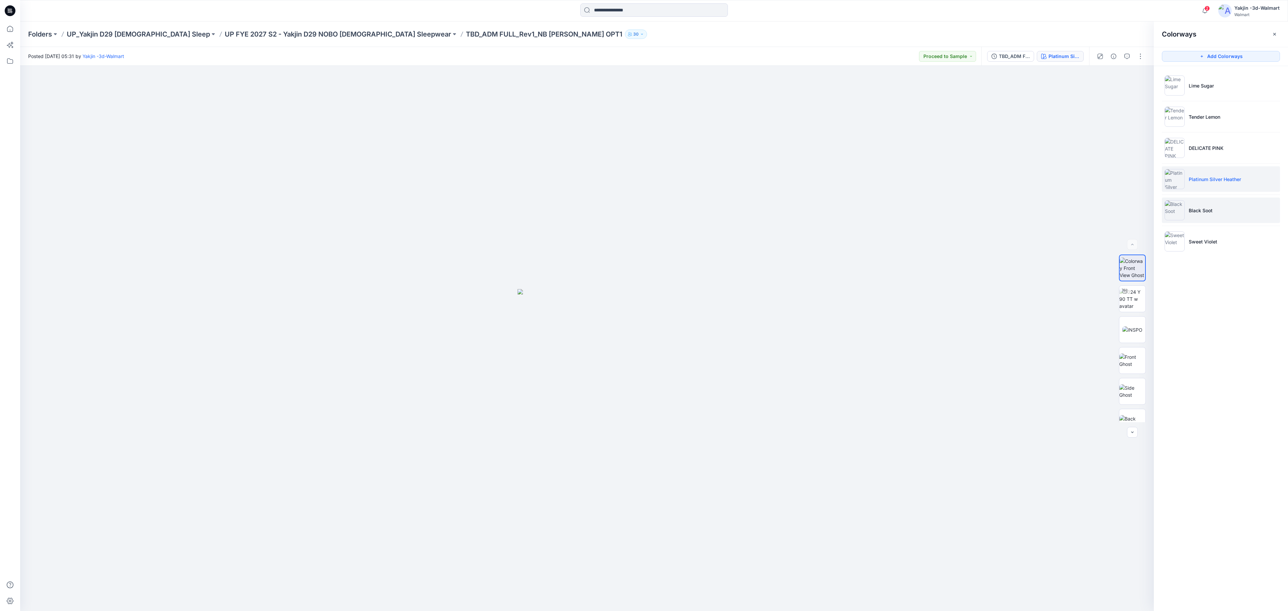
drag, startPoint x: 1200, startPoint y: 210, endPoint x: 1191, endPoint y: 214, distance: 10.2
click at [858, 210] on p "Black Soot" at bounding box center [1201, 210] width 24 height 7
drag, startPoint x: 845, startPoint y: 282, endPoint x: 869, endPoint y: 274, distance: 24.8
click at [851, 282] on div at bounding box center [587, 338] width 1134 height 545
click at [858, 77] on icon "button" at bounding box center [1139, 76] width 3 height 3
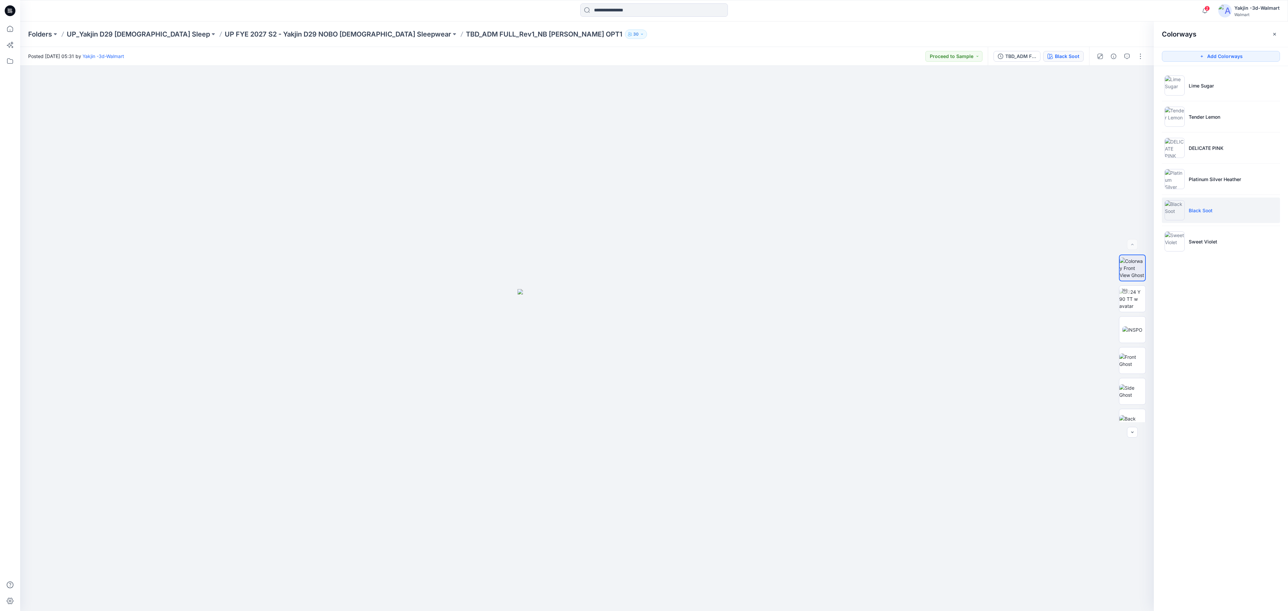
drag, startPoint x: 896, startPoint y: 245, endPoint x: 1085, endPoint y: 246, distance: 189.9
click at [858, 245] on div at bounding box center [587, 338] width 1134 height 545
click at [858, 238] on li "Sweet Violet" at bounding box center [1221, 241] width 118 height 25
click at [858, 80] on button "button" at bounding box center [1139, 77] width 12 height 12
click at [858, 77] on icon "button" at bounding box center [1138, 76] width 5 height 5
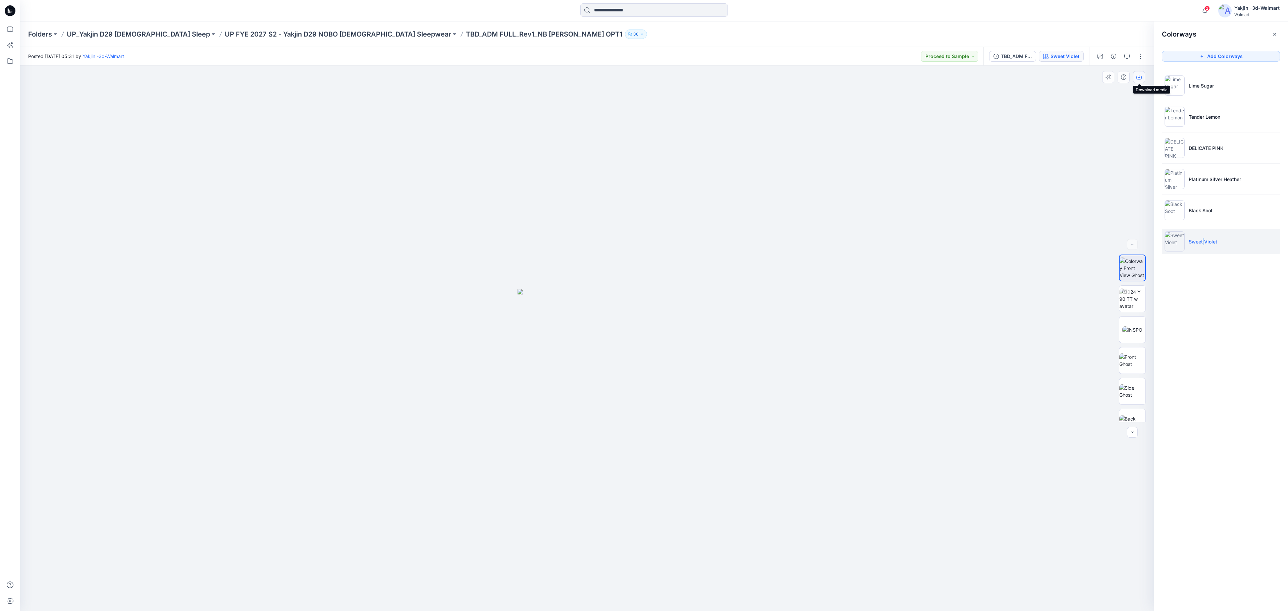
click at [858, 77] on button "button" at bounding box center [1139, 77] width 12 height 12
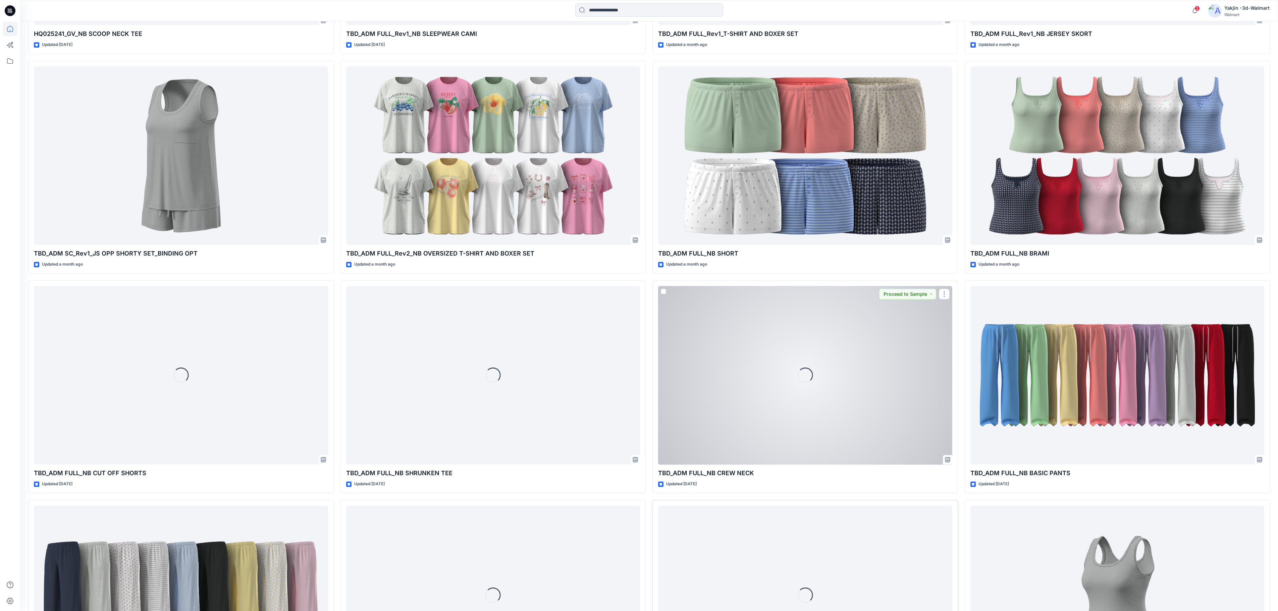
scroll to position [2080, 0]
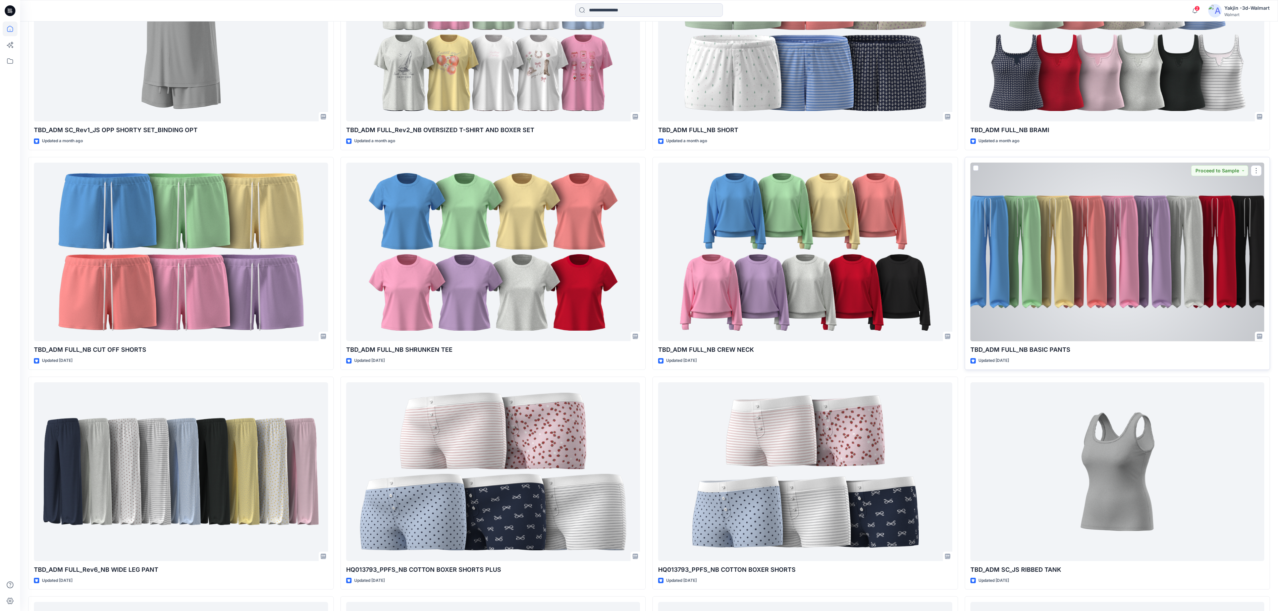
click at [858, 263] on div at bounding box center [1117, 252] width 294 height 179
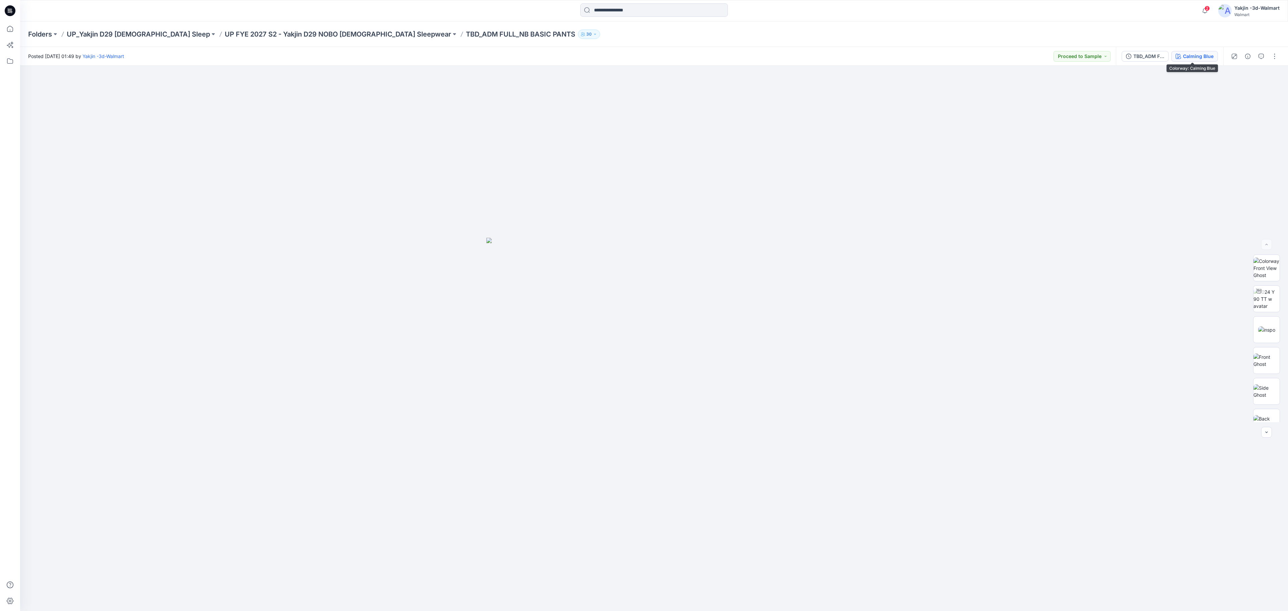
click at [858, 57] on div "Calming Blue" at bounding box center [1198, 56] width 31 height 7
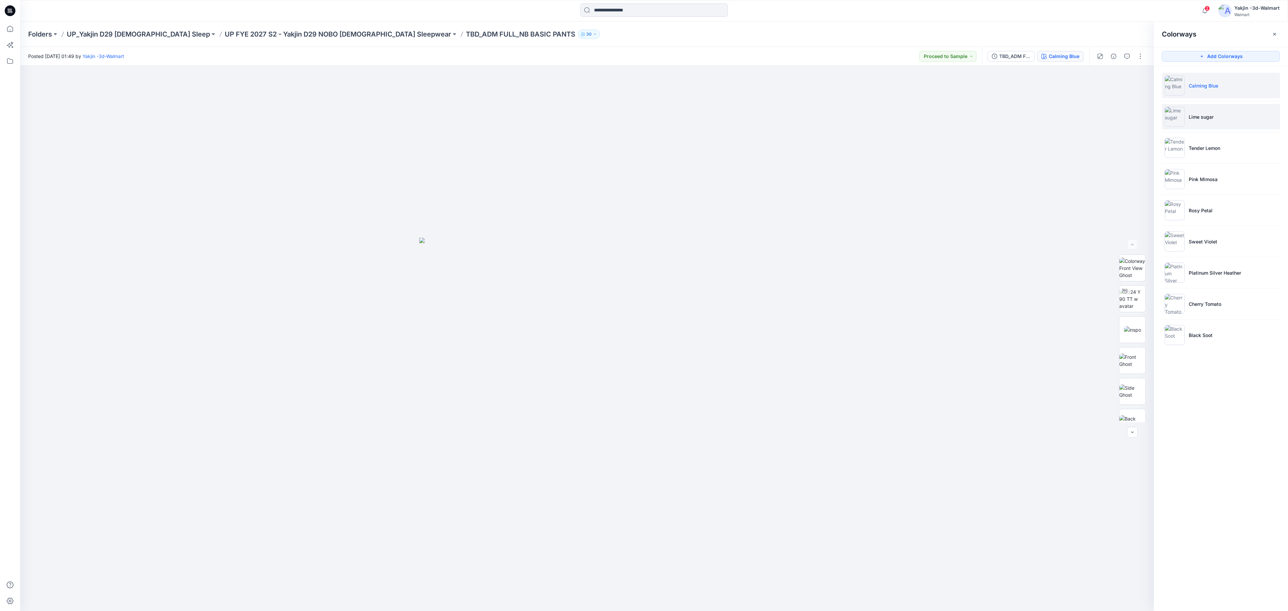
click at [858, 112] on li "Lime sugar" at bounding box center [1221, 116] width 118 height 25
click at [858, 78] on button "button" at bounding box center [1139, 77] width 12 height 12
click at [858, 147] on p "Tender Lemon" at bounding box center [1205, 148] width 32 height 7
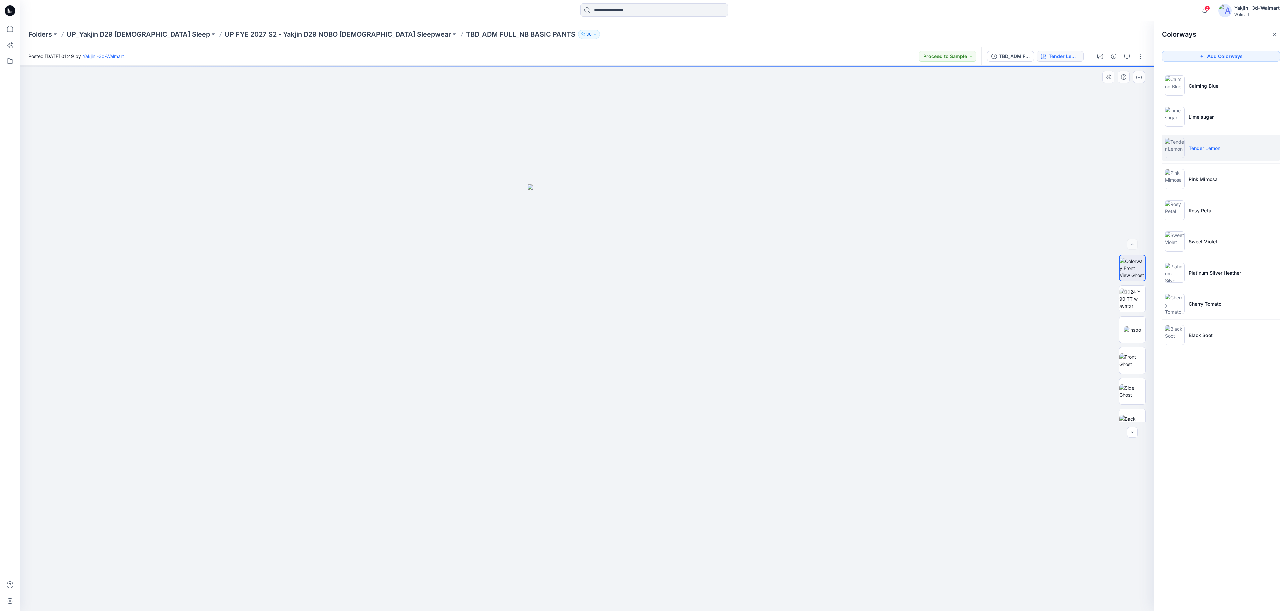
click at [858, 170] on div at bounding box center [587, 338] width 1134 height 545
click at [858, 78] on icon "button" at bounding box center [1138, 76] width 5 height 5
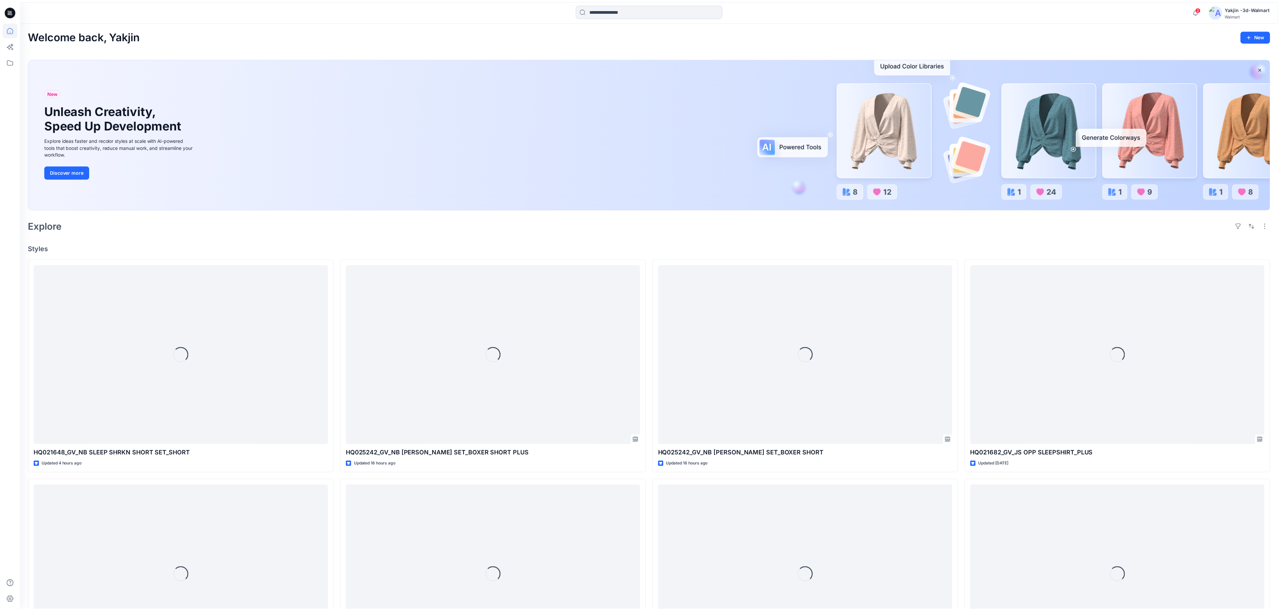
scroll to position [2080, 0]
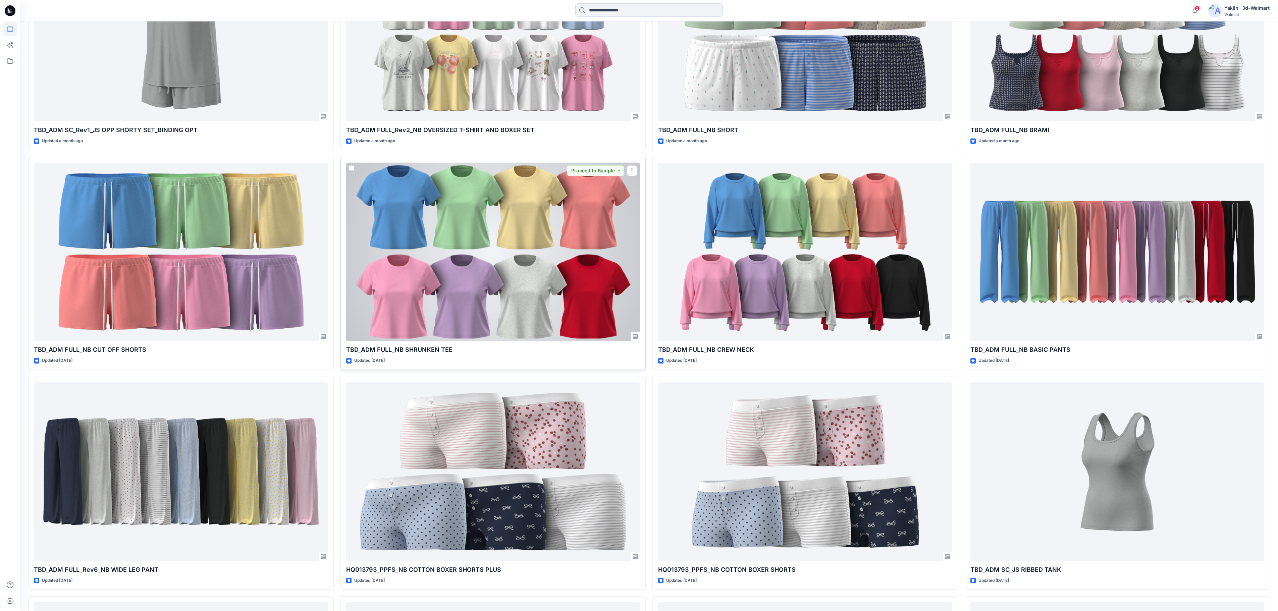
click at [448, 262] on div at bounding box center [493, 252] width 294 height 179
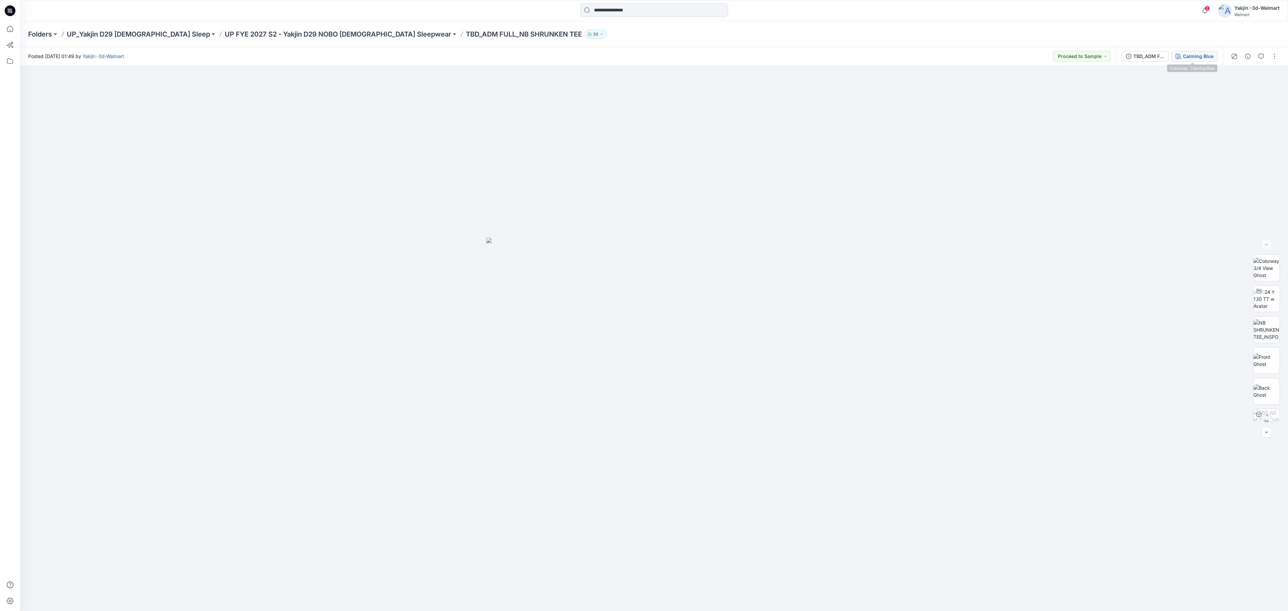
click at [858, 51] on button "Calming Blue" at bounding box center [1194, 56] width 47 height 11
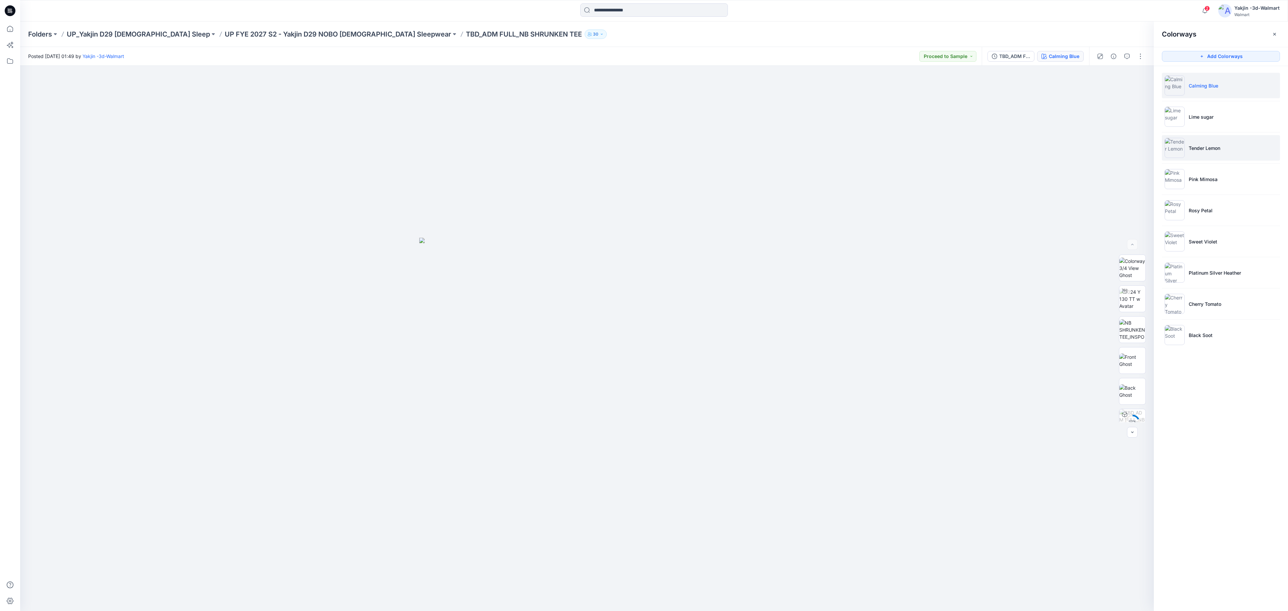
drag, startPoint x: 1183, startPoint y: 149, endPoint x: 1165, endPoint y: 149, distance: 18.1
click at [858, 150] on img at bounding box center [1175, 148] width 20 height 20
click at [858, 76] on button "button" at bounding box center [1139, 77] width 12 height 12
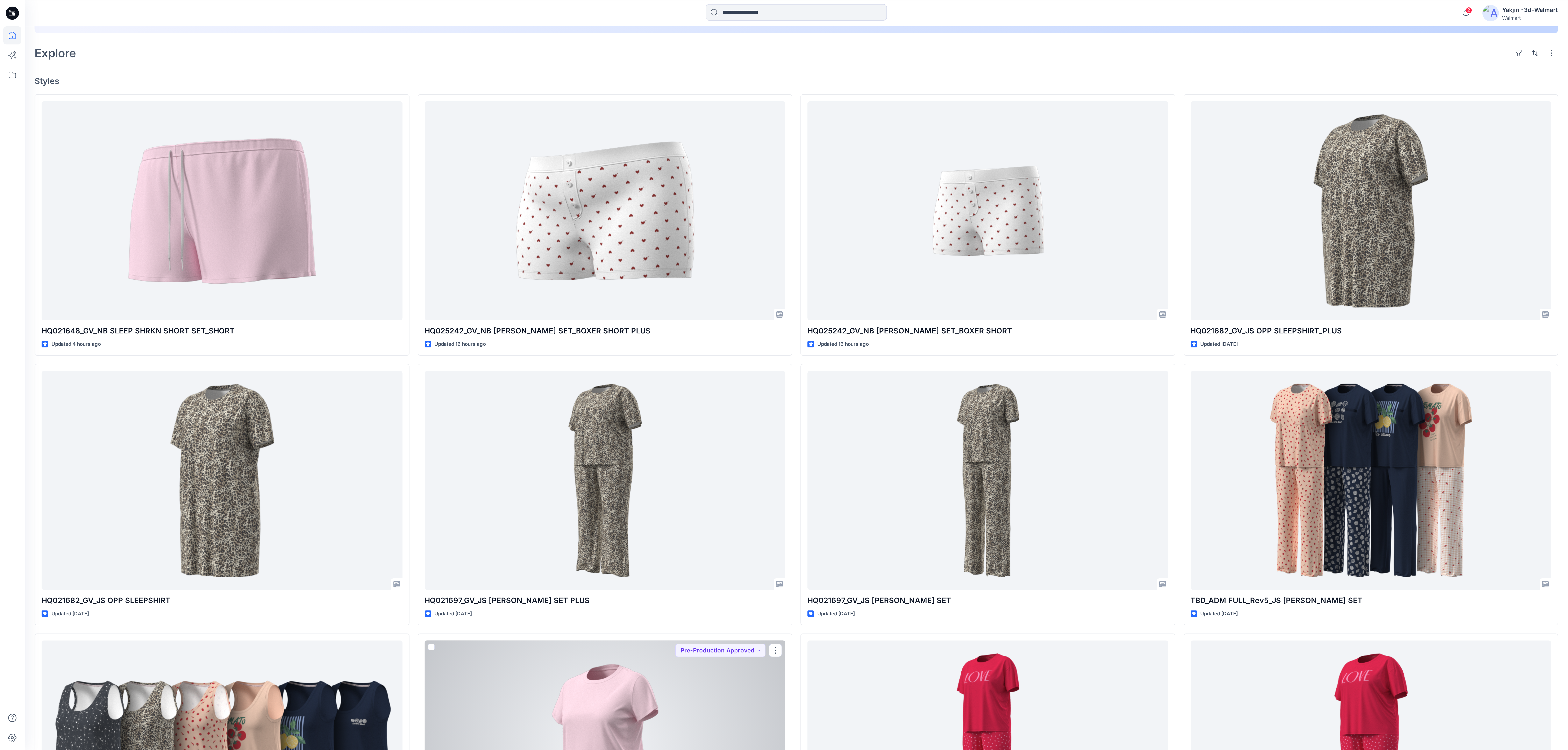
scroll to position [90, 0]
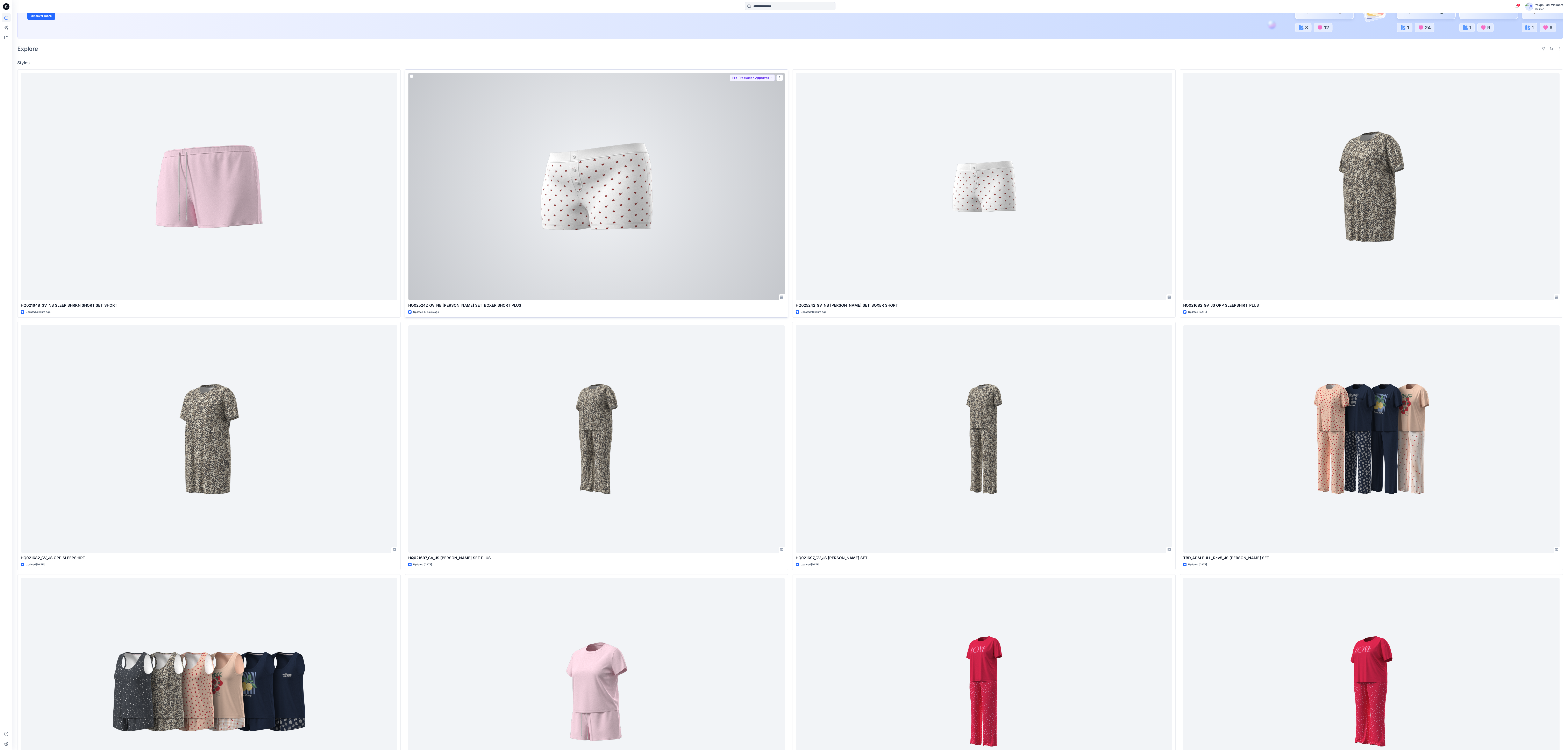
drag, startPoint x: 638, startPoint y: 441, endPoint x: 769, endPoint y: 285, distance: 203.7
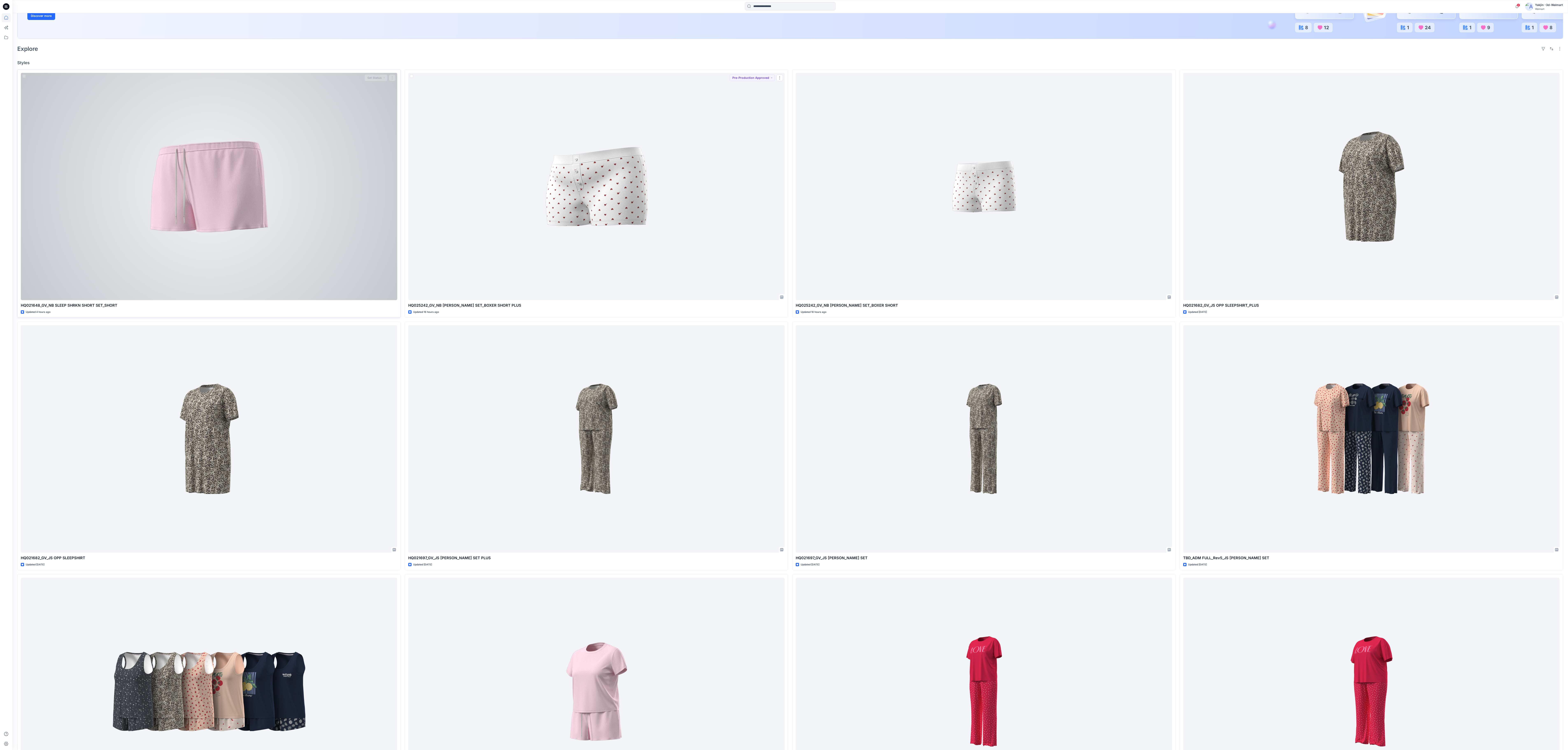
drag, startPoint x: 769, startPoint y: 285, endPoint x: 315, endPoint y: 318, distance: 455.2
click at [312, 250] on div "HQ021648_GV_NB SLEEP SHRKN SHORT SET_SHORT Updated 4 hours ago Set Status" at bounding box center [209, 193] width 383 height 249
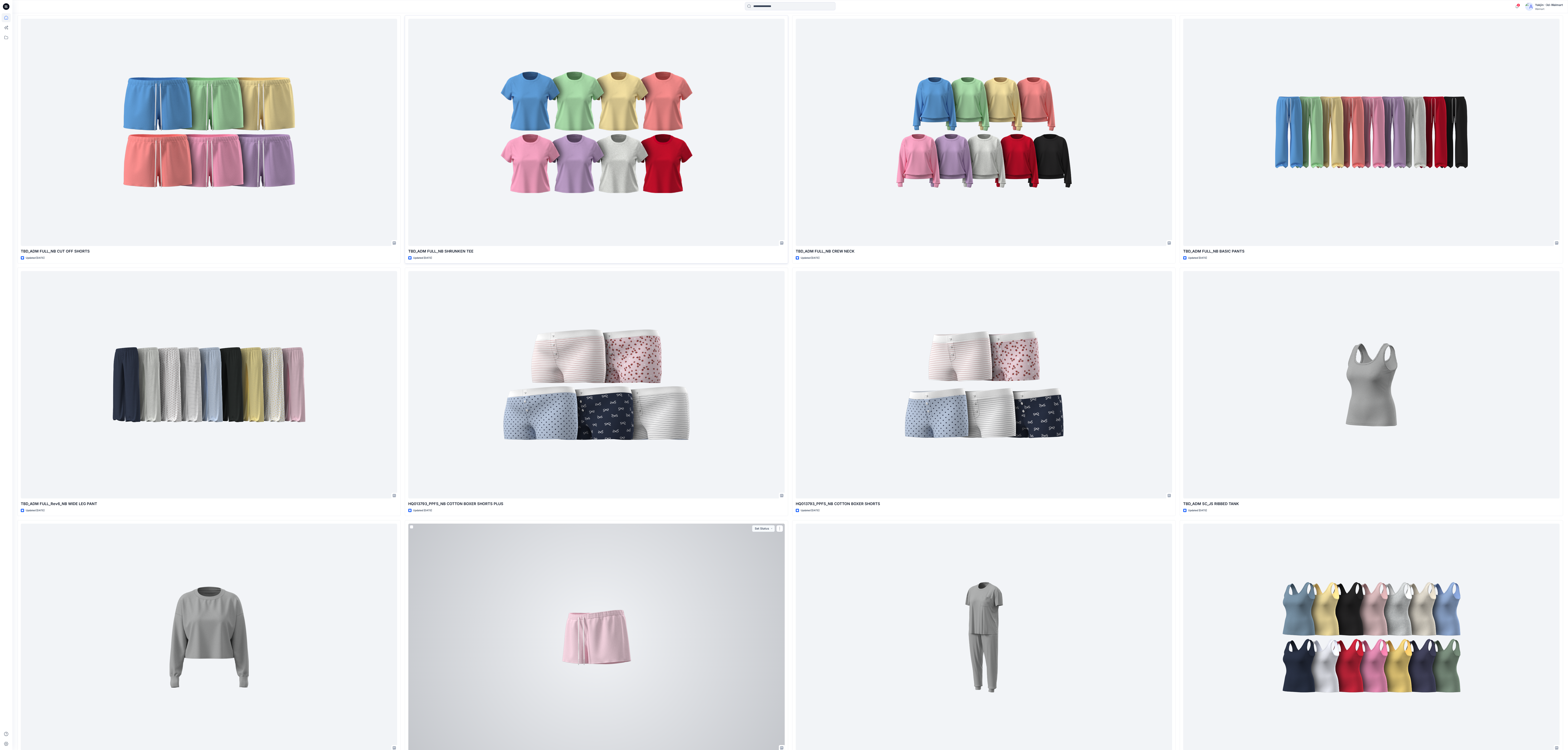
scroll to position [2231, 0]
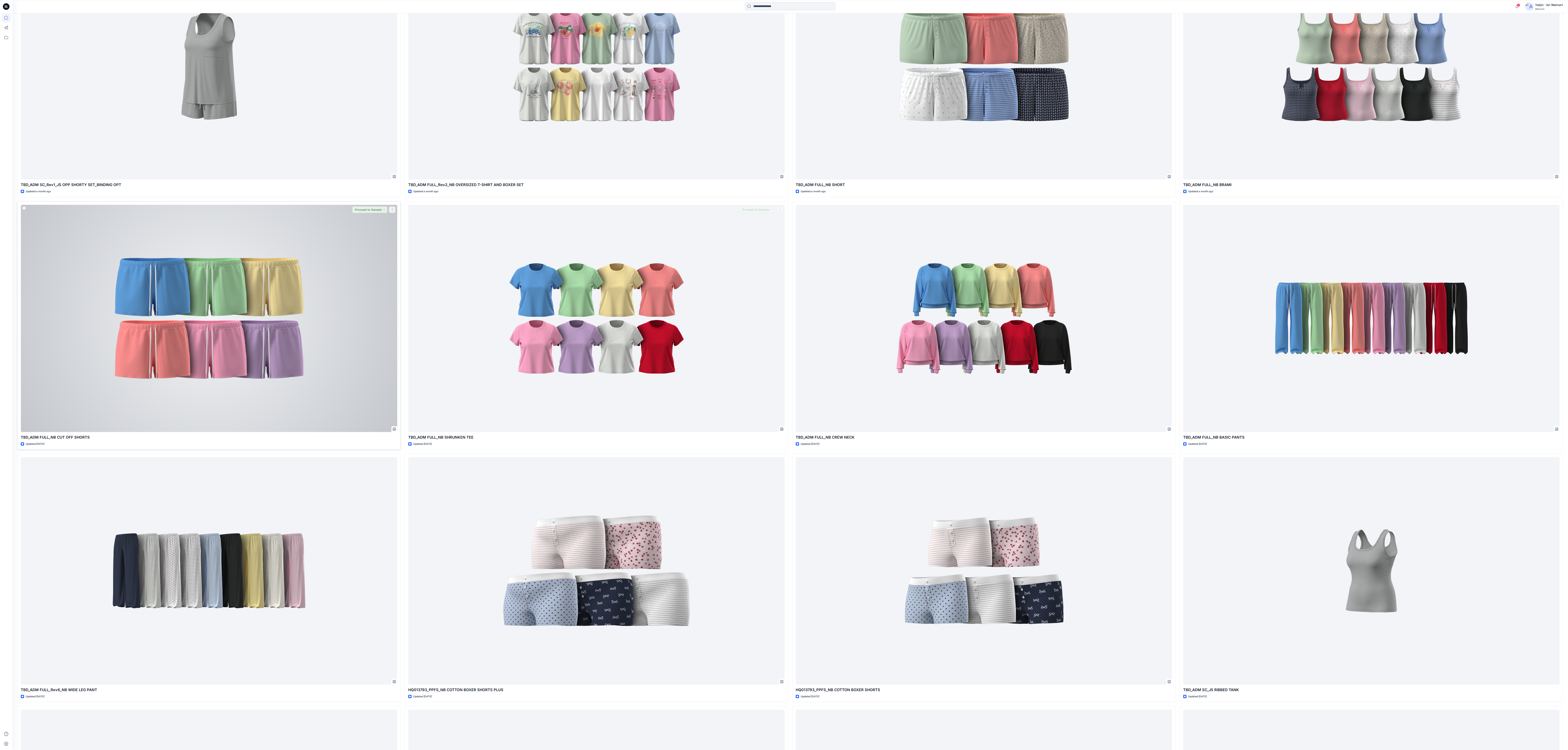
click at [297, 250] on div at bounding box center [209, 319] width 376 height 227
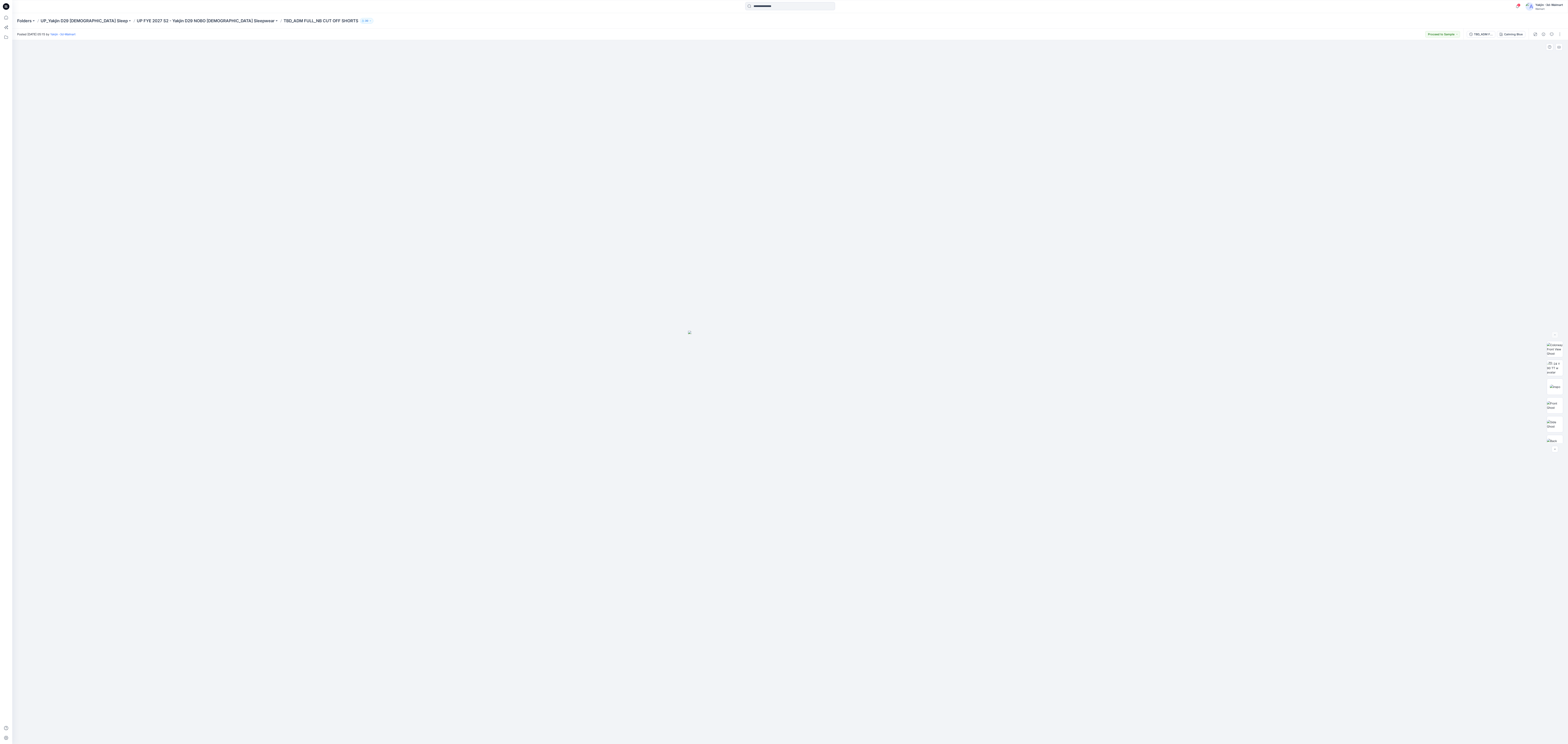
click at [522, 248] on div at bounding box center [790, 392] width 1556 height 704
click at [522, 32] on div "Calming Blue" at bounding box center [1513, 34] width 19 height 4
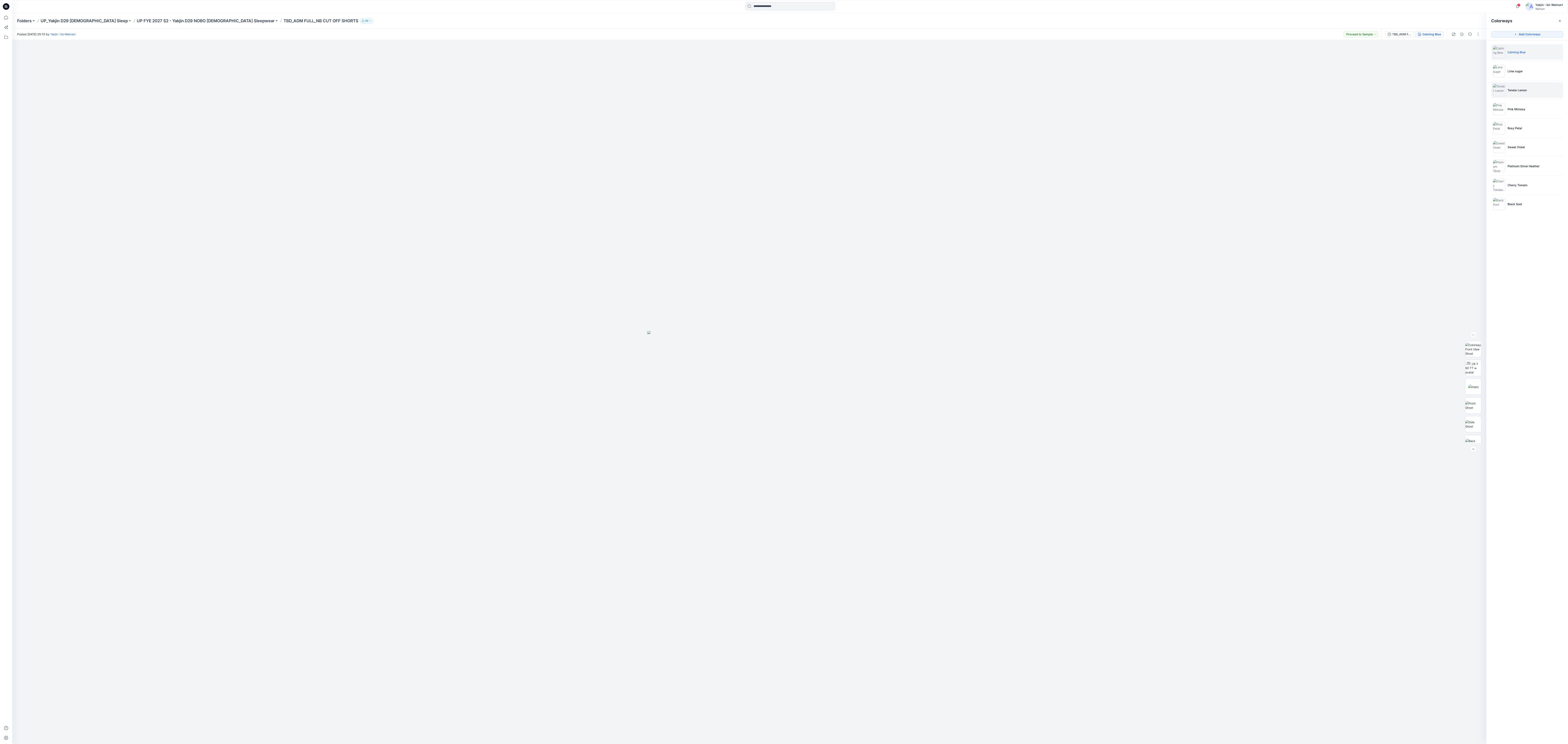
click at [522, 89] on li "Tender Lemon" at bounding box center [1527, 89] width 72 height 15
click at [522, 45] on icon "button" at bounding box center [1477, 46] width 3 height 3
